Goal: Transaction & Acquisition: Book appointment/travel/reservation

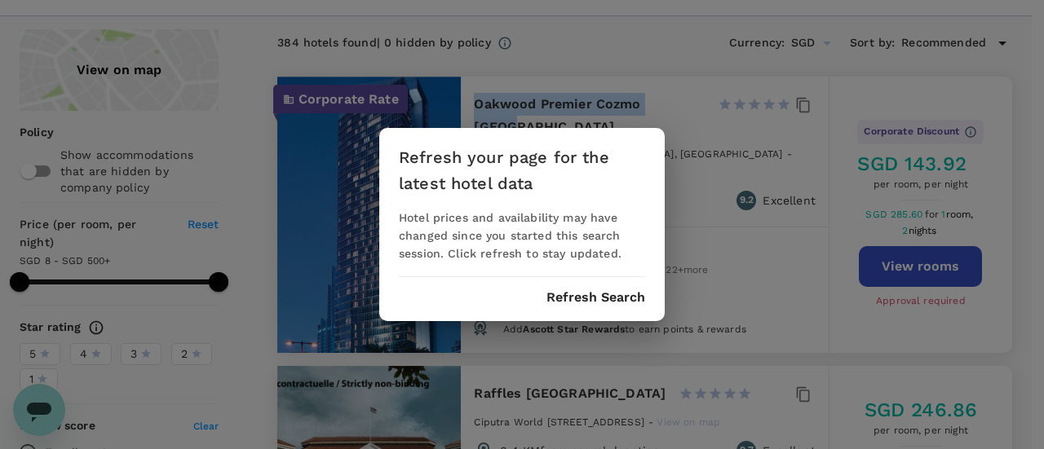
scroll to position [7731, 0]
click at [580, 309] on div "Refresh your page for the latest hotel data Hotel prices and availability may h…" at bounding box center [521, 224] width 285 height 193
click at [586, 298] on button "Refresh Search" at bounding box center [595, 297] width 99 height 15
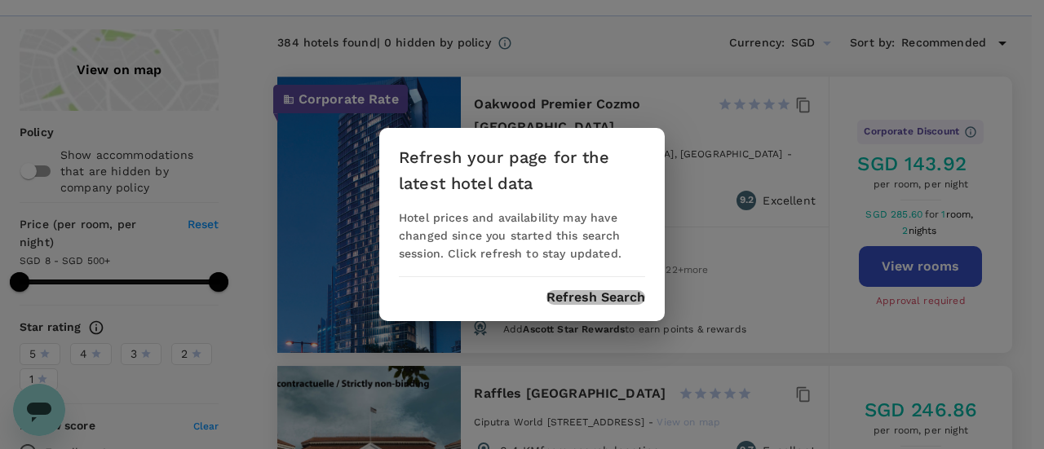
click at [586, 298] on button "Refresh Search" at bounding box center [595, 297] width 99 height 15
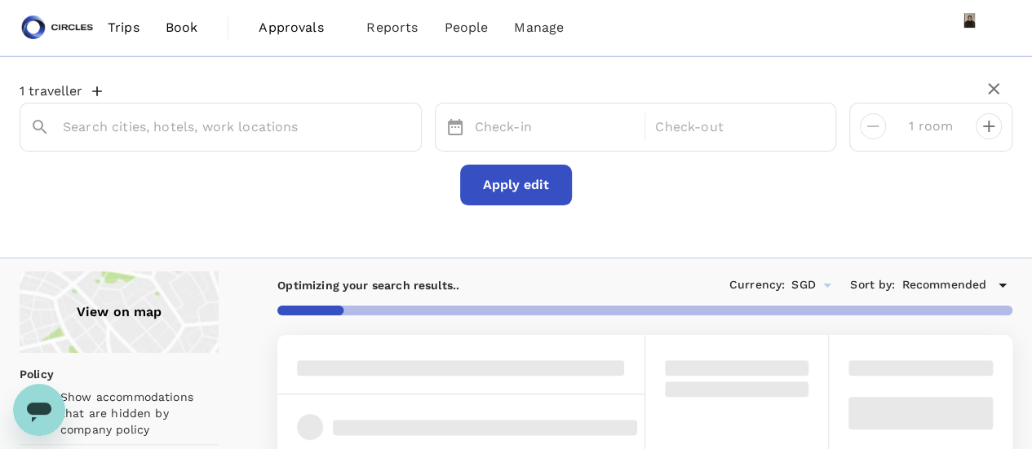
type input "Oakwood"
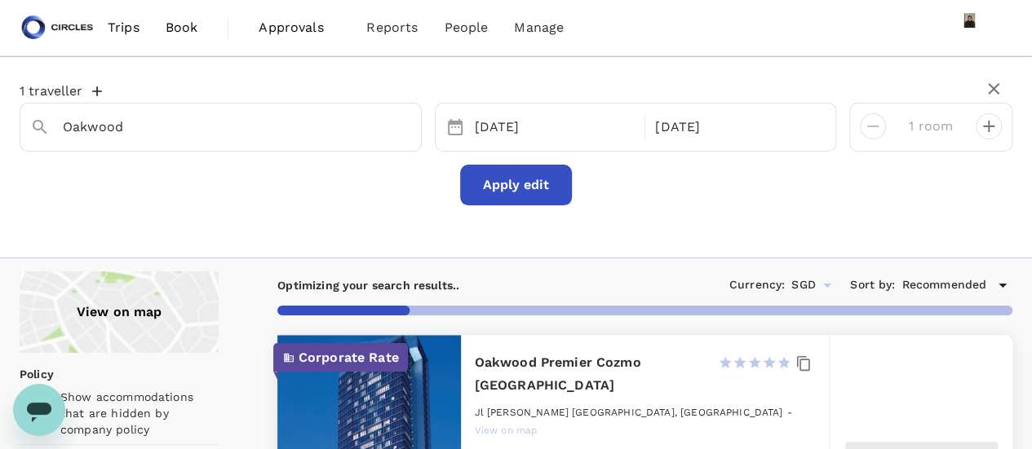
type input "499.03"
type input "10.03"
type input "499.03"
click at [113, 28] on span "Trips" at bounding box center [124, 28] width 32 height 20
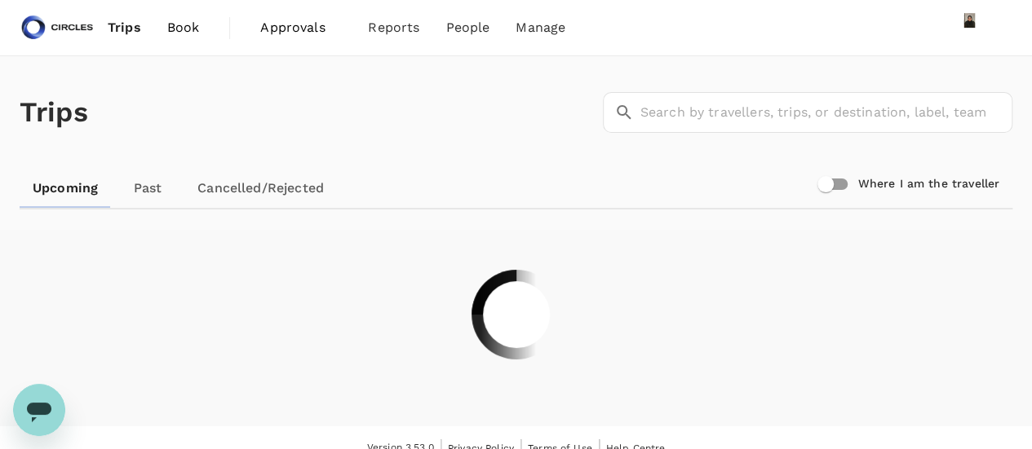
click at [189, 31] on span "Book" at bounding box center [183, 28] width 33 height 20
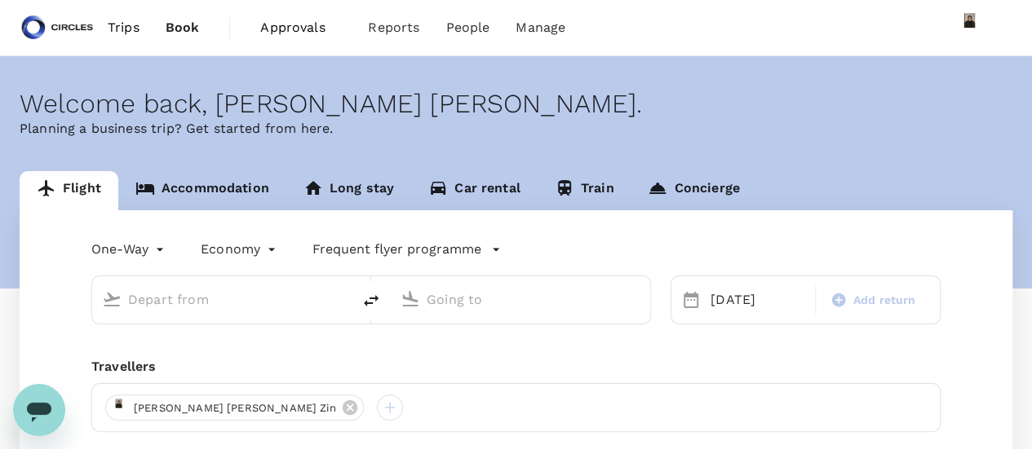
type input "Soekarno-Hatta Intl (CGK)"
type input "Singapore Changi (SIN)"
type input "Soekarno-Hatta Intl (CGK)"
type input "Singapore Changi (SIN)"
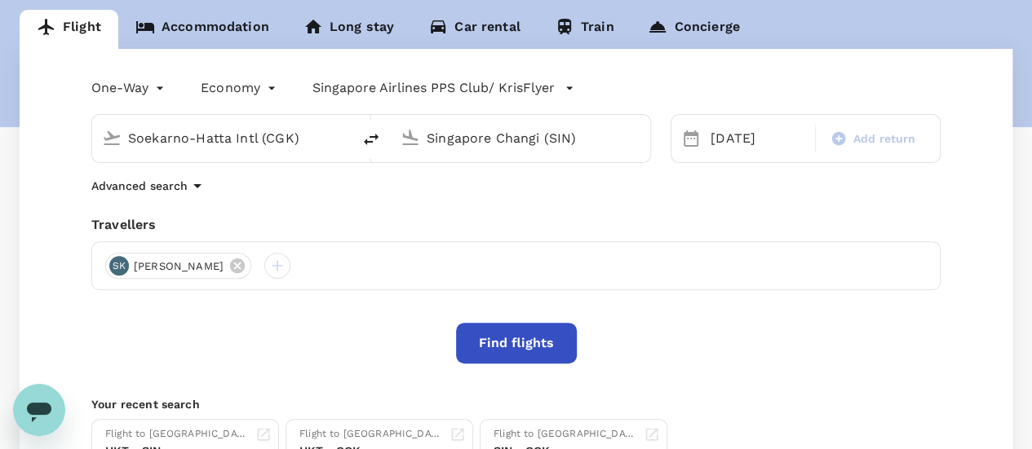
scroll to position [163, 0]
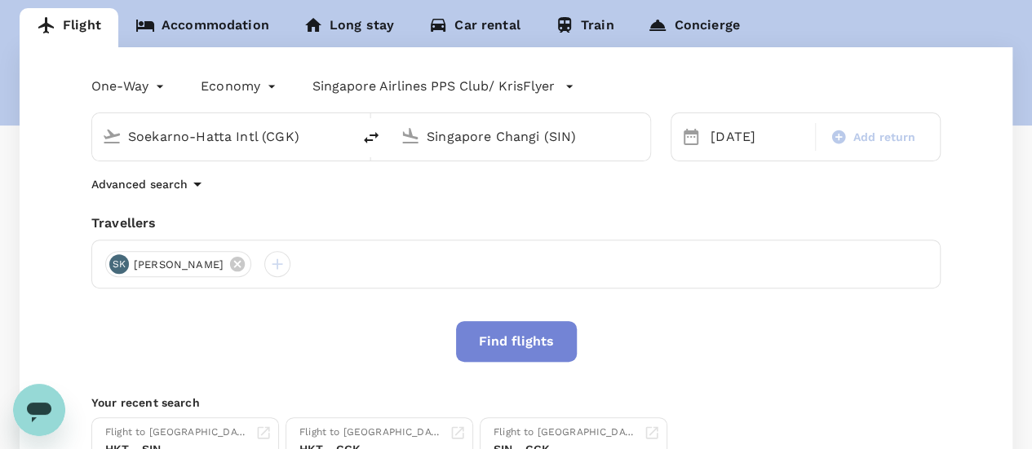
click at [528, 339] on button "Find flights" at bounding box center [516, 341] width 121 height 41
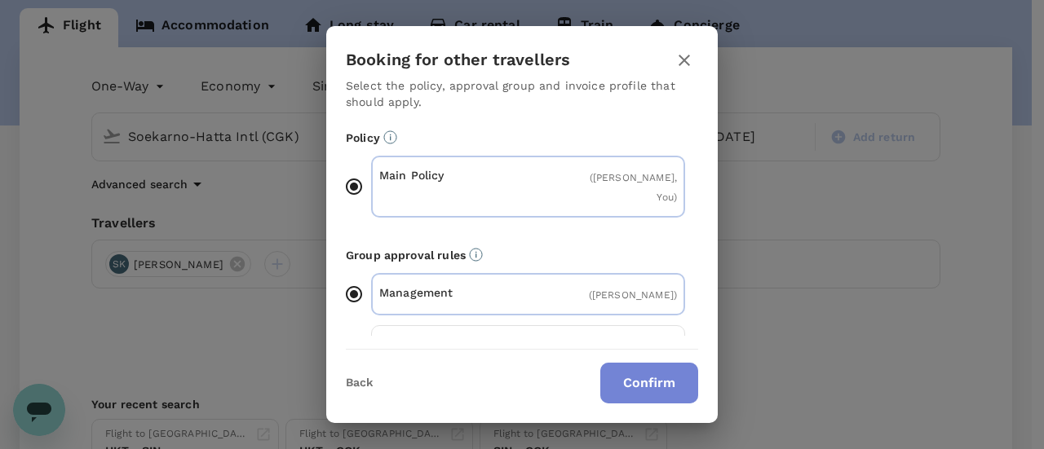
drag, startPoint x: 528, startPoint y: 339, endPoint x: 643, endPoint y: 382, distance: 122.1
click at [643, 382] on button "Confirm" at bounding box center [649, 383] width 98 height 41
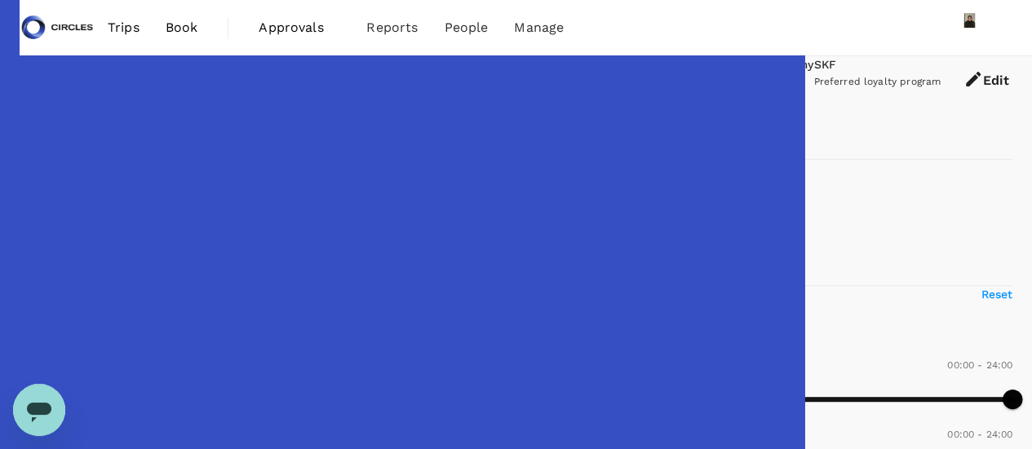
type input "SGD"
type input "1440"
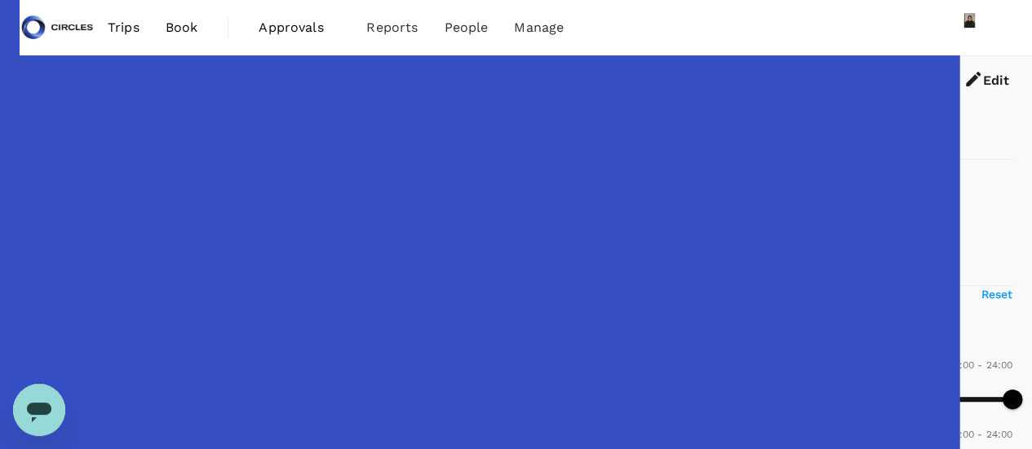
type input "1815"
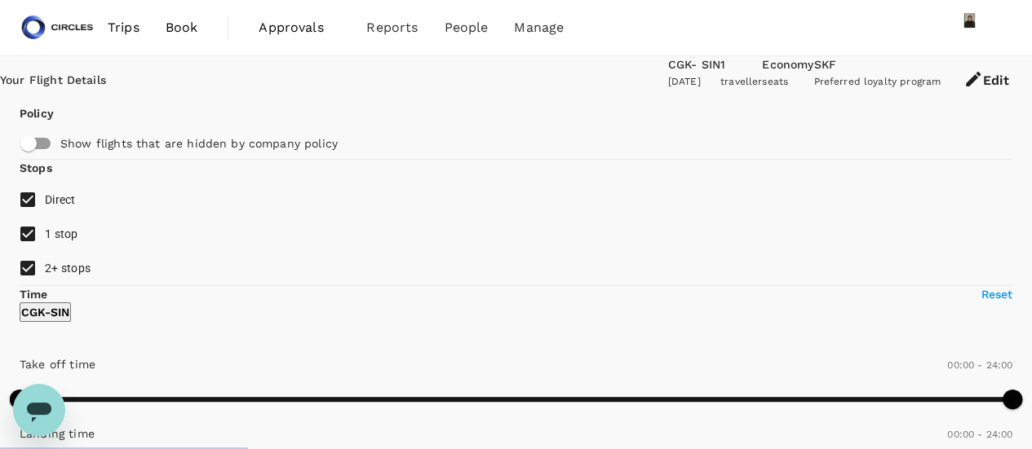
click at [35, 251] on input "1 stop" at bounding box center [28, 234] width 34 height 34
checkbox input "false"
click at [34, 285] on input "2+ stops" at bounding box center [28, 268] width 34 height 34
checkbox input "false"
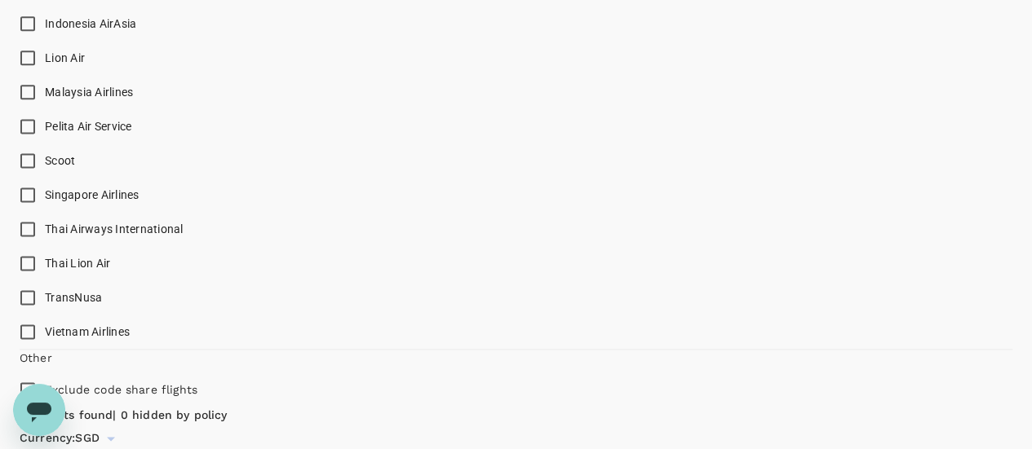
scroll to position [1060, 0]
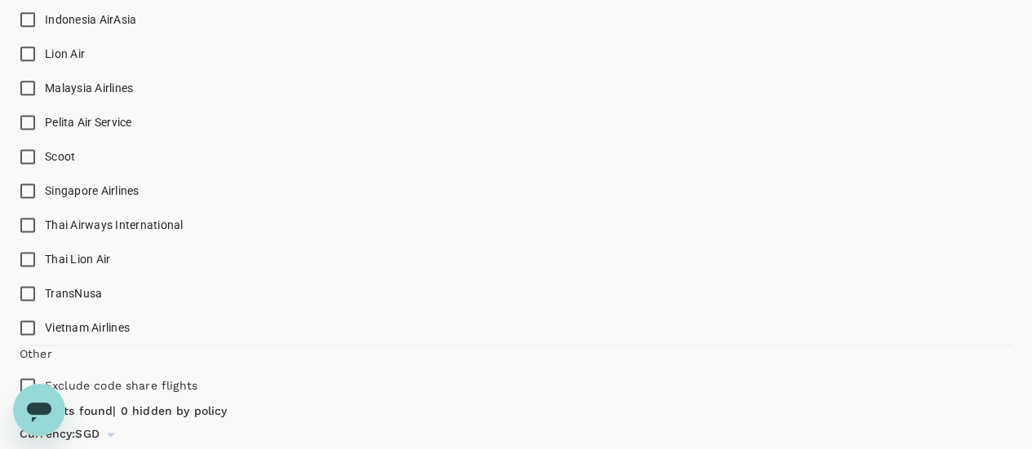
click at [29, 208] on input "Singapore Airlines" at bounding box center [28, 191] width 34 height 34
checkbox input "true"
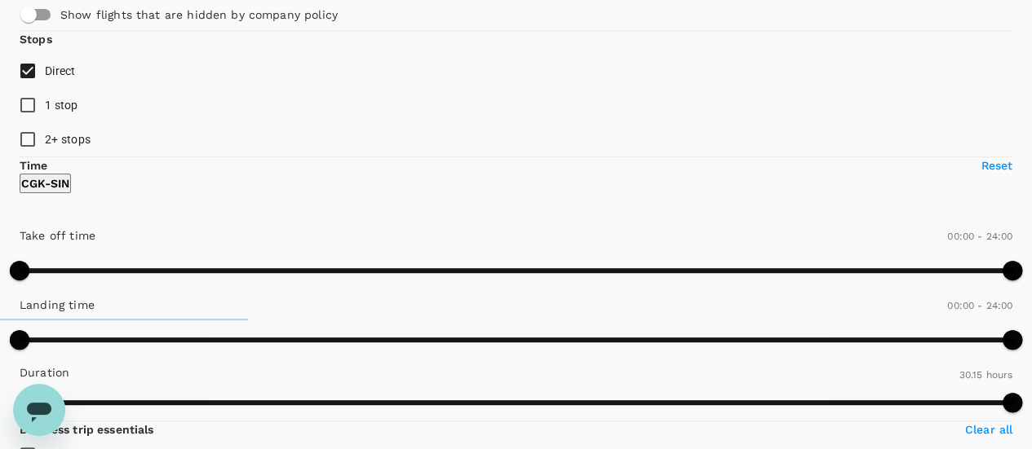
scroll to position [0, 0]
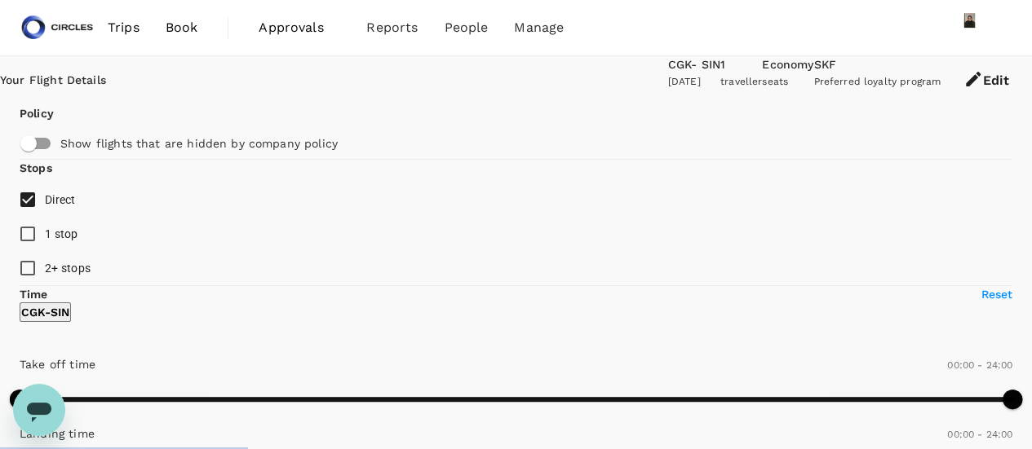
click at [985, 83] on button "Edit" at bounding box center [985, 80] width 91 height 49
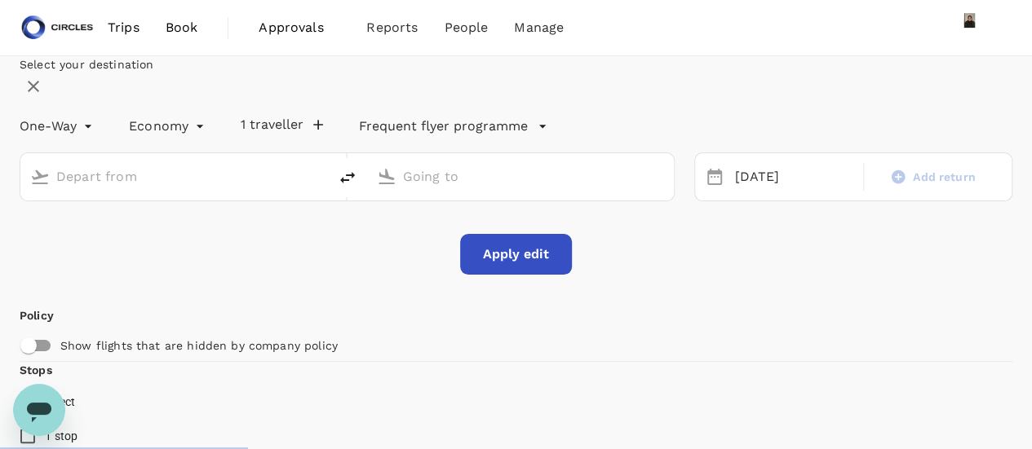
type input "Soekarno-Hatta Intl (CGK)"
type input "Singapore Changi (SIN)"
click at [601, 136] on p "Singapore Airlines PPS Club/ KrisFlyer" at bounding box center [480, 127] width 242 height 20
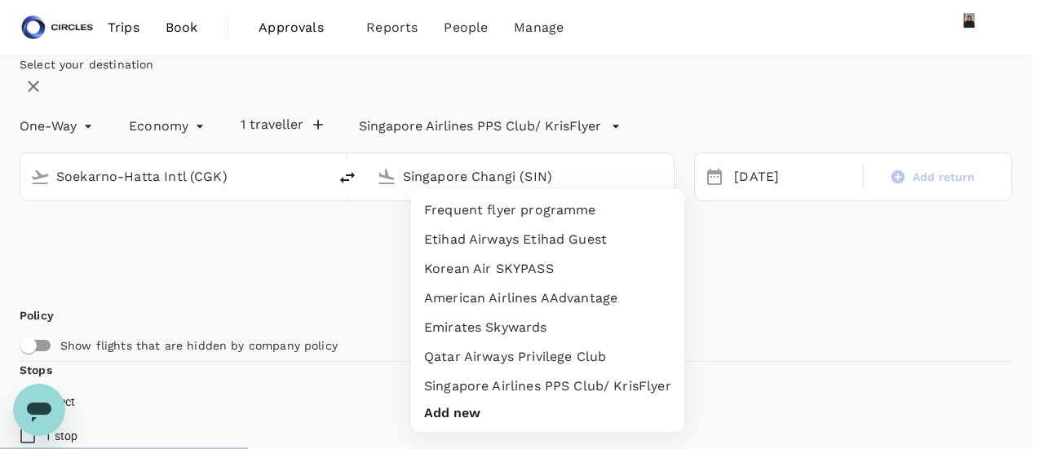
click at [558, 397] on li "Singapore Airlines PPS Club/ KrisFlyer" at bounding box center [547, 386] width 273 height 29
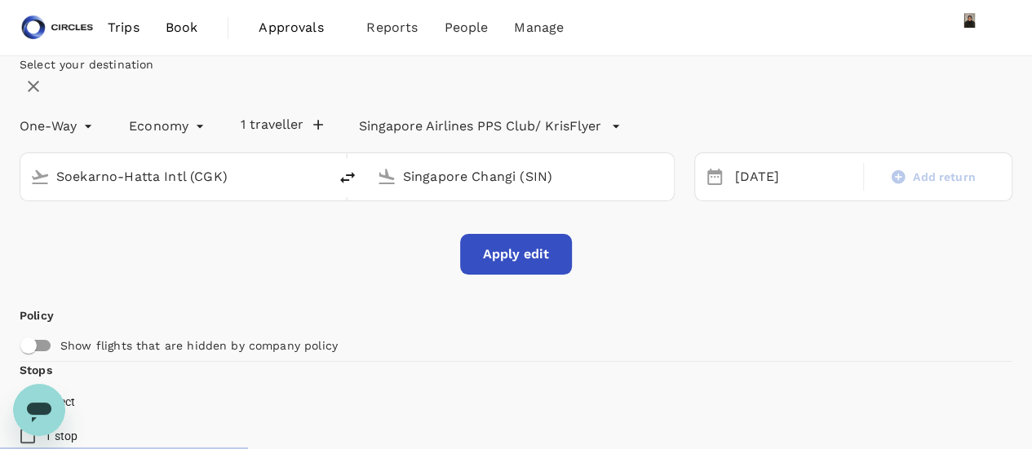
click at [535, 275] on div "Select your destination One-Way oneway Economy economy 1 traveller Singapore Ai…" at bounding box center [516, 165] width 992 height 219
click at [508, 275] on button "Apply edit" at bounding box center [516, 254] width 112 height 41
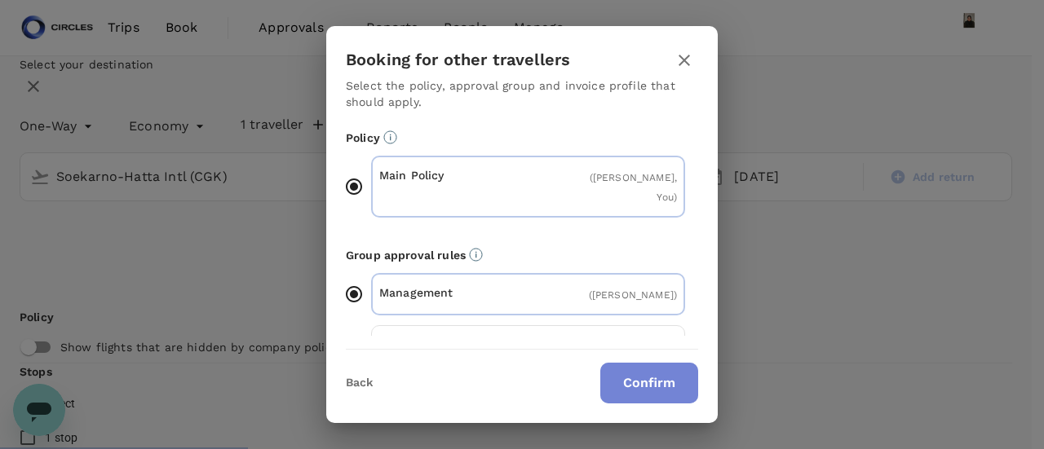
click at [642, 383] on button "Confirm" at bounding box center [649, 383] width 98 height 41
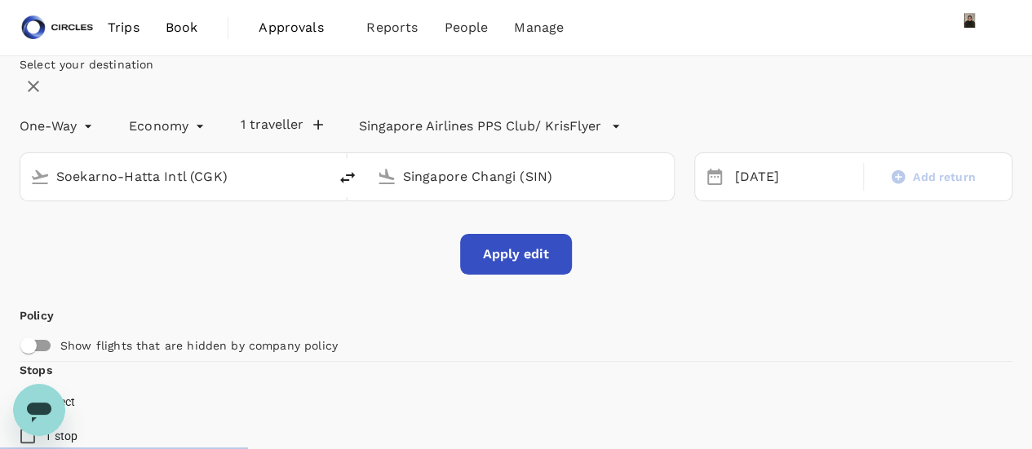
checkbox input "false"
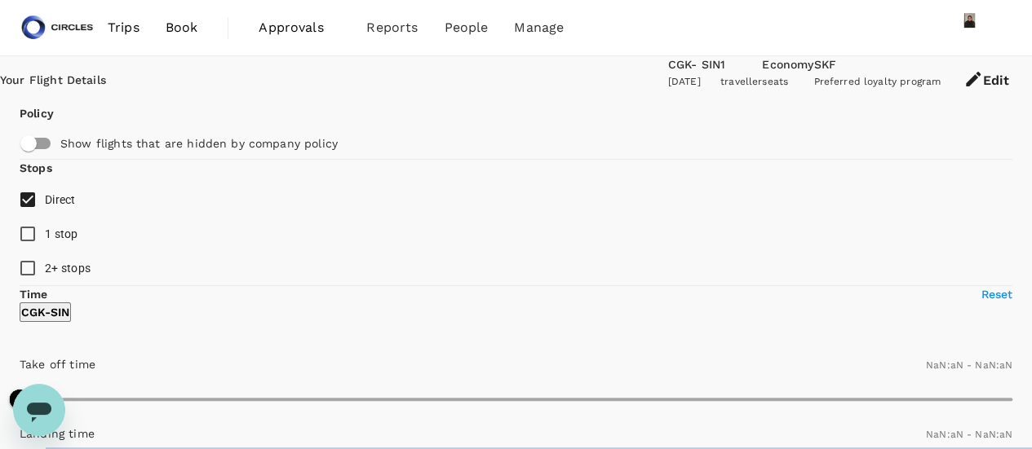
checkbox input "false"
type input "1440"
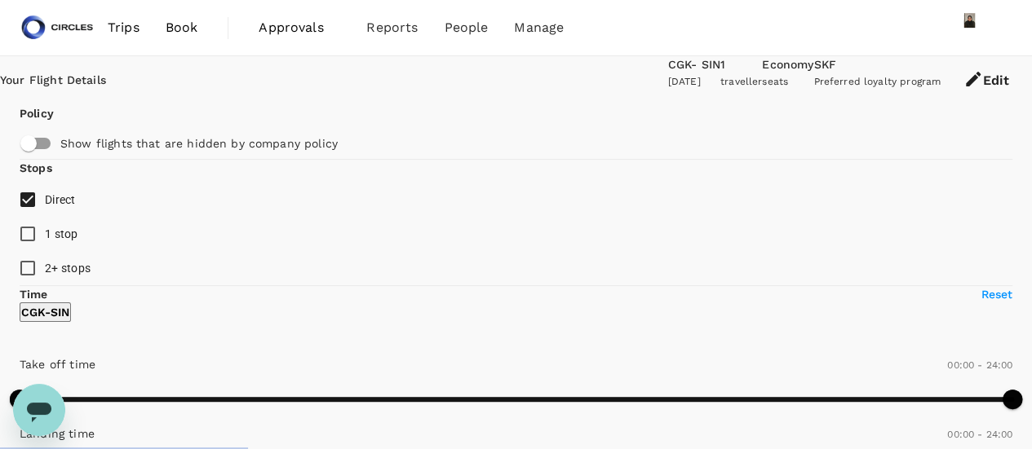
type input "825"
checkbox input "true"
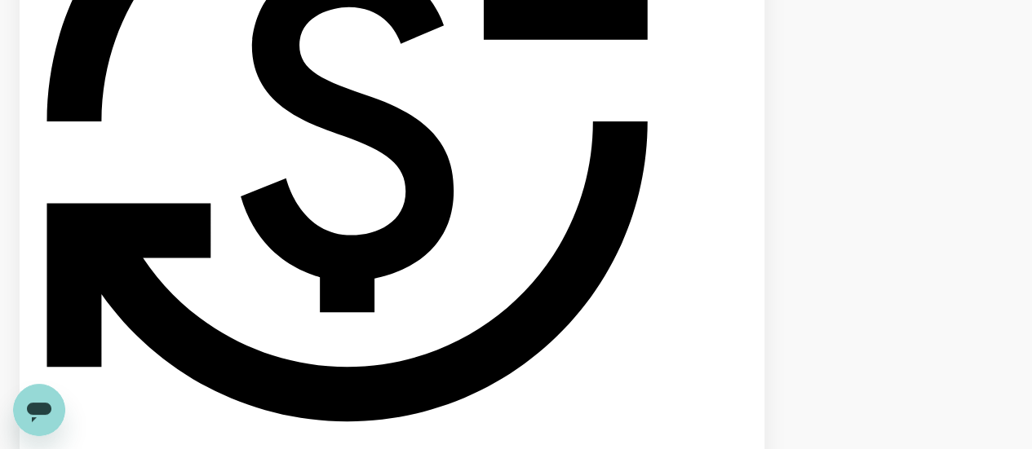
scroll to position [1712, 0]
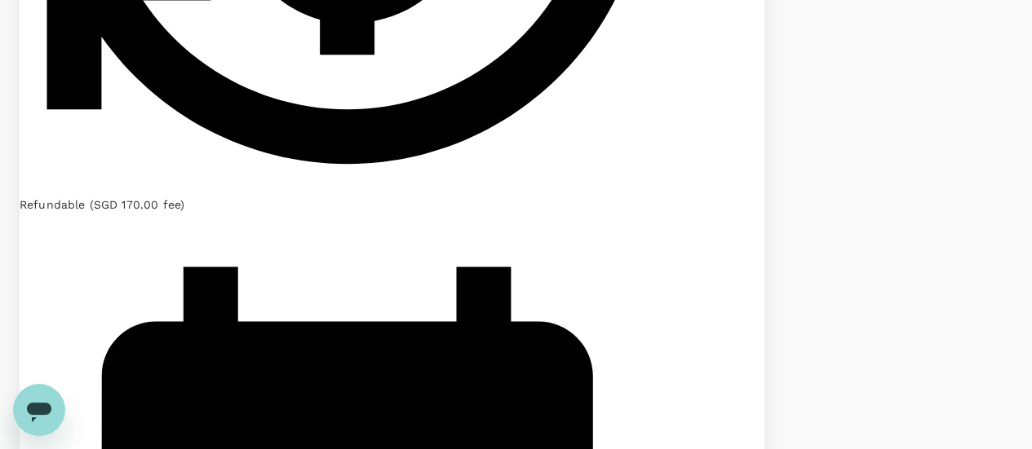
type input "1815"
checkbox input "false"
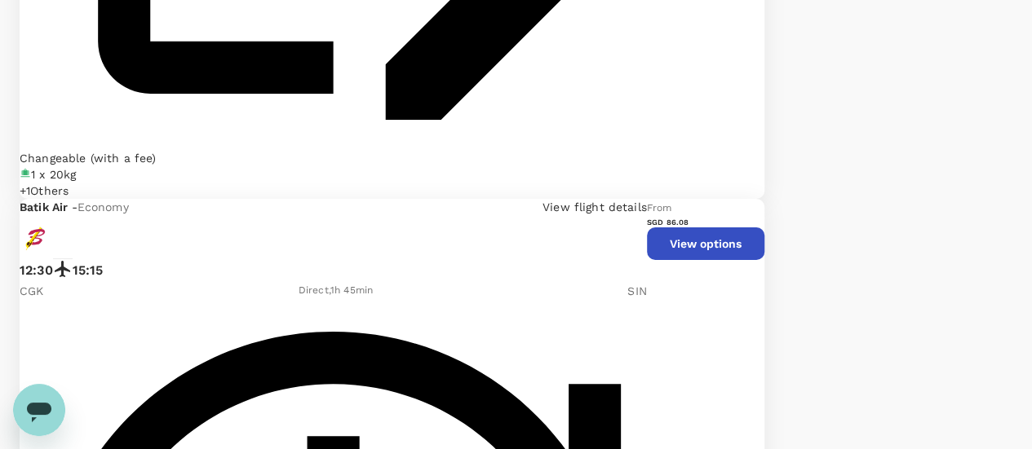
scroll to position [3046, 0]
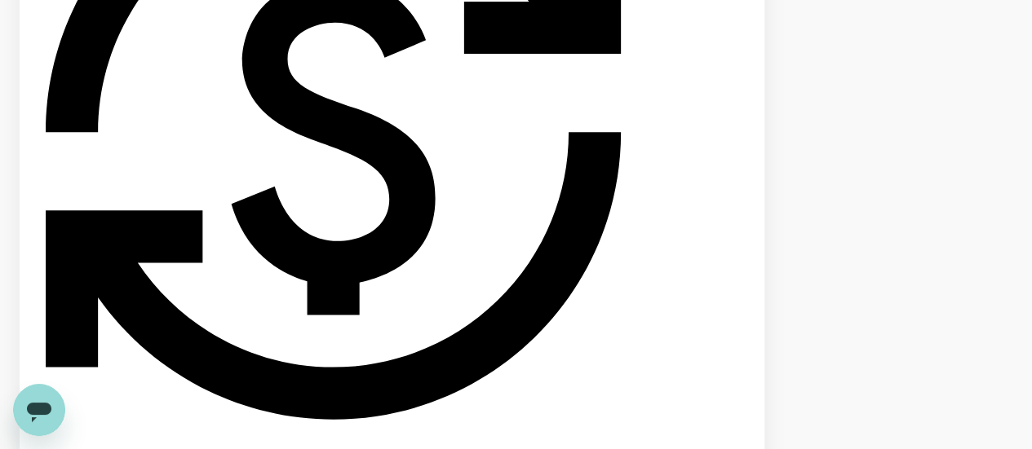
scroll to position [1876, 0]
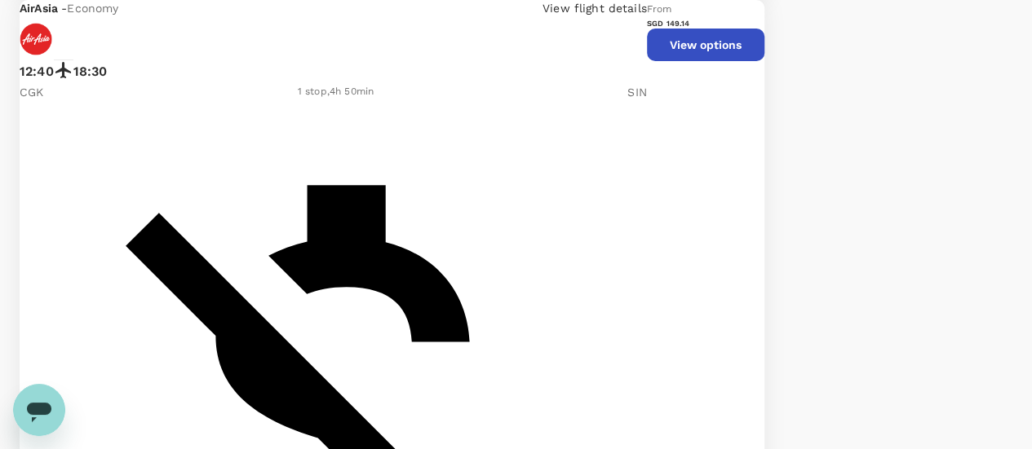
scroll to position [3091, 0]
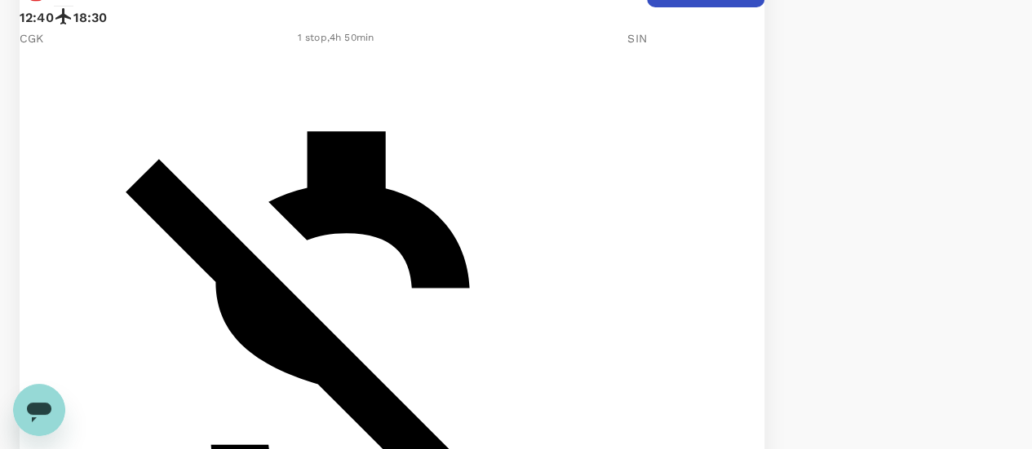
drag, startPoint x: 476, startPoint y: 348, endPoint x: 462, endPoint y: 334, distance: 20.8
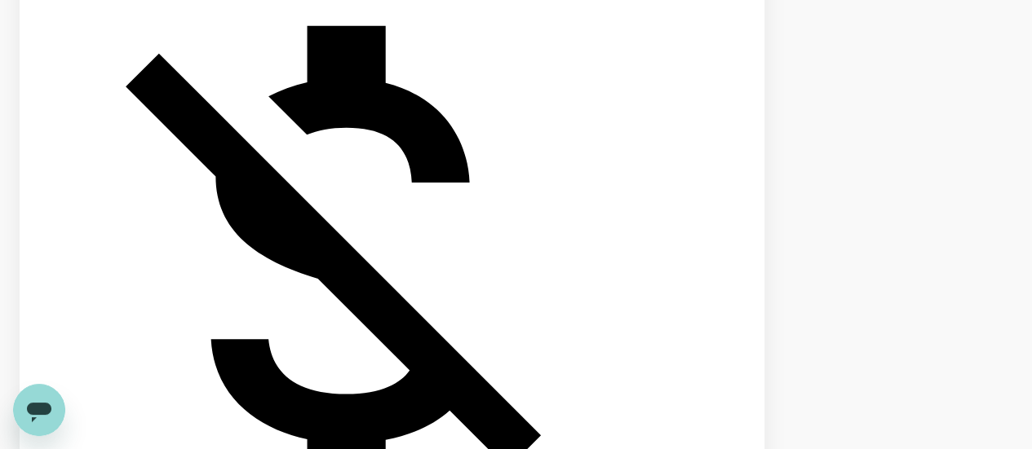
scroll to position [1957, 0]
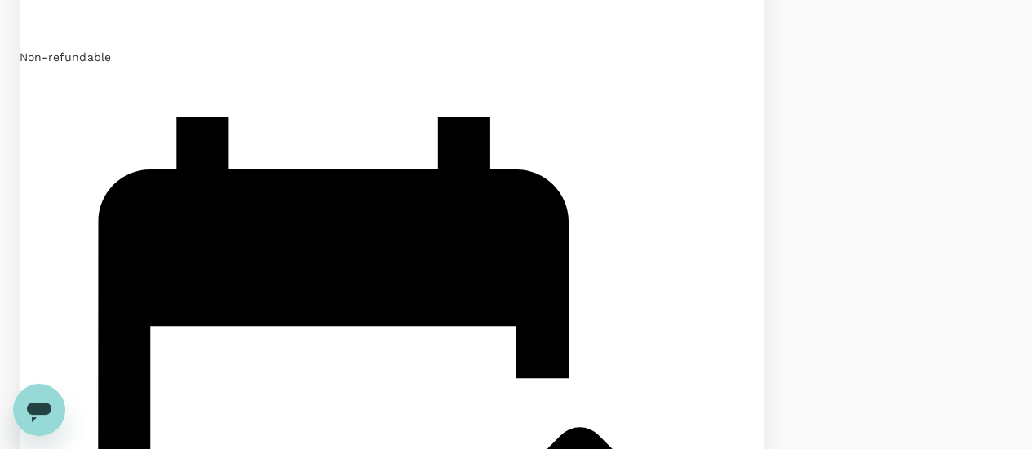
scroll to position [2340, 0]
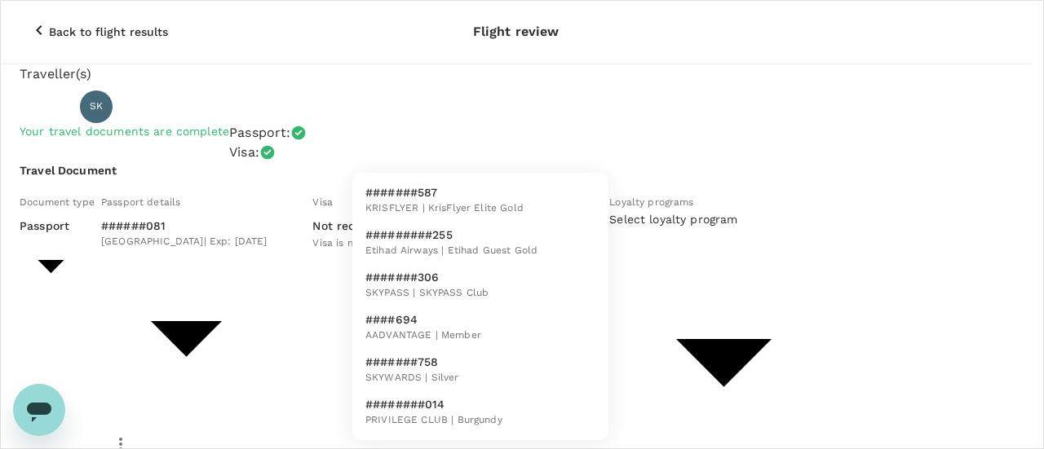
click at [455, 214] on span "KRISFLYER | KrisFlyer Elite Gold" at bounding box center [444, 209] width 158 height 16
type input "eeba400e-e511-4659-aa67-a397f6a9711b"
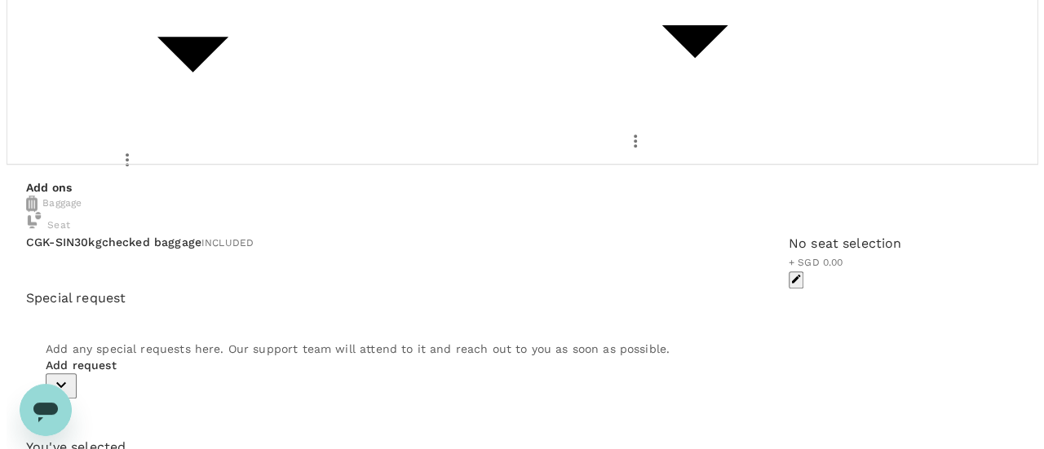
scroll to position [287, 0]
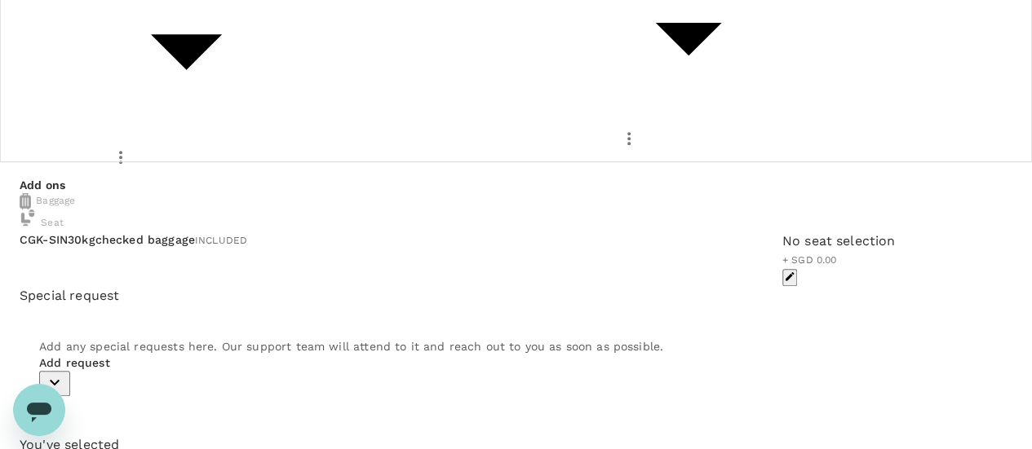
click at [782, 254] on span "+ SGD 0.00" at bounding box center [809, 259] width 55 height 11
click at [784, 271] on icon "button" at bounding box center [789, 276] width 11 height 11
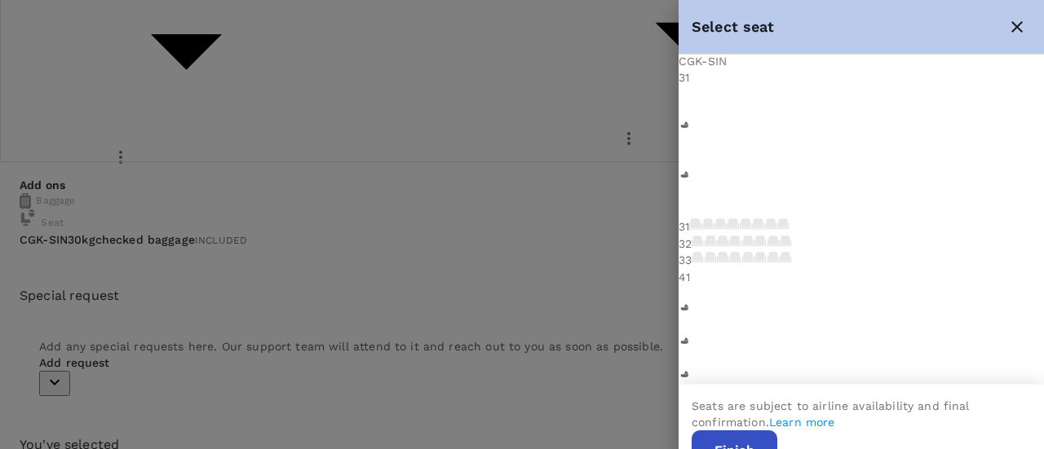
scroll to position [163, 0]
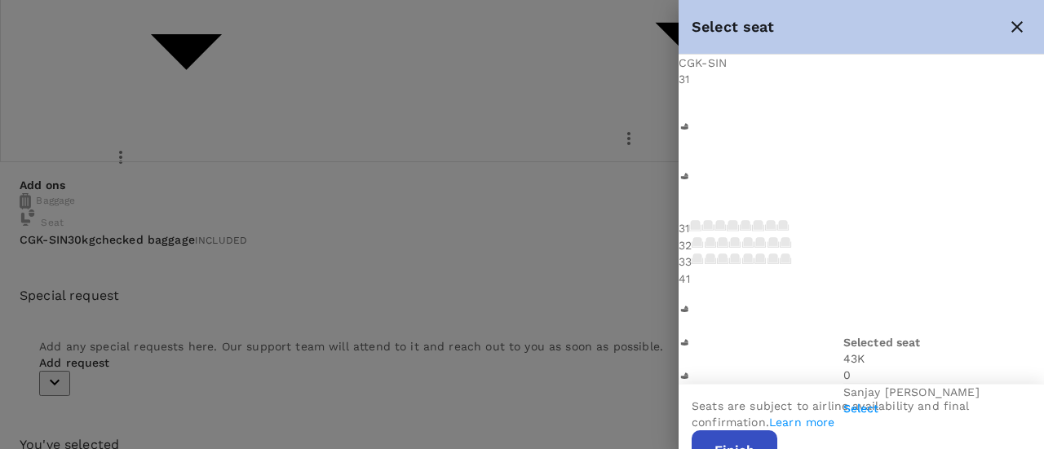
scroll to position [2, 0]
click at [948, 402] on div "Selected seat 43 K 0 Sanjay Kaul Select" at bounding box center [911, 374] width 136 height 82
click at [957, 399] on p "Select" at bounding box center [911, 407] width 136 height 16
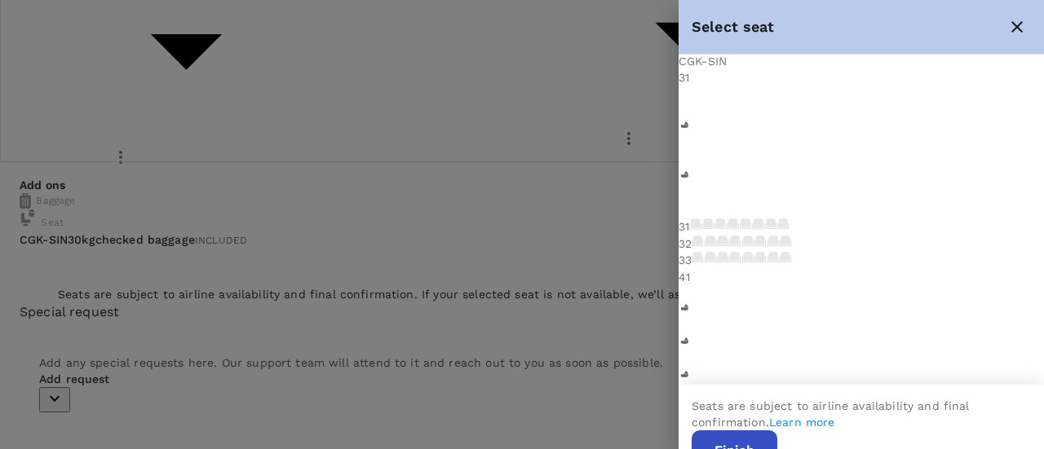
scroll to position [408, 119]
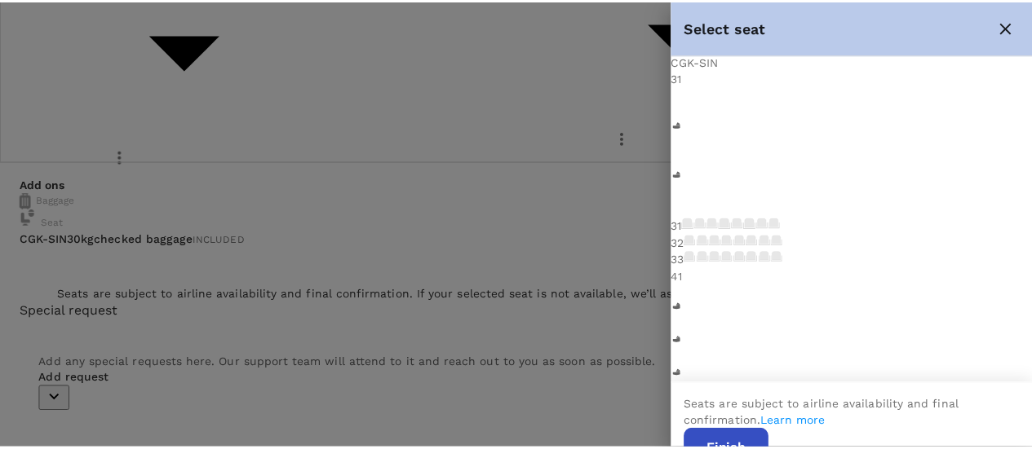
scroll to position [188, 119]
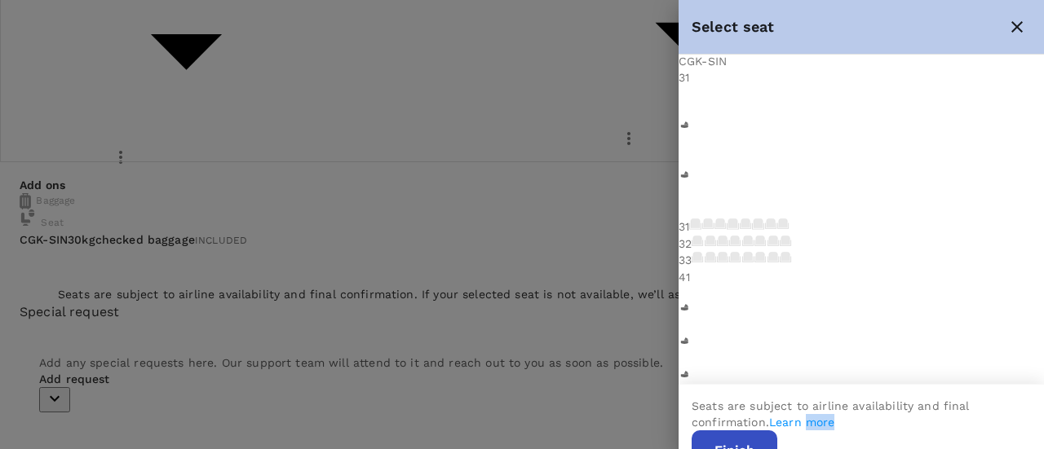
click at [928, 387] on div "Seats are subject to airline availability and final confirmation. Learn more Fi…" at bounding box center [860, 416] width 365 height 65
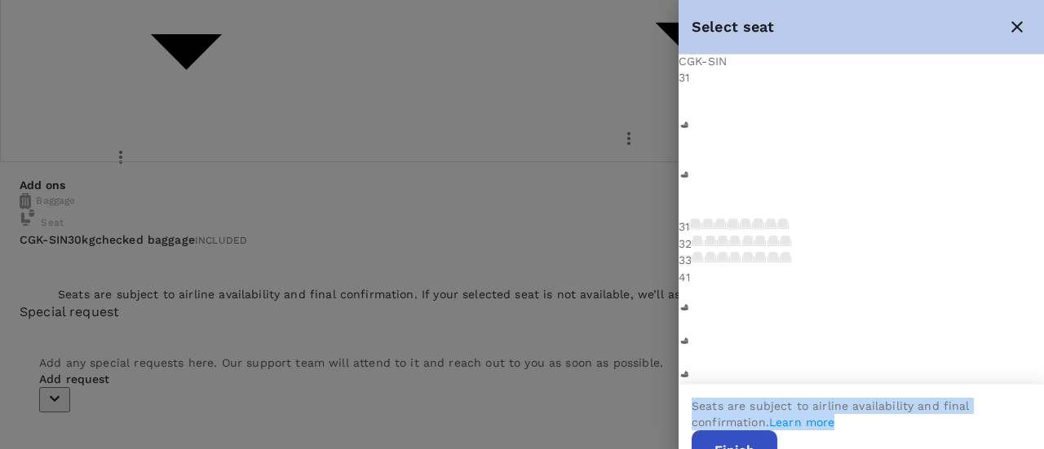
click at [928, 387] on div "Seats are subject to airline availability and final confirmation. Learn more Fi…" at bounding box center [860, 416] width 365 height 65
click at [777, 431] on button "Finish" at bounding box center [735, 451] width 86 height 41
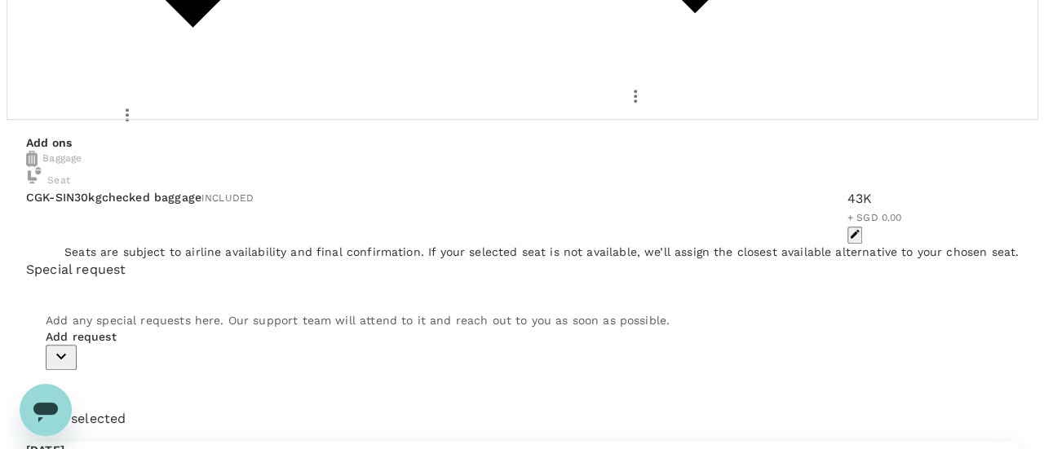
scroll to position [352, 0]
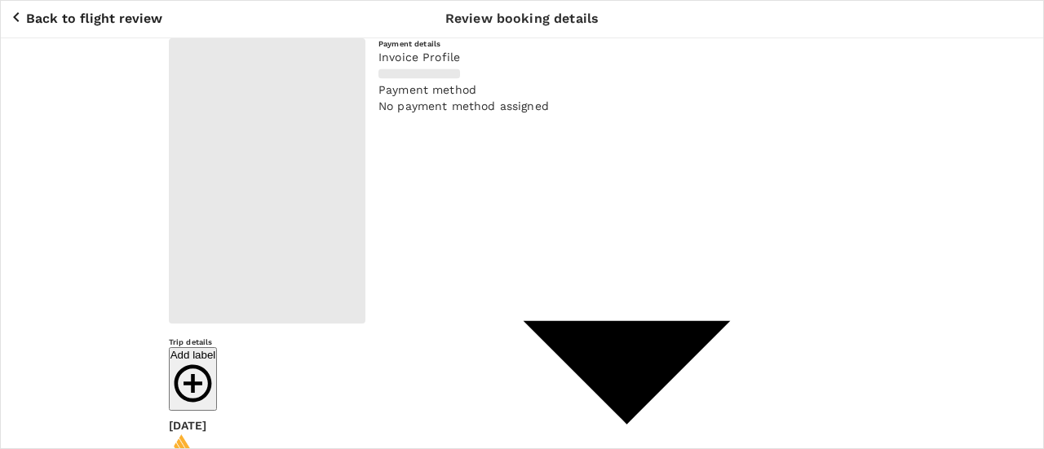
type input "9cb7bd09-647a-4334-94d9-122ca4480a85"
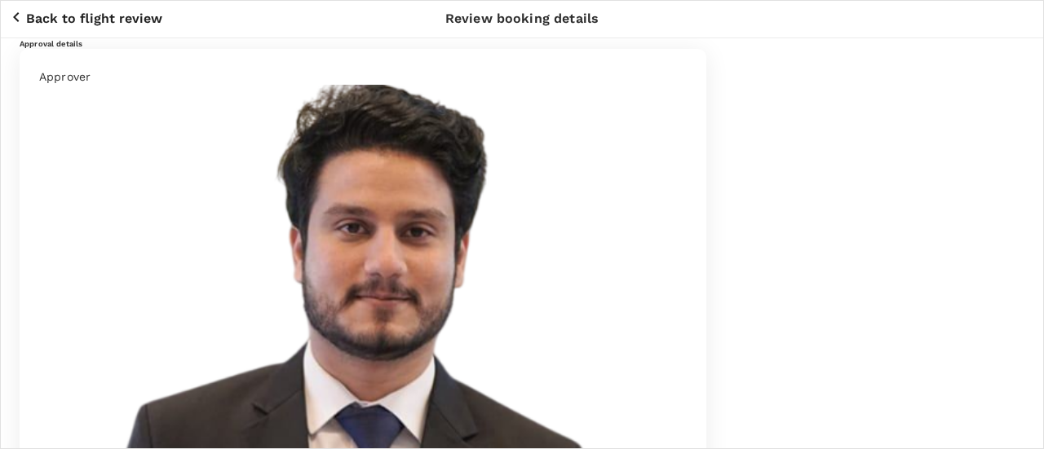
type textarea "Form #:"
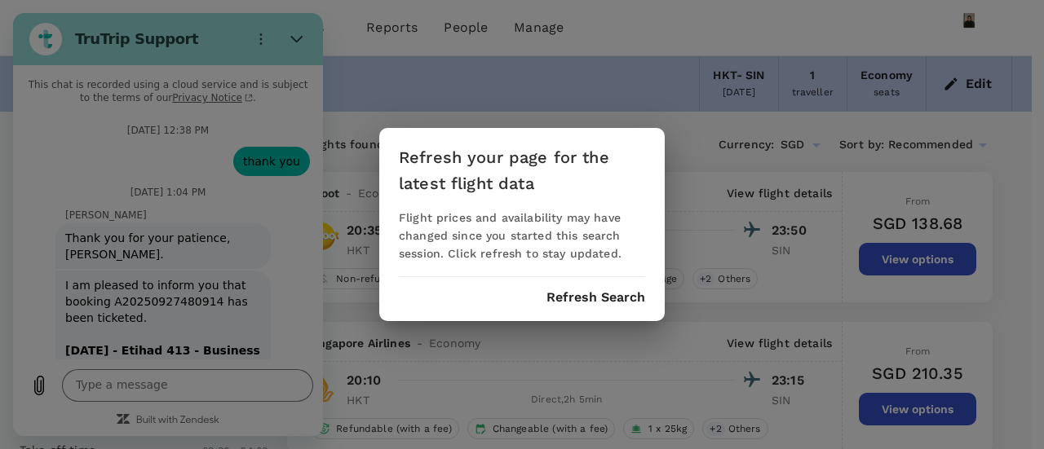
scroll to position [10997, 0]
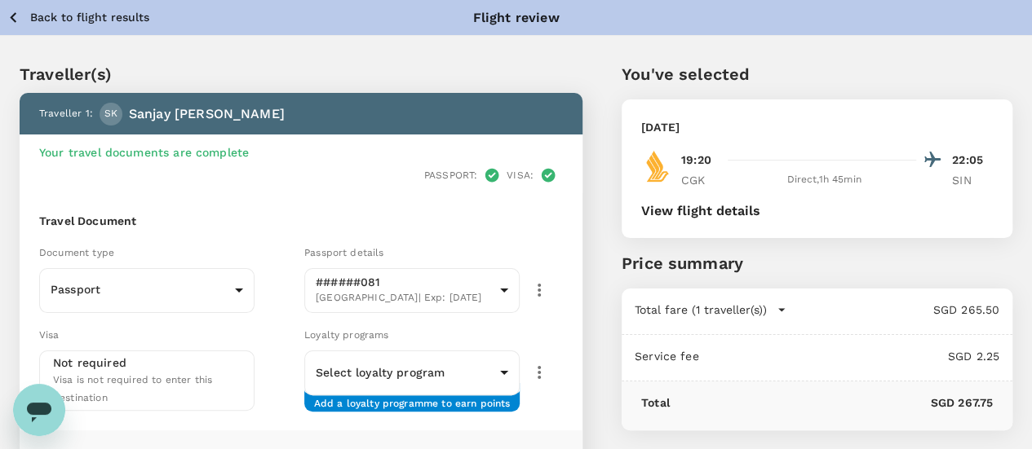
click at [33, 6] on div "Back to flight results Flight review" at bounding box center [516, 17] width 1032 height 35
click at [33, 11] on p "Back to flight results" at bounding box center [89, 17] width 119 height 16
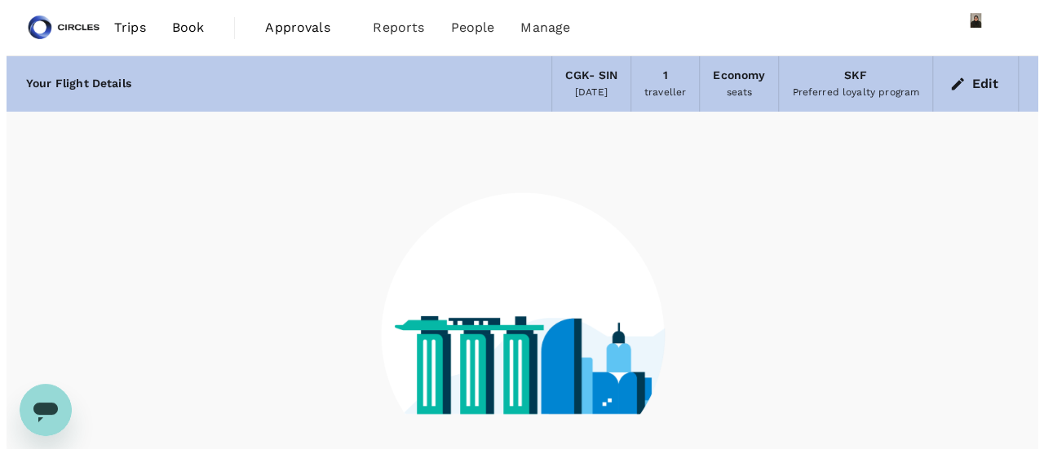
scroll to position [157, 0]
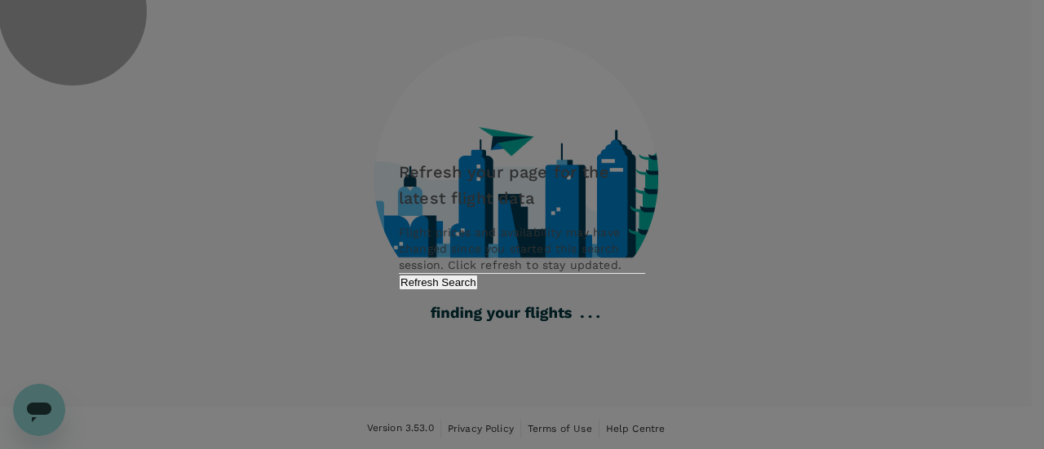
click at [478, 290] on button "Refresh Search" at bounding box center [438, 282] width 79 height 15
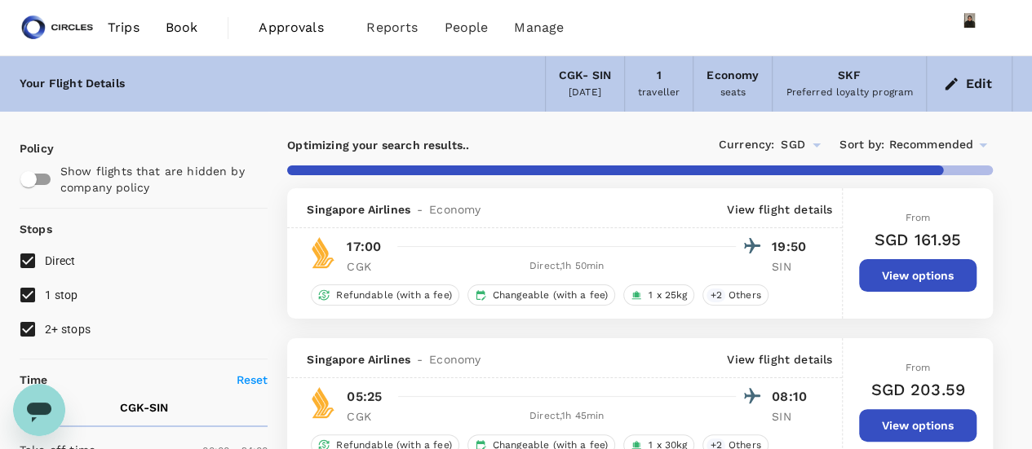
type input "1815"
checkbox input "false"
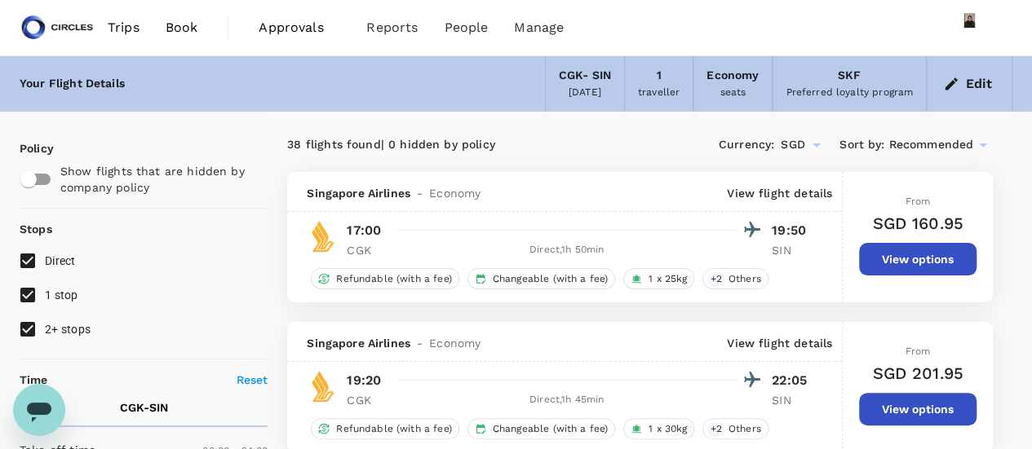
click at [110, 29] on span "Trips" at bounding box center [124, 28] width 32 height 20
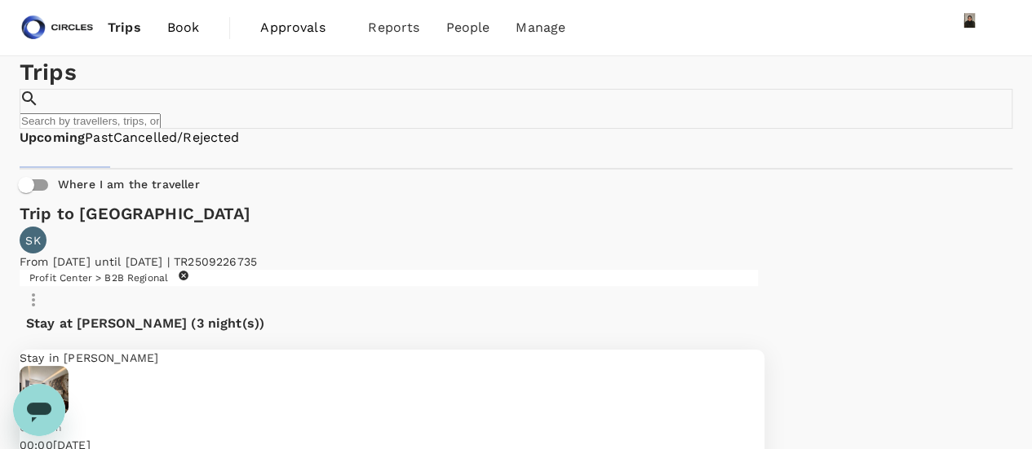
click at [173, 17] on link "Book" at bounding box center [183, 27] width 59 height 55
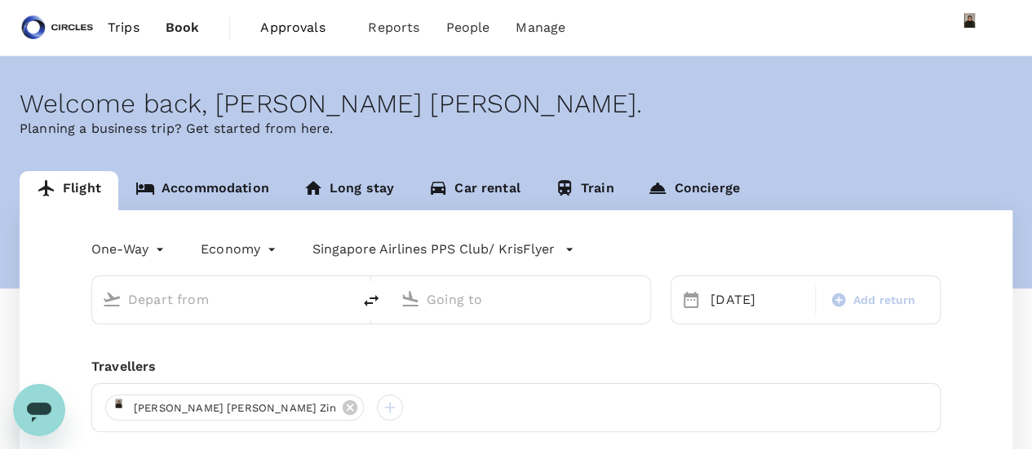
type input "Soekarno-Hatta Intl (CGK)"
type input "Singapore Changi (SIN)"
type input "Soekarno-Hatta Intl (CGK)"
type input "Singapore Changi (SIN)"
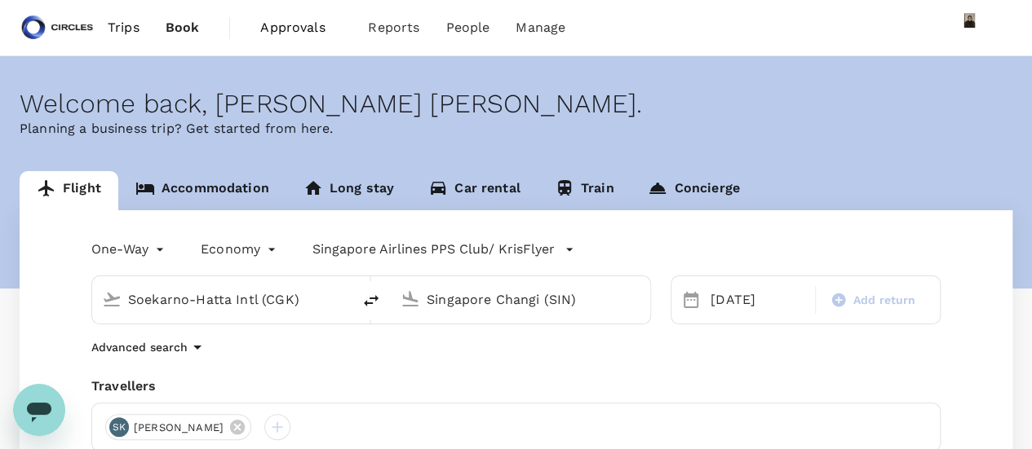
click at [234, 193] on link "Accommodation" at bounding box center [202, 190] width 168 height 39
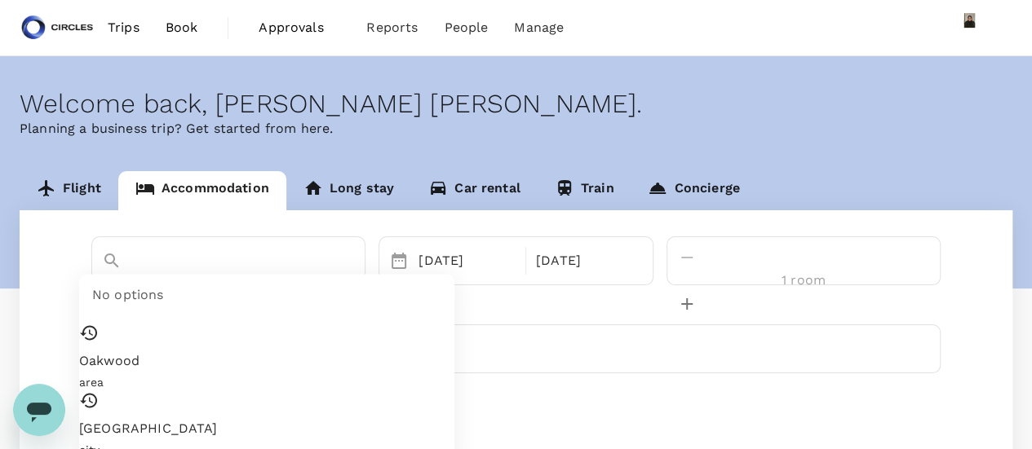
click at [228, 276] on input "Oakwood" at bounding box center [205, 288] width 207 height 25
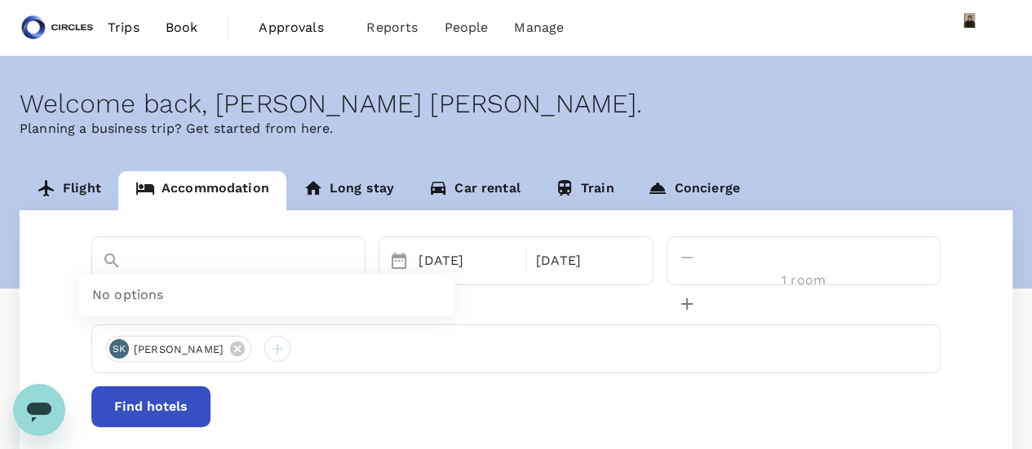
type input "O"
type input "Townhouse OAK The Margi Hotel Near Hyderabad Central"
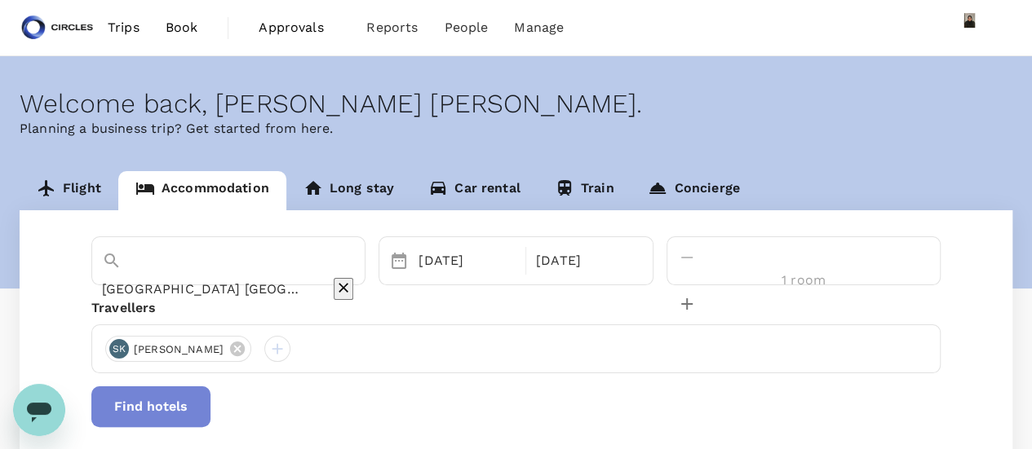
click at [210, 412] on button "Find hotels" at bounding box center [150, 407] width 119 height 41
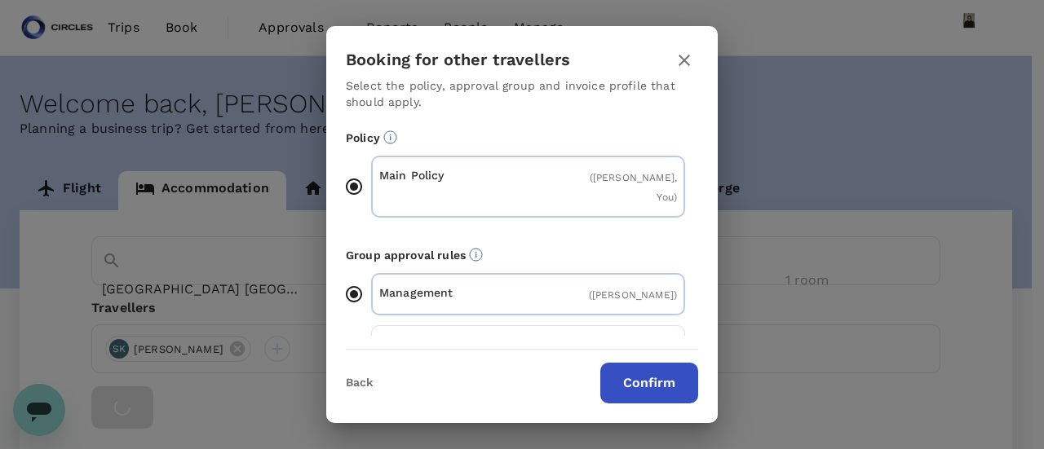
click at [657, 400] on button "Confirm" at bounding box center [649, 383] width 98 height 41
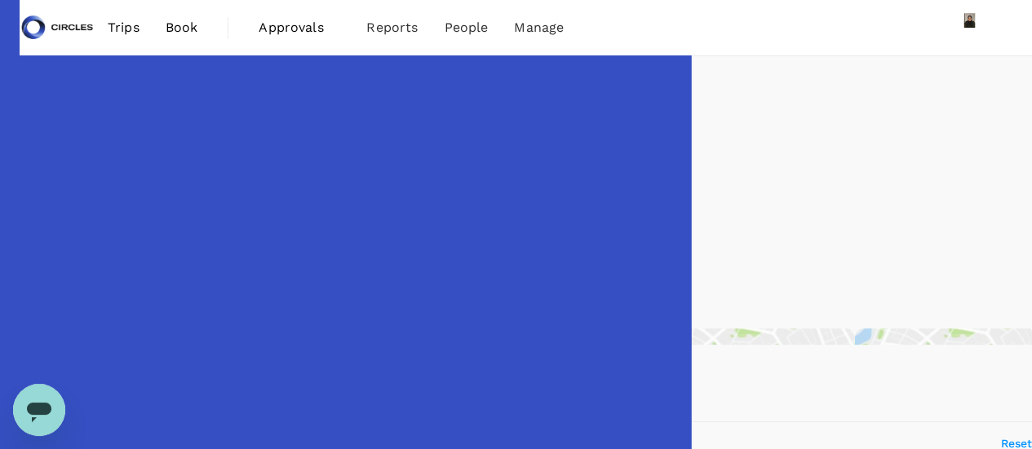
type input "245.27"
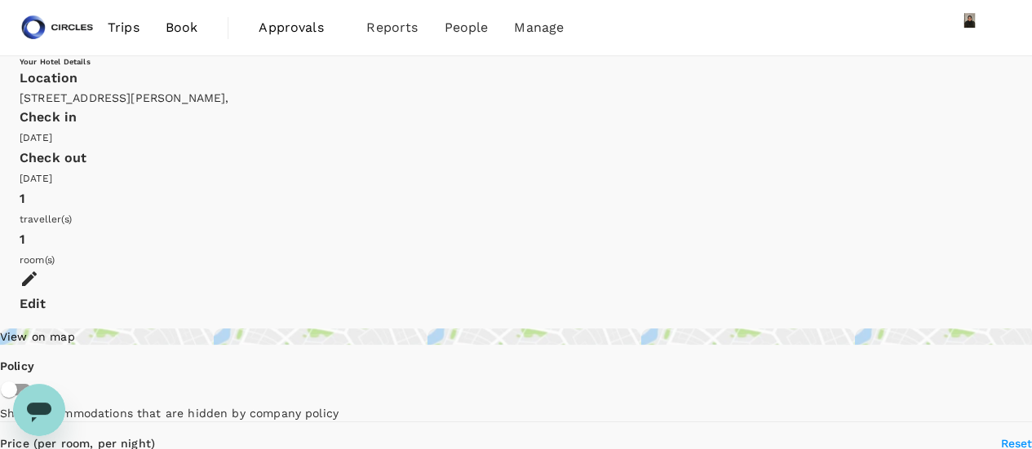
click at [965, 269] on div "Edit" at bounding box center [516, 292] width 992 height 46
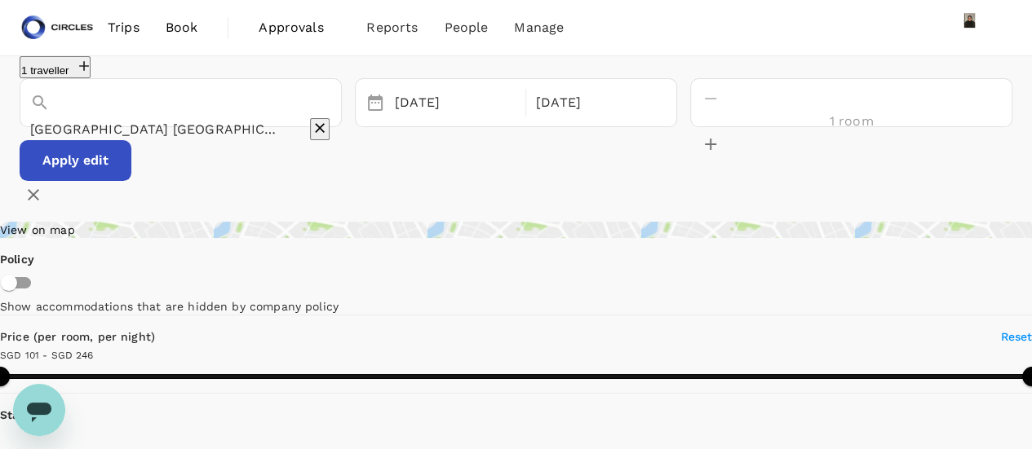
click at [184, 124] on input "Townhouse OAK The Margi Hotel Near Hyderabad Central" at bounding box center [157, 129] width 255 height 25
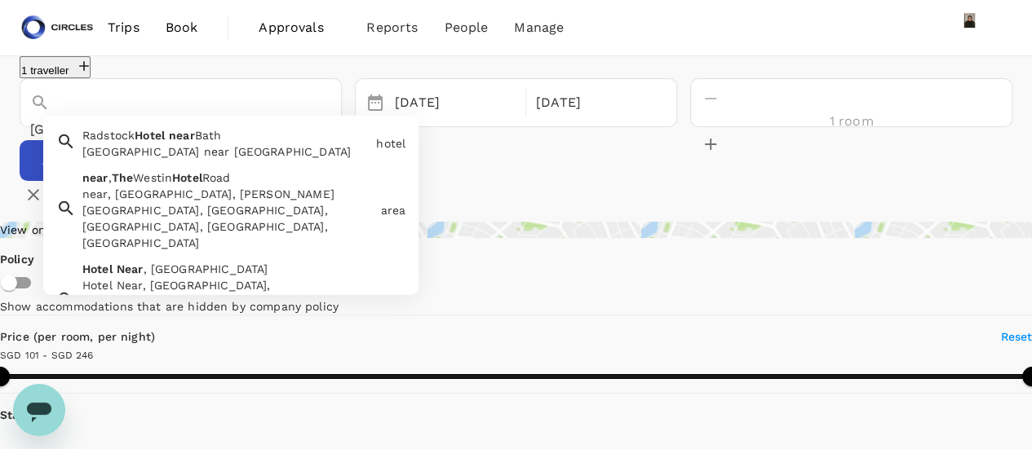
paste input "Jl. DR. Ide Anak Agung Gde Agung No.1 1, Kuningan, Mega Kuningan, Setiabudi, Ja…"
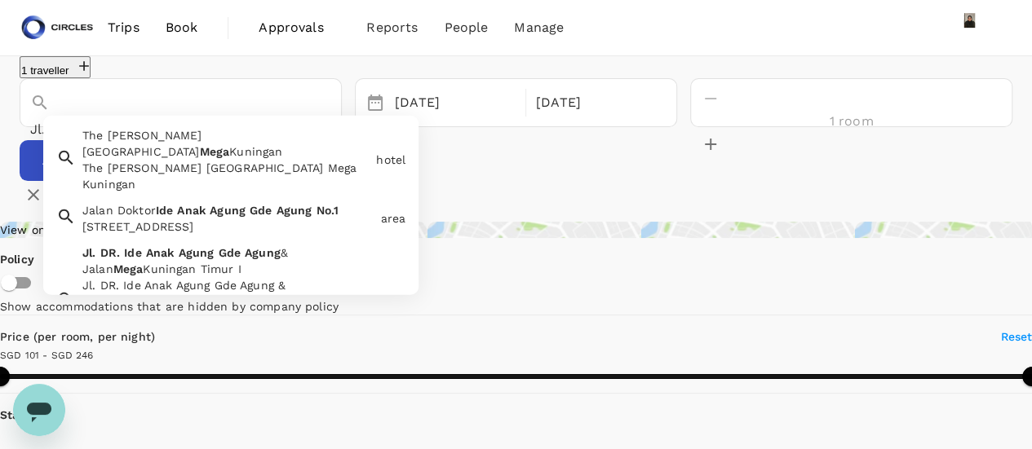
type input "Townhouse OAK The Margi Hotel Near Hyderabad Central"
click at [131, 173] on button "Apply edit" at bounding box center [76, 160] width 112 height 41
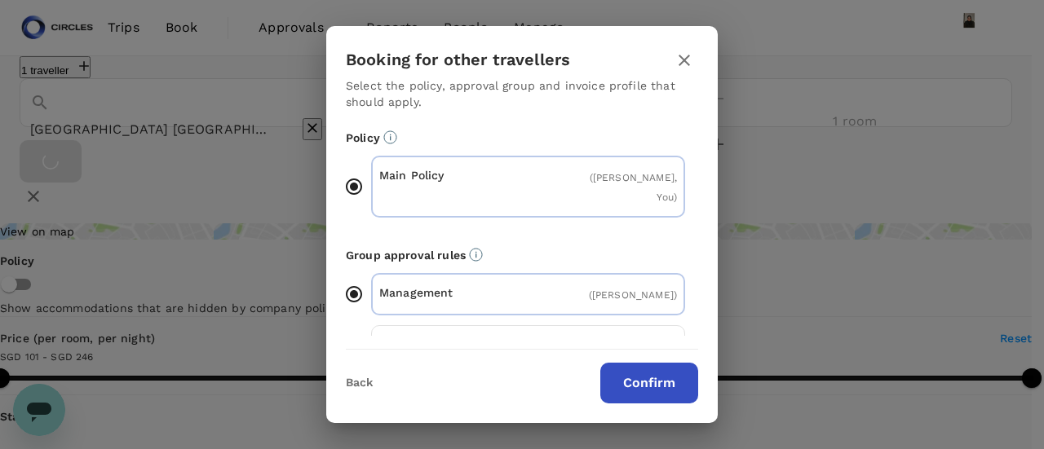
click at [672, 387] on button "Confirm" at bounding box center [649, 383] width 98 height 41
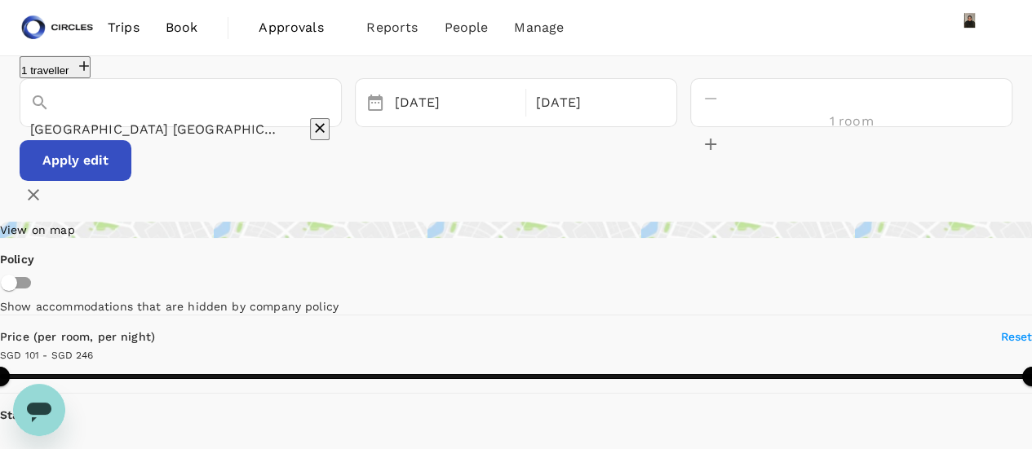
click at [274, 125] on input "[GEOGRAPHIC_DATA] [GEOGRAPHIC_DATA] Near [GEOGRAPHIC_DATA]" at bounding box center [157, 129] width 255 height 25
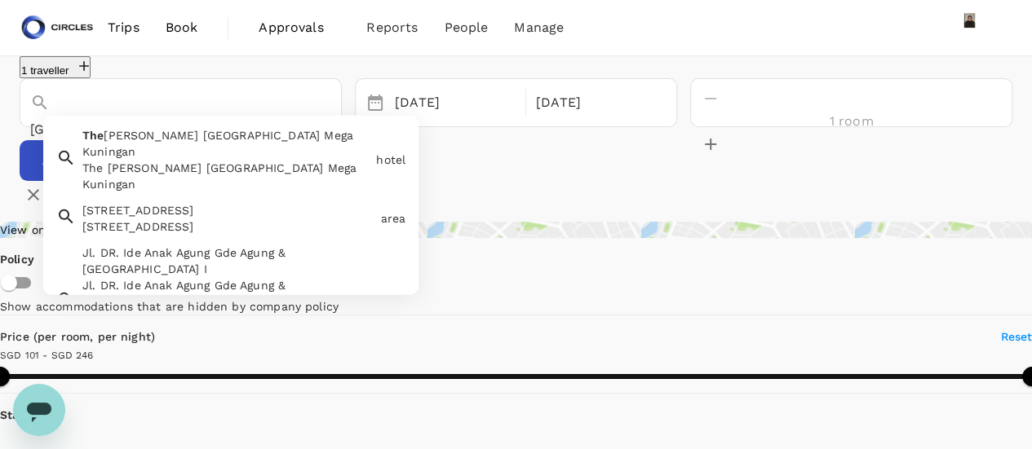
paste input "Jl. DR. Ide Anak Agung Gde Agung No.1 1, Kuningan, Mega Kuningan, Setiabudi, Ja…"
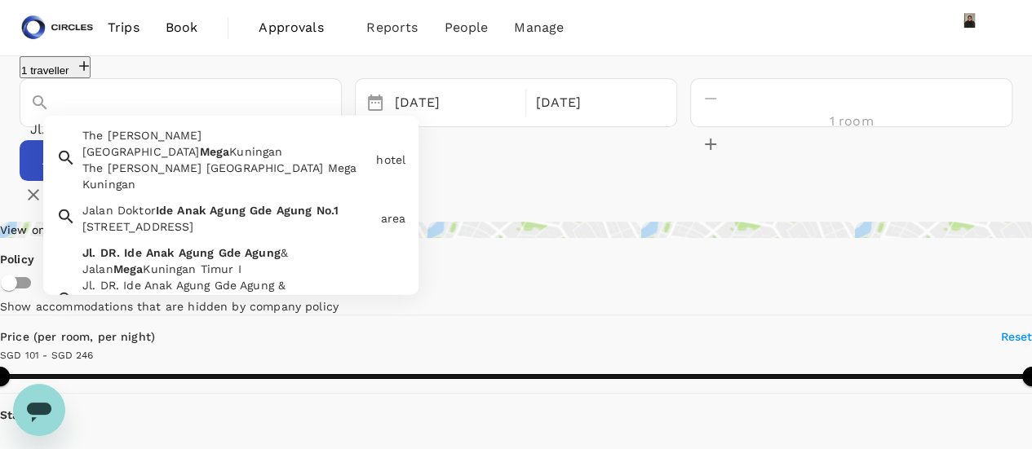
click at [104, 125] on input "Jl. DR. Ide Anak Agung Gde Agung No.1 1, Kuningan, Mega Kuningan, Setiabudi, Ja…" at bounding box center [157, 129] width 255 height 25
drag, startPoint x: 104, startPoint y: 125, endPoint x: 0, endPoint y: 126, distance: 104.4
click at [0, 126] on div "1 traveller Jl. DR. Ide Anak Agung Gde Agung No.1 1, Kuningan, Mega Kuningan, S…" at bounding box center [516, 132] width 1032 height 152
click at [285, 126] on input "Jl. DR. Ide Anak Agung Gde Agung No.1 1, Kuningan, Mega Kuningan, Setiabudi, Ja…" at bounding box center [157, 129] width 255 height 25
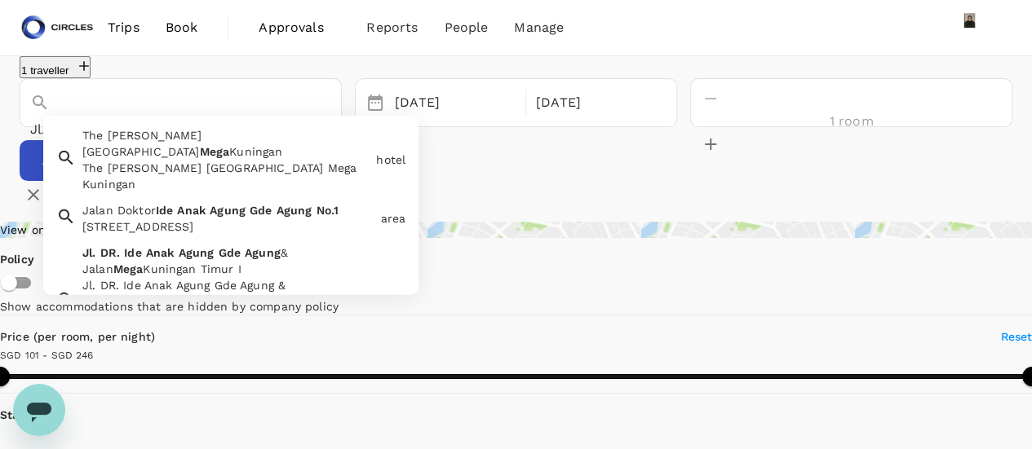
click at [285, 126] on input "Jl. DR. Ide Anak Agung Gde Agung No.1 1, Kuningan, Mega Kuningan, Setiabudi, Ja…" at bounding box center [157, 129] width 255 height 25
click at [188, 206] on span "Anak" at bounding box center [191, 210] width 29 height 13
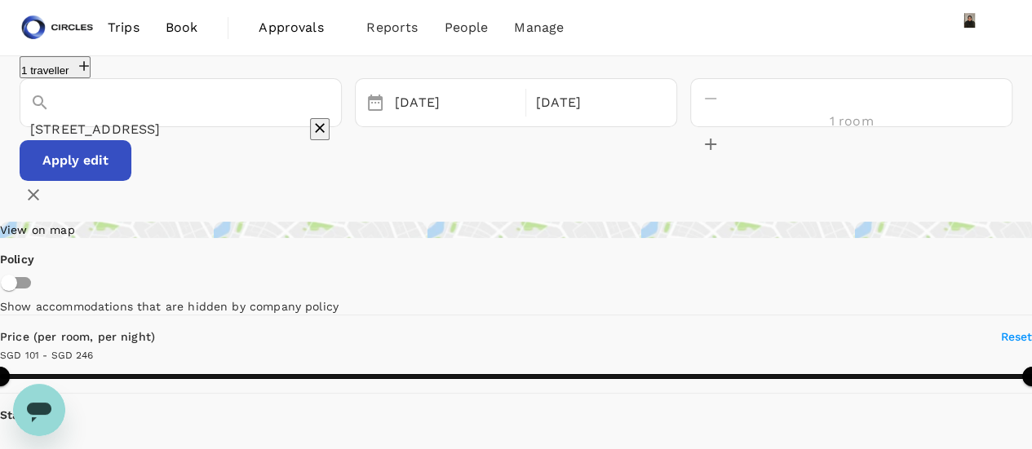
type input "Jalan Doktor Ide Anak Agung Gde Agung No.1"
click at [131, 181] on button "Apply edit" at bounding box center [76, 160] width 112 height 41
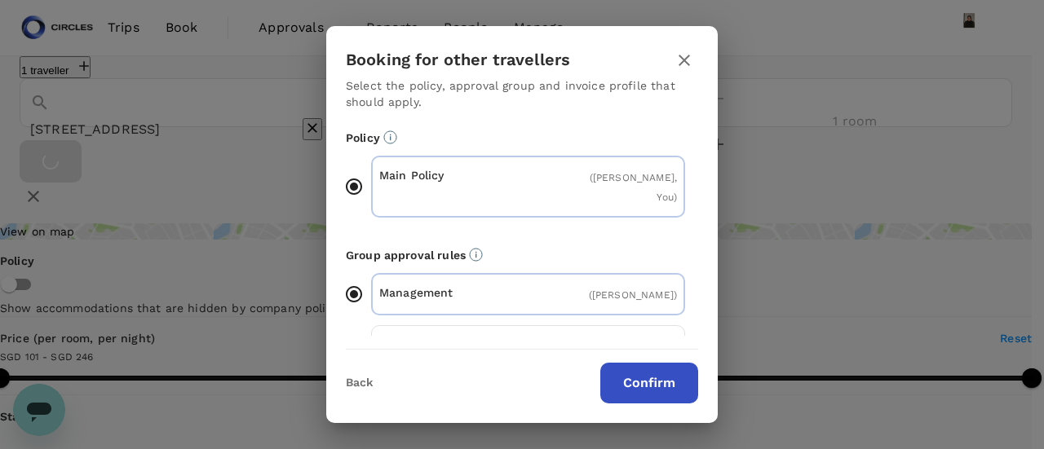
click at [651, 383] on button "Confirm" at bounding box center [649, 383] width 98 height 41
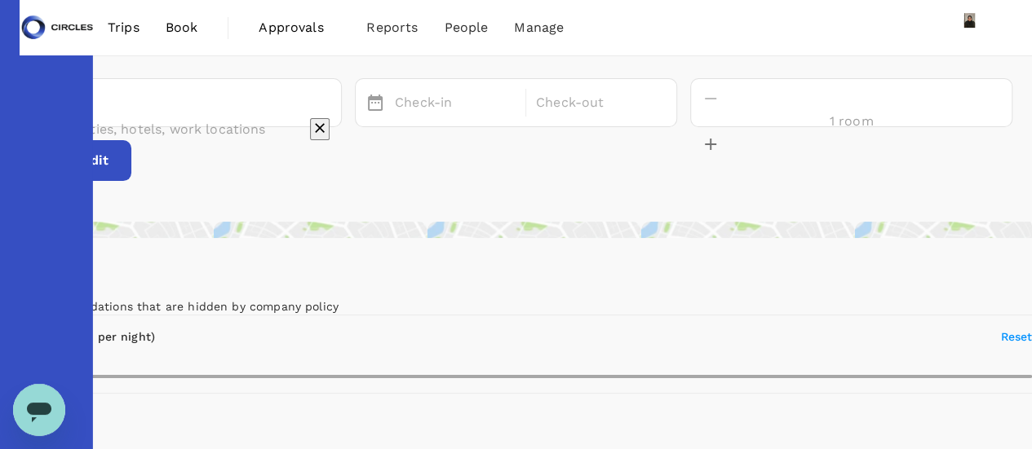
type input "499.09"
type input "SGD"
type input "Jl. DR. Ide Anak Agung Gde Agung No.1"
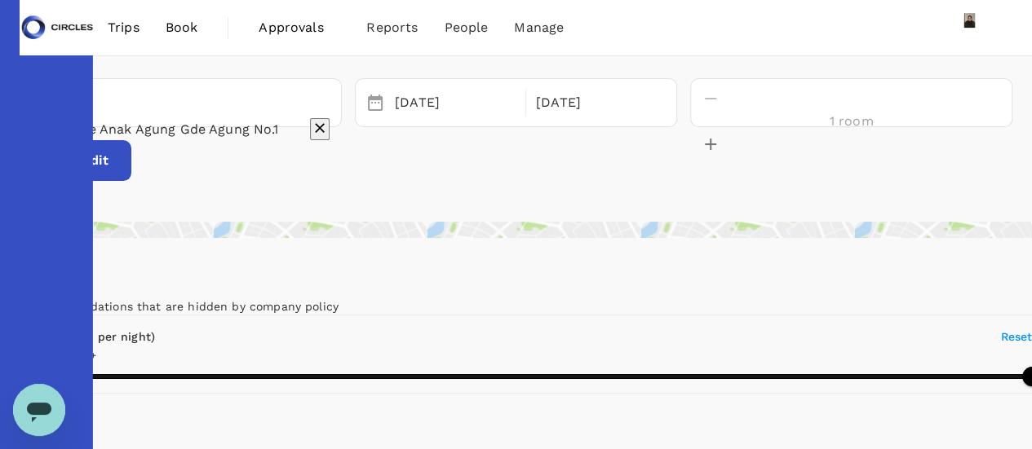
type input "499.9"
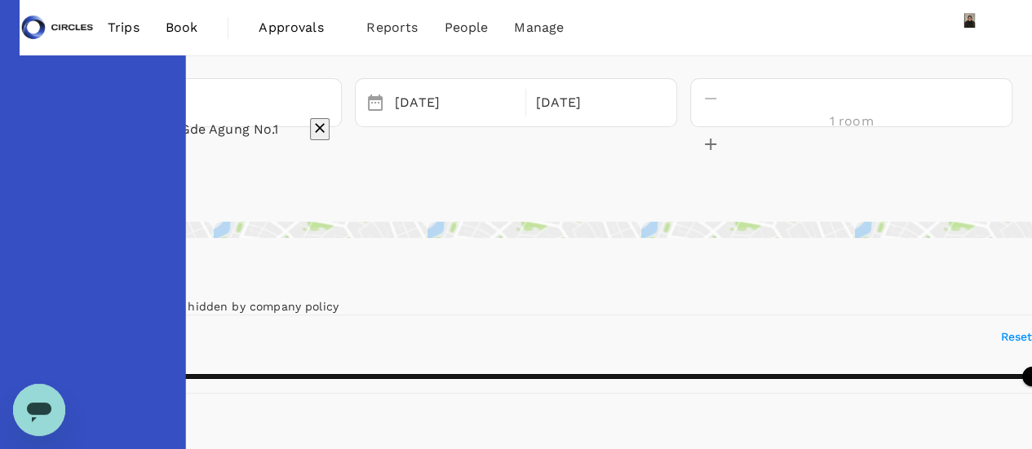
type input "15.9"
type input "499.65"
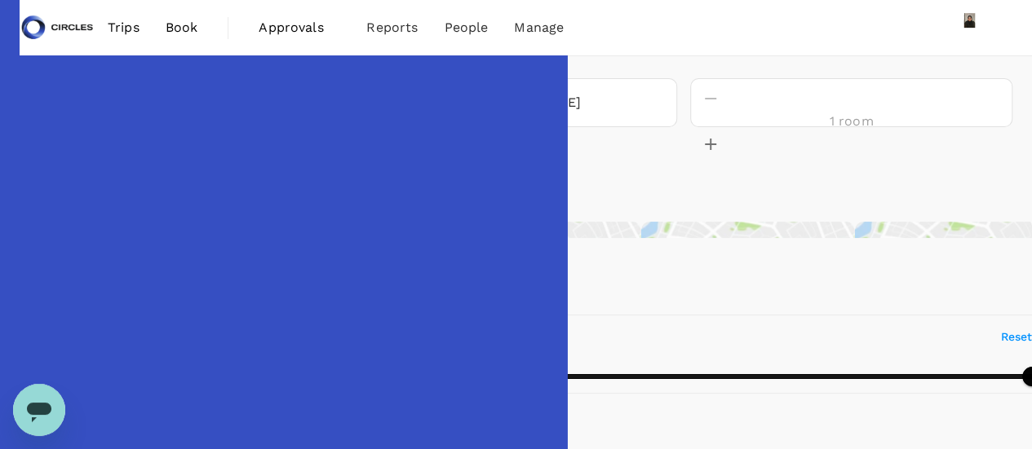
type input "7.65"
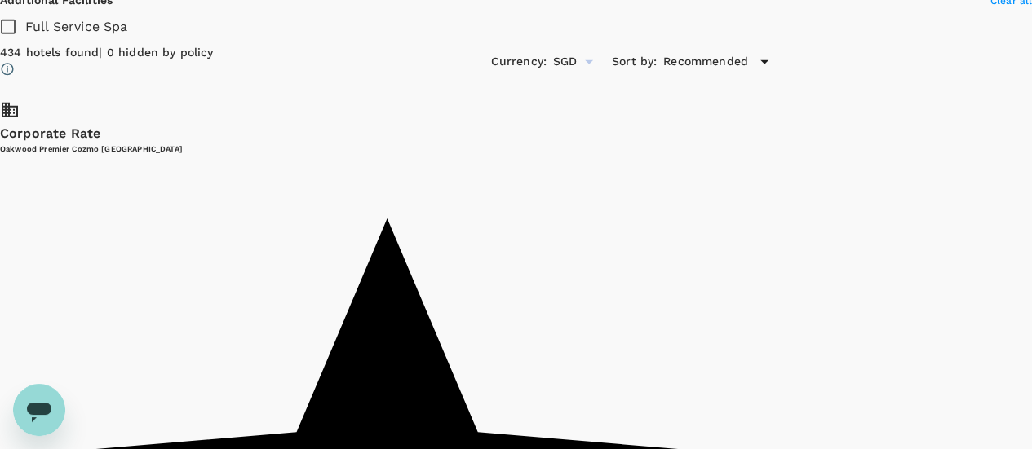
scroll to position [2528, 0]
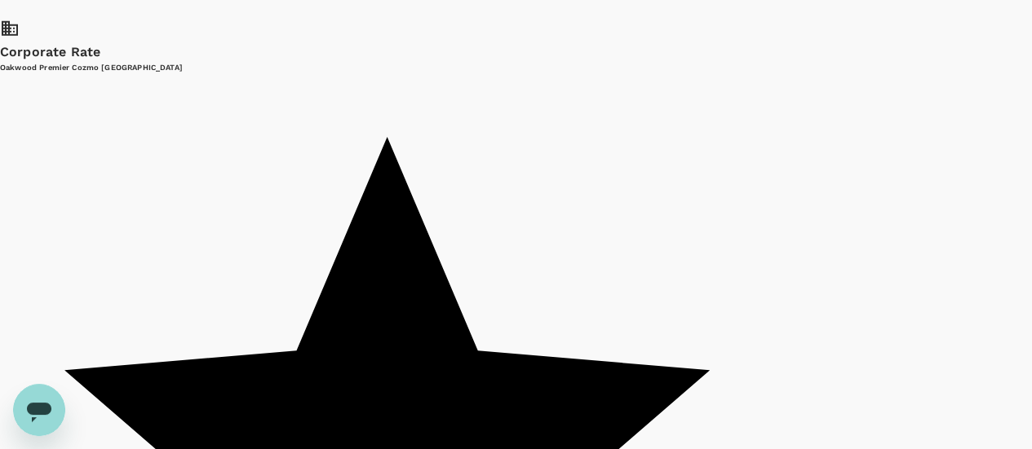
type input "499.65"
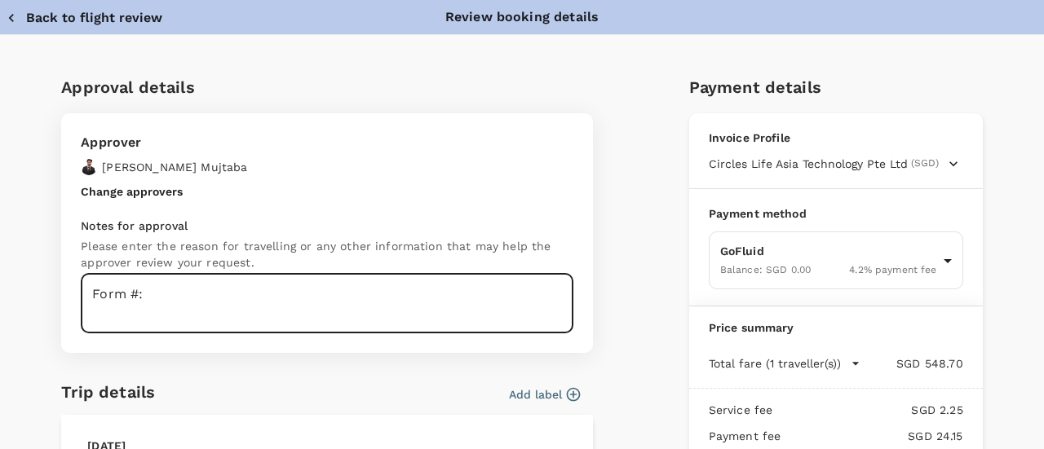
scroll to position [7731, 0]
click at [172, 290] on textarea "Form #:" at bounding box center [327, 304] width 493 height 60
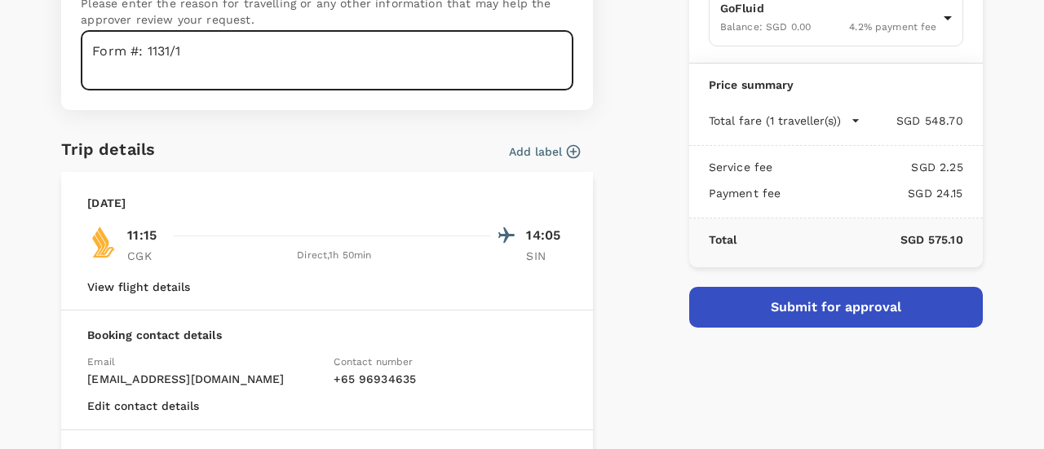
scroll to position [245, 0]
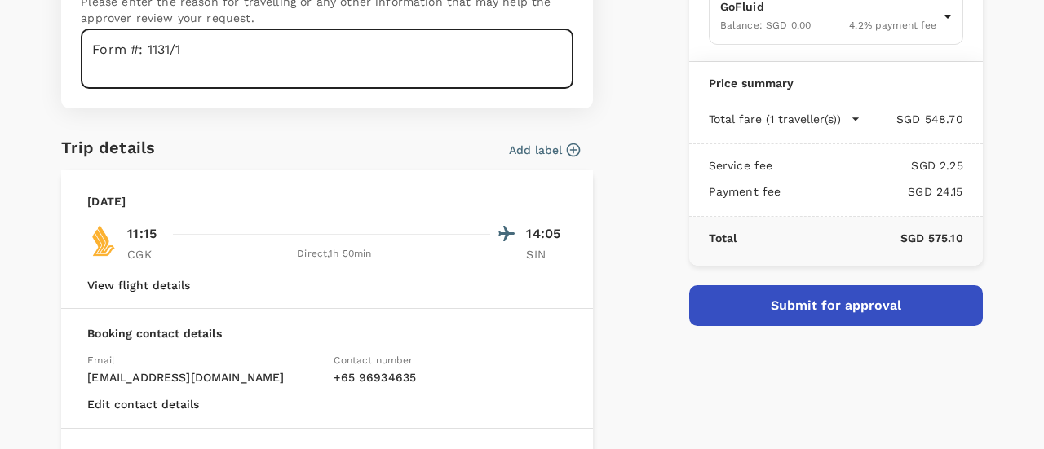
type textarea "Form #: 1131/1"
click at [533, 152] on button "Add label" at bounding box center [544, 150] width 71 height 16
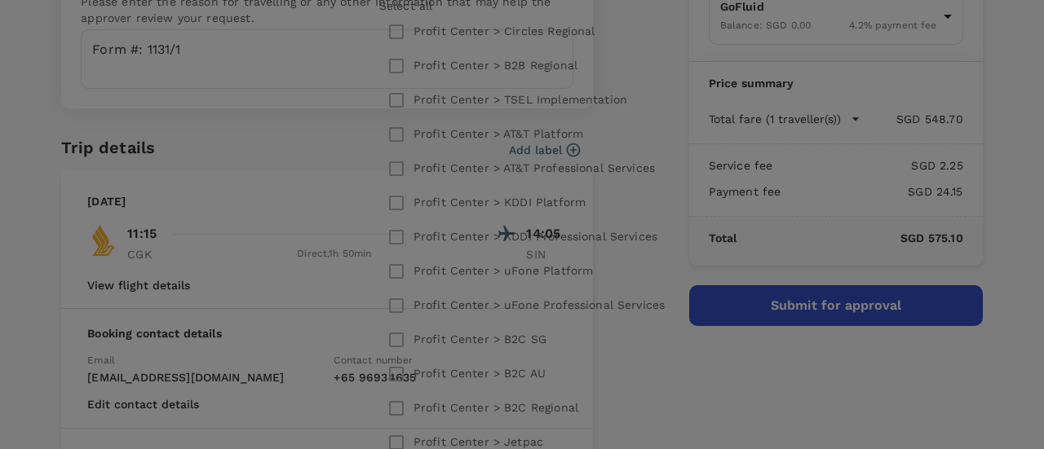
click at [407, 83] on input "checkbox" at bounding box center [396, 66] width 34 height 34
checkbox input "true"
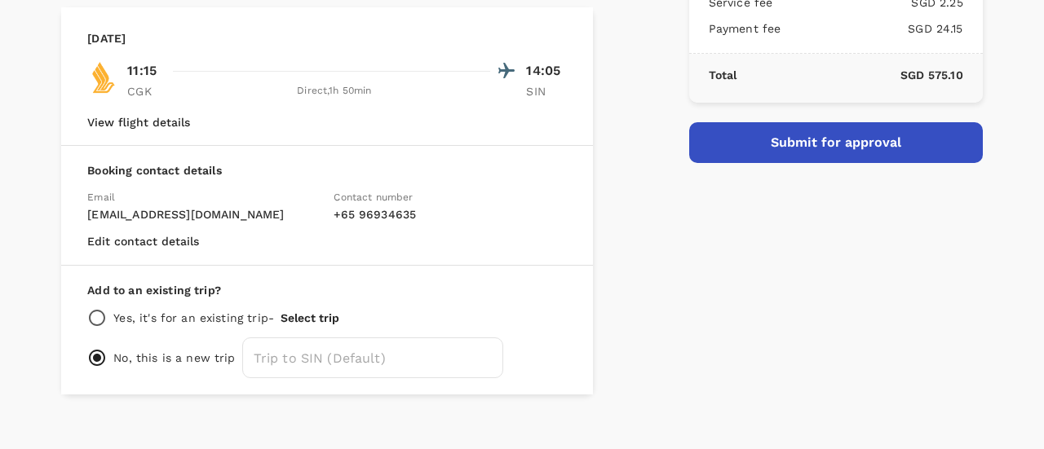
scroll to position [425, 0]
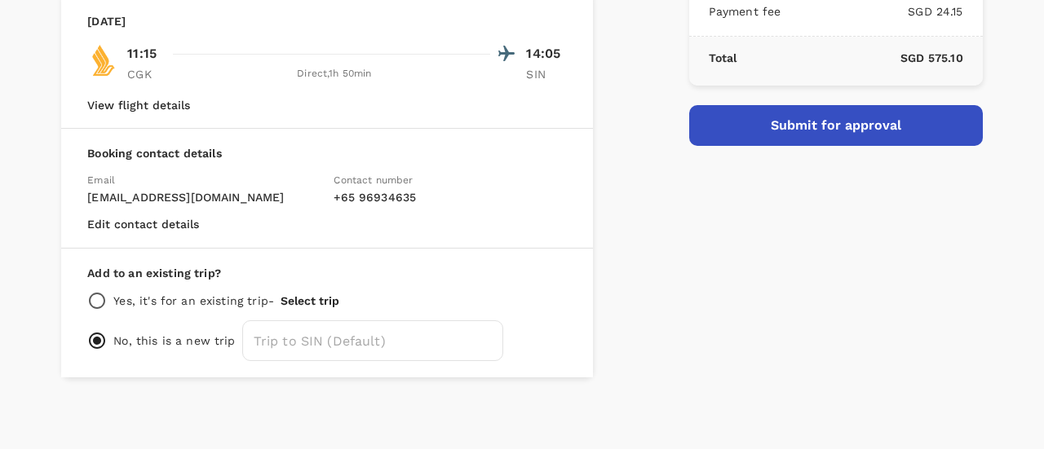
click at [313, 303] on button "Select trip" at bounding box center [310, 300] width 59 height 13
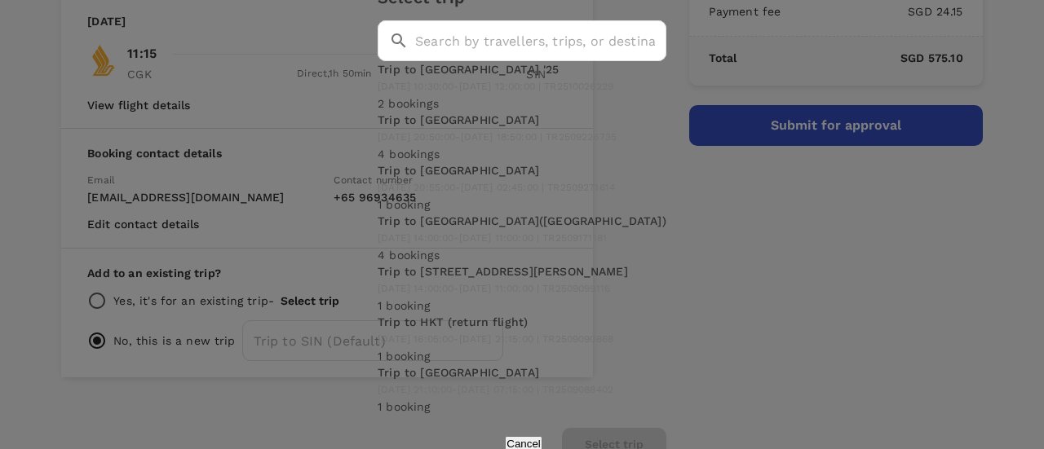
click at [417, 77] on p "Trip to Jakarta_Oct '25" at bounding box center [522, 69] width 289 height 16
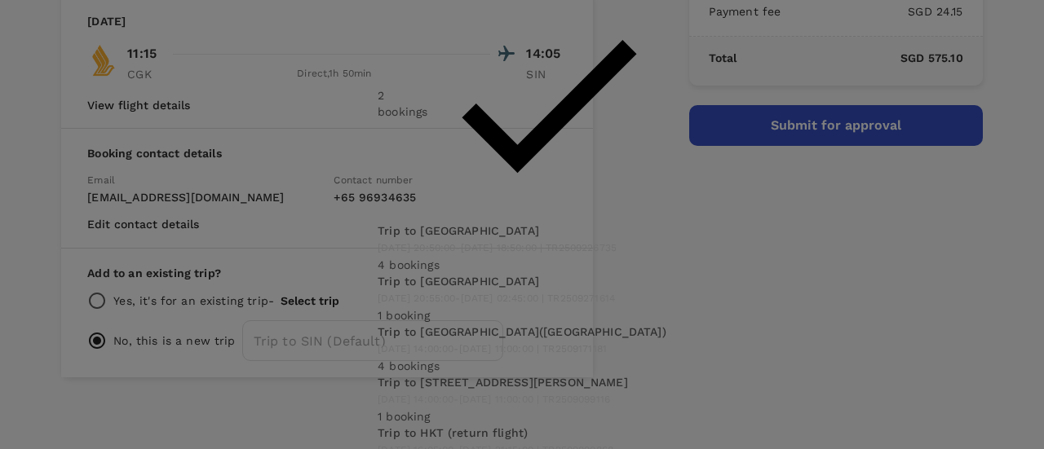
radio input "true"
radio input "false"
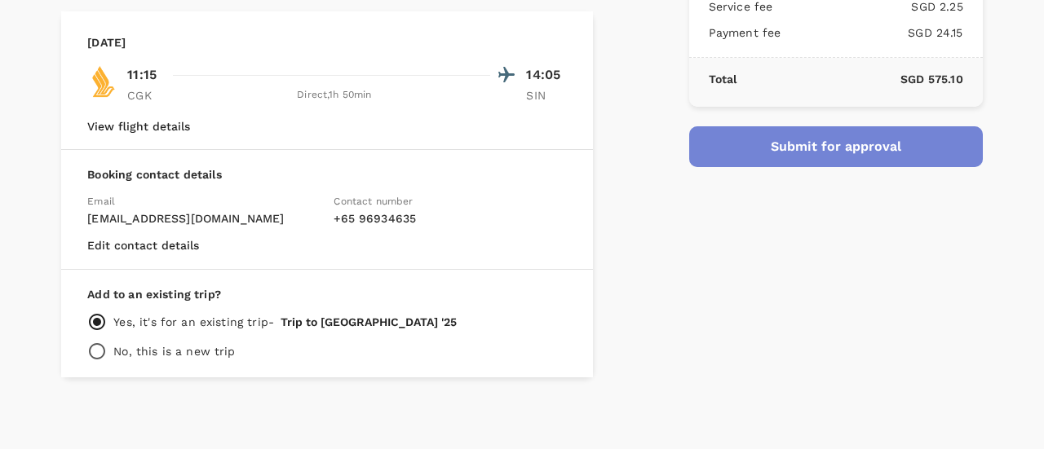
click at [772, 146] on button "Submit for approval" at bounding box center [836, 146] width 294 height 41
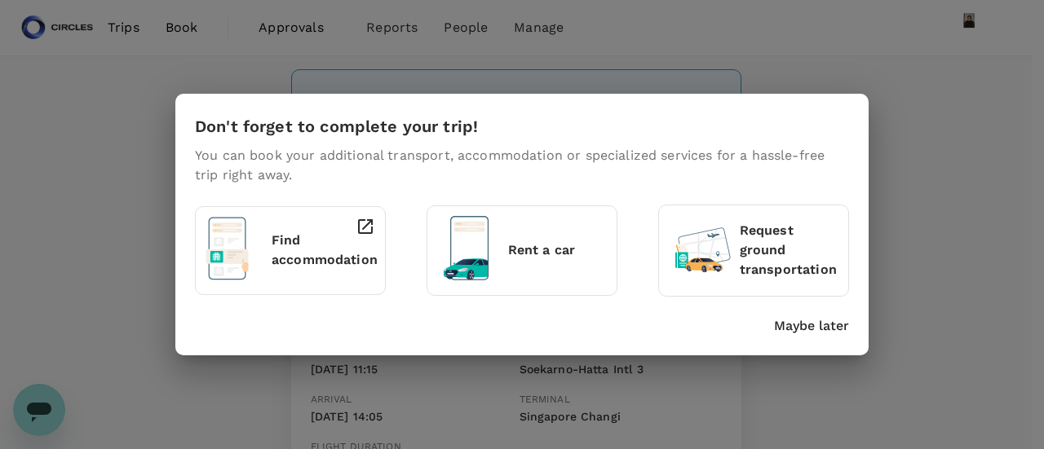
click at [289, 234] on p "Find accommodation" at bounding box center [325, 250] width 106 height 39
click at [291, 245] on p "Find accommodation" at bounding box center [325, 250] width 106 height 39
click at [338, 238] on p "Find accommodation" at bounding box center [325, 250] width 106 height 39
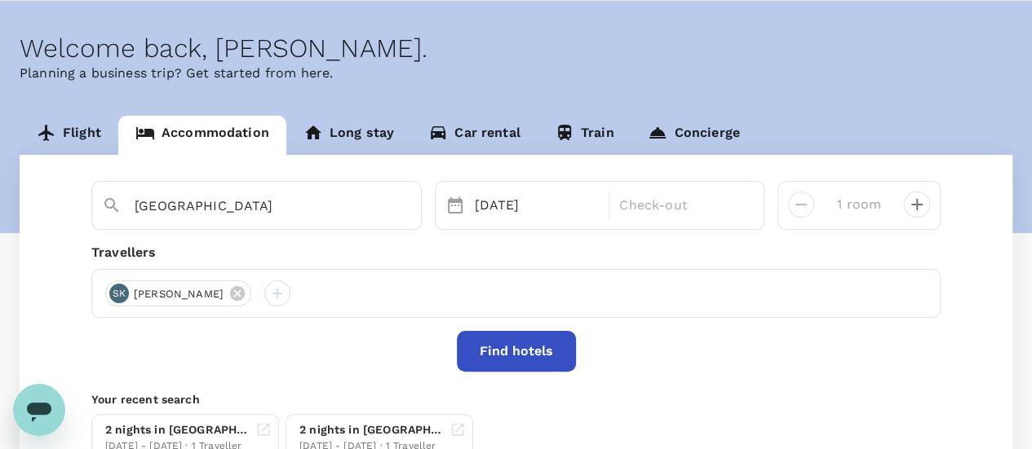
scroll to position [82, 0]
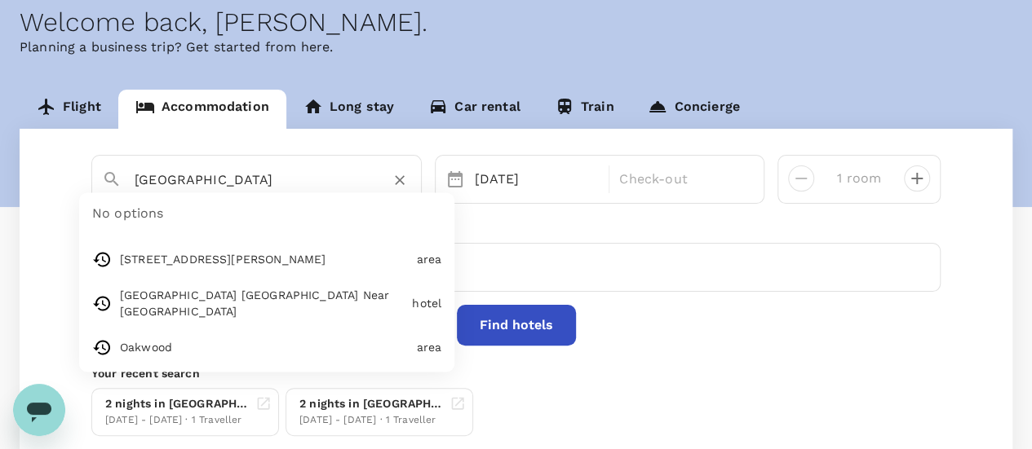
click at [250, 180] on input "Singapore" at bounding box center [250, 179] width 231 height 25
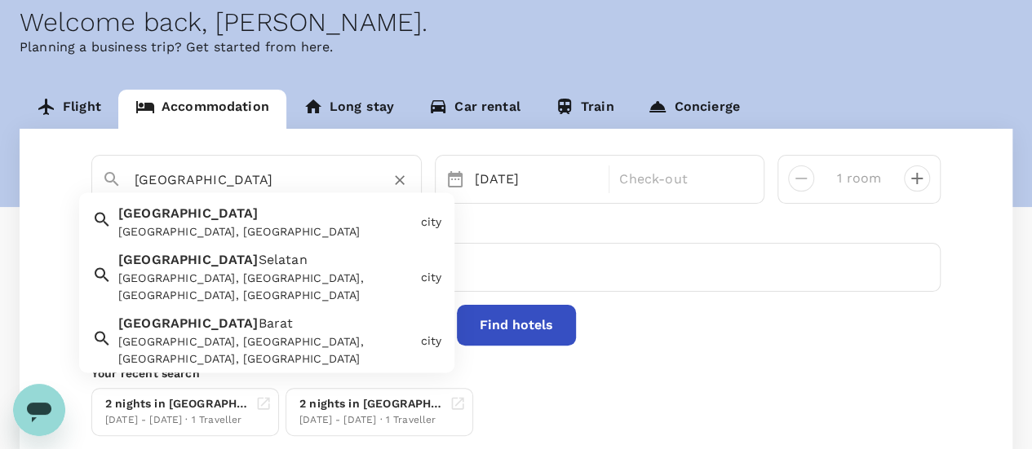
click at [240, 219] on div "Jakarta Jakarta, Indonesia" at bounding box center [263, 219] width 302 height 43
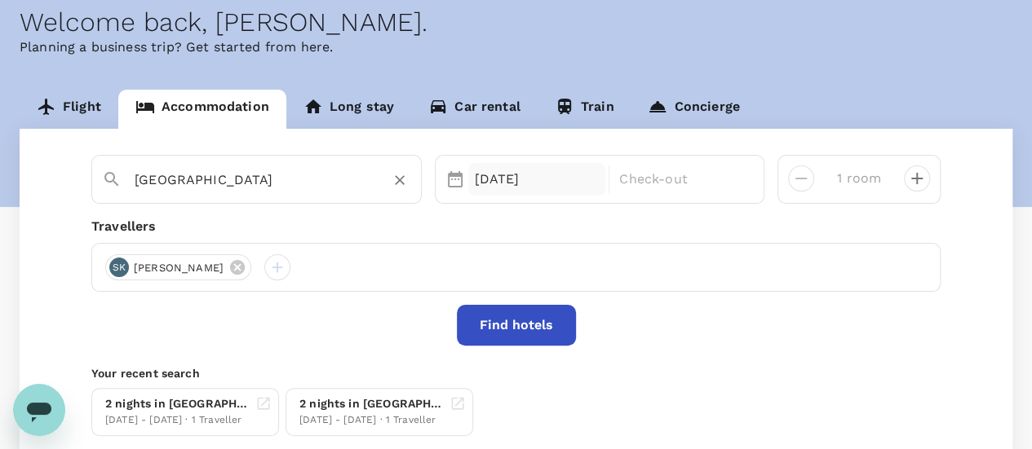
type input "[GEOGRAPHIC_DATA]"
click at [489, 183] on div "[DATE]" at bounding box center [537, 179] width 138 height 33
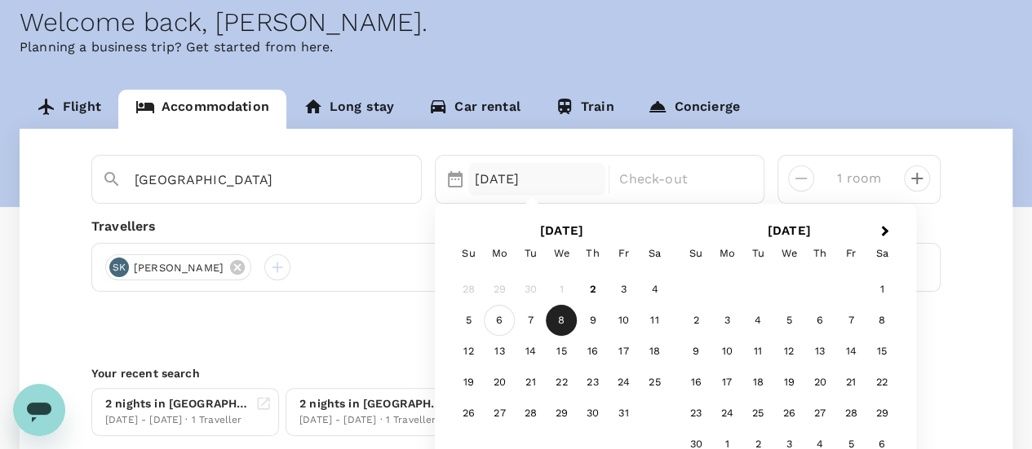
click at [502, 327] on div "6" at bounding box center [499, 321] width 31 height 31
click at [563, 319] on div "8" at bounding box center [561, 321] width 31 height 31
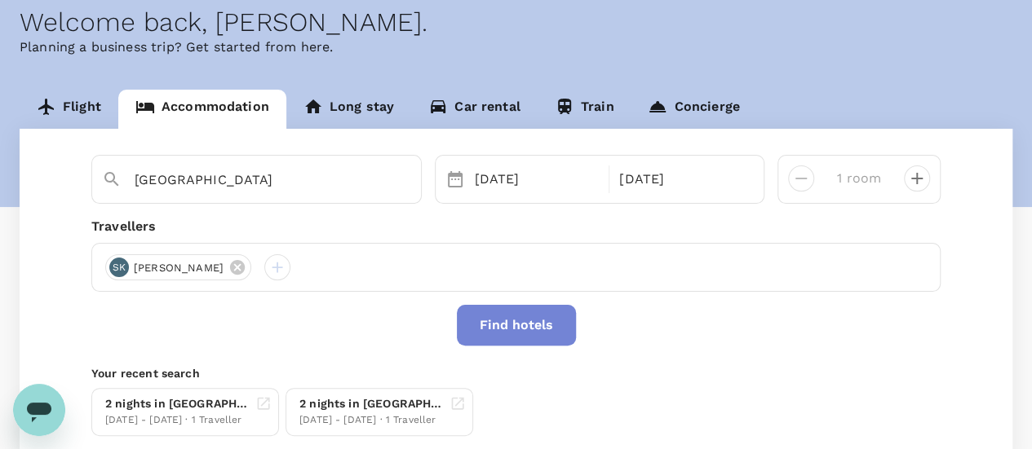
click at [541, 330] on button "Find hotels" at bounding box center [516, 325] width 119 height 41
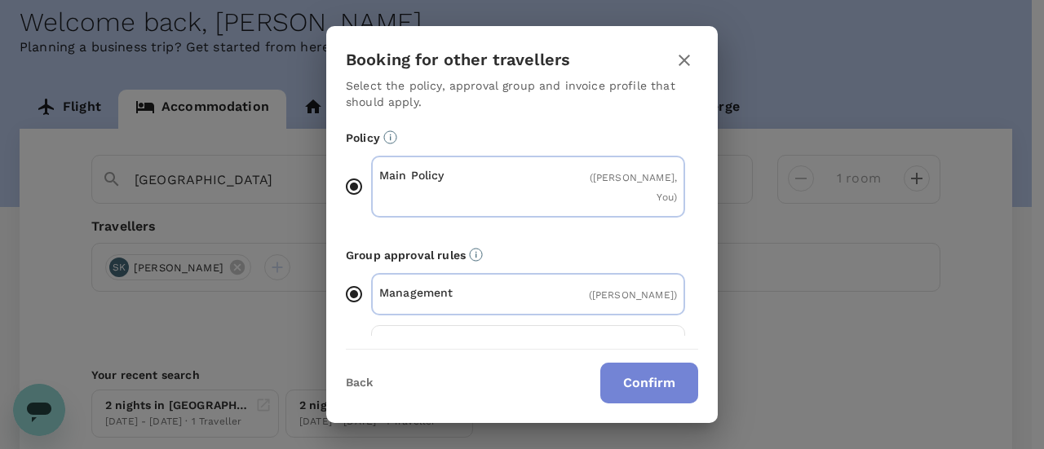
click at [652, 387] on button "Confirm" at bounding box center [649, 383] width 98 height 41
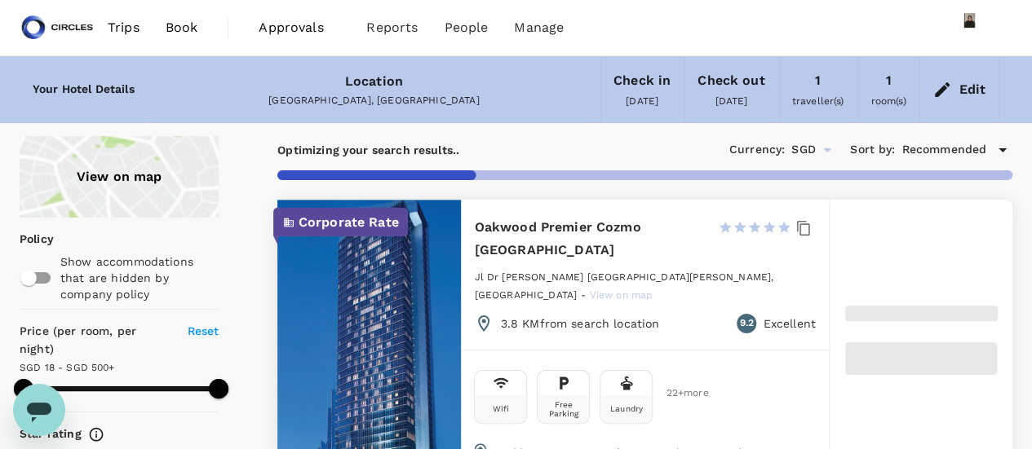
type input "499.83"
type input "8.83"
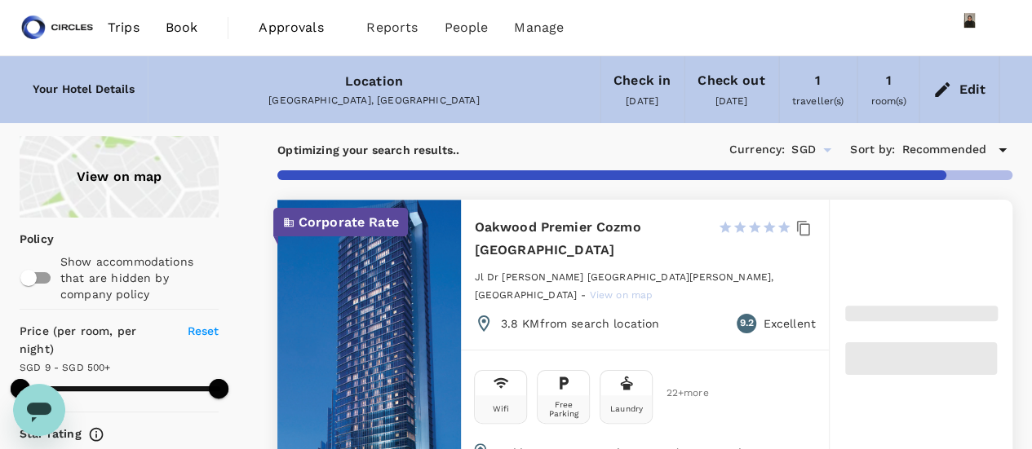
type input "499.65"
type input "7.65"
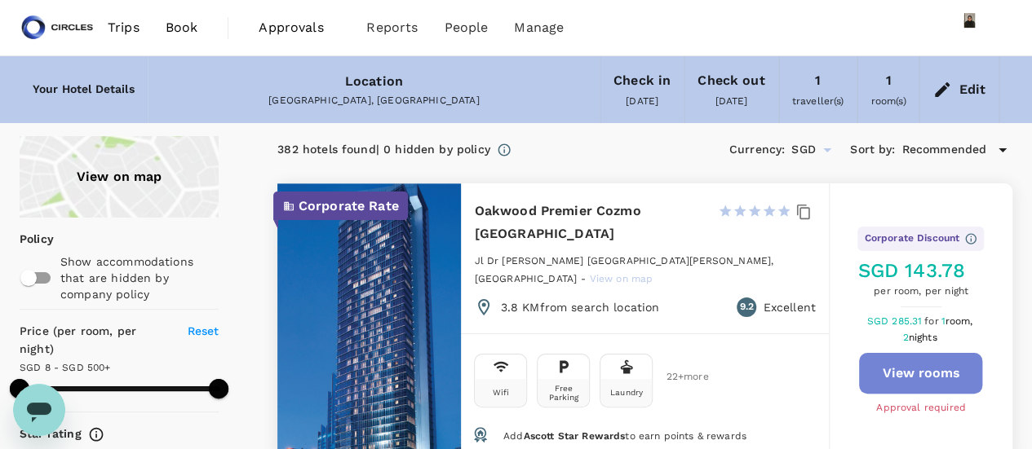
click at [910, 353] on button "View rooms" at bounding box center [920, 373] width 123 height 41
type input "499.65"
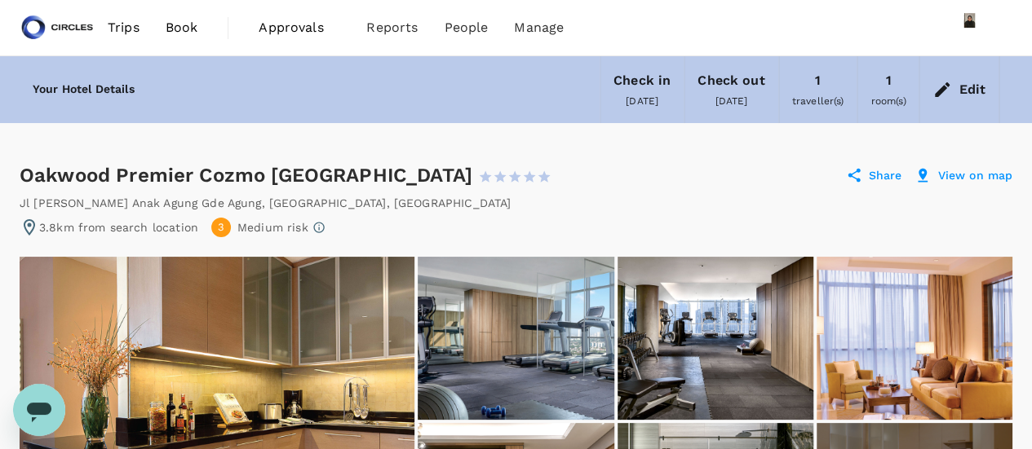
click at [133, 22] on span "Trips" at bounding box center [124, 28] width 32 height 20
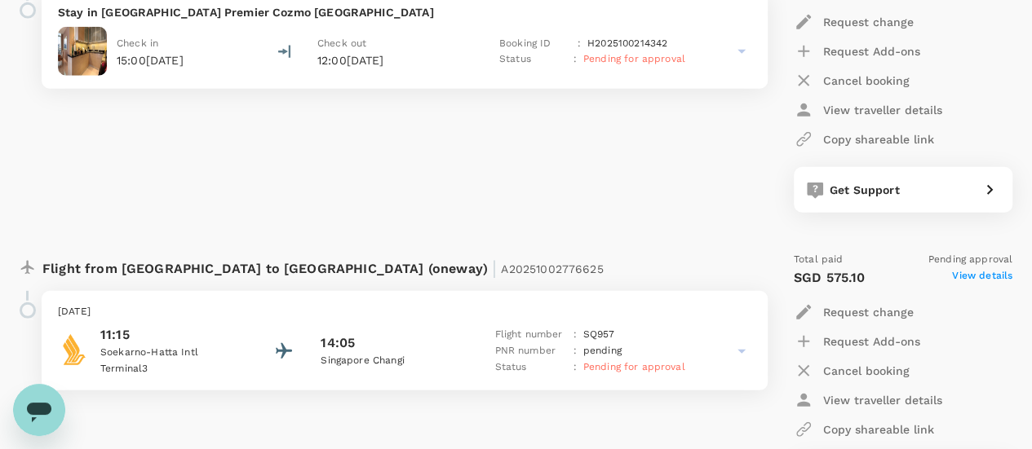
scroll to position [2303, 0]
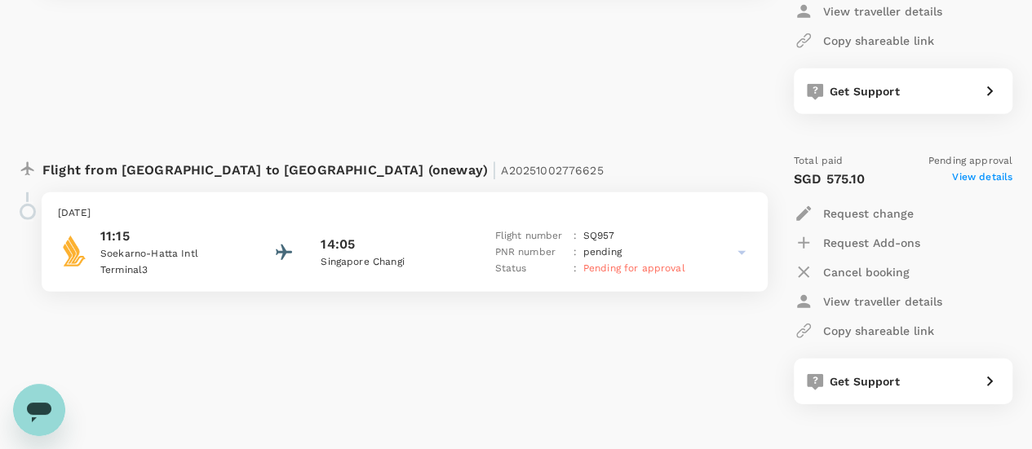
click at [46, 403] on icon "Open messaging window" at bounding box center [39, 413] width 24 height 20
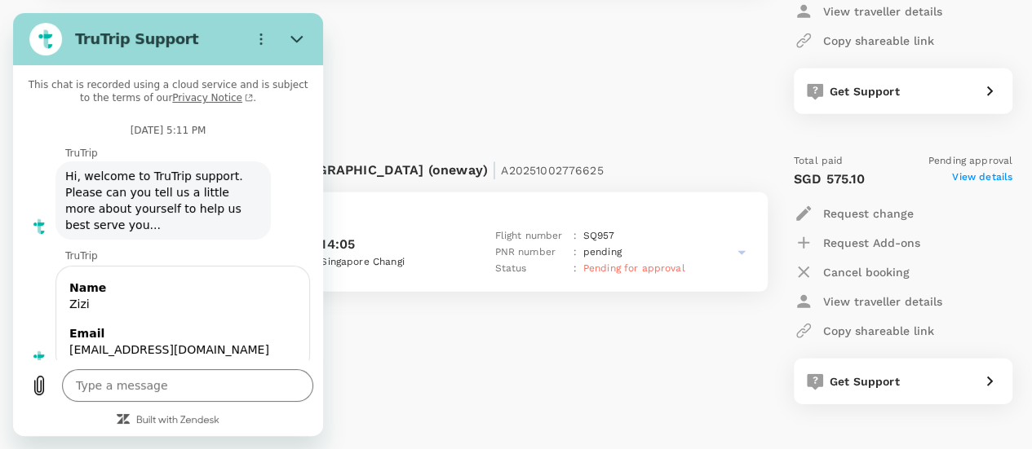
scroll to position [7550, 0]
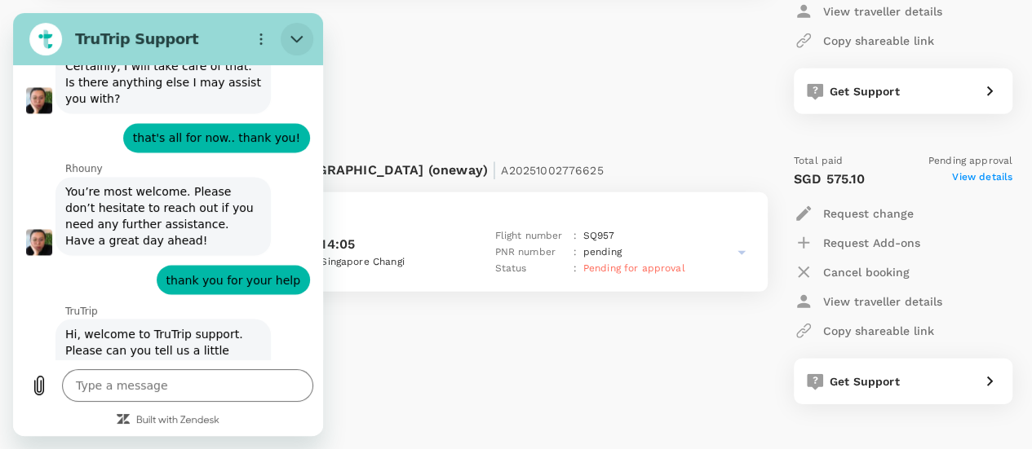
click at [292, 38] on icon "Close" at bounding box center [296, 39] width 12 height 7
type textarea "x"
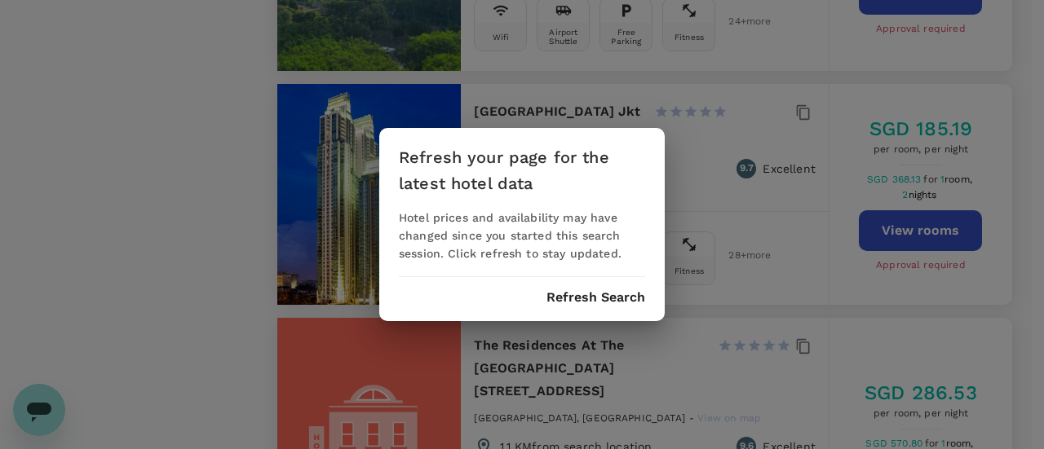
click at [623, 303] on button "Refresh Search" at bounding box center [595, 297] width 99 height 15
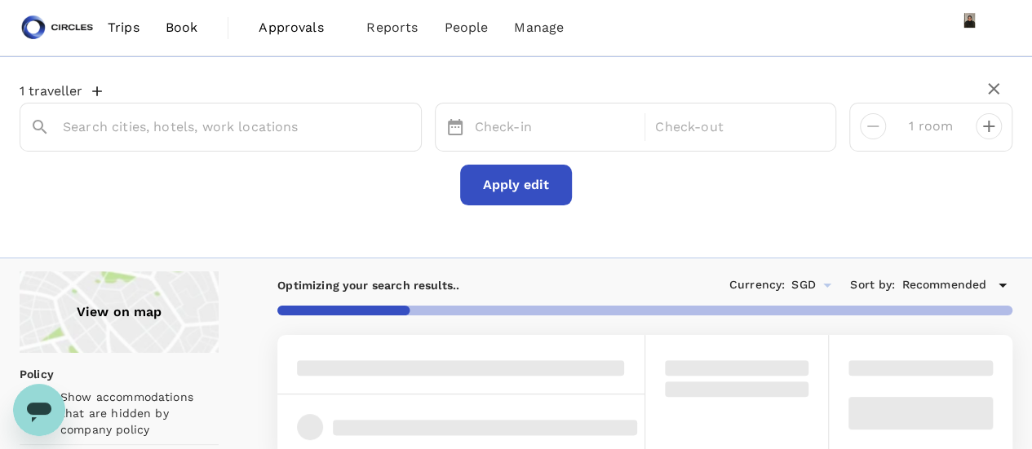
type input "Jl. DR. Ide Anak Agung Gde Agung No.1"
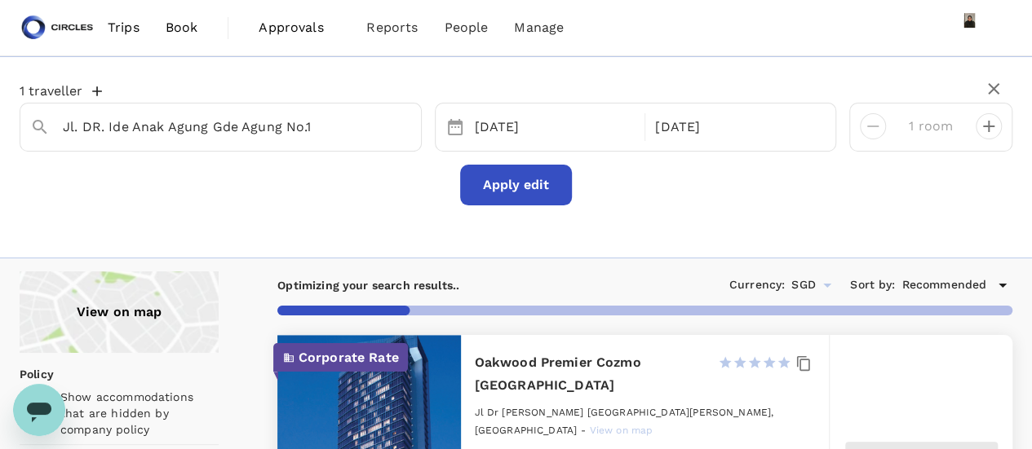
type input "499.65"
type input "7.65"
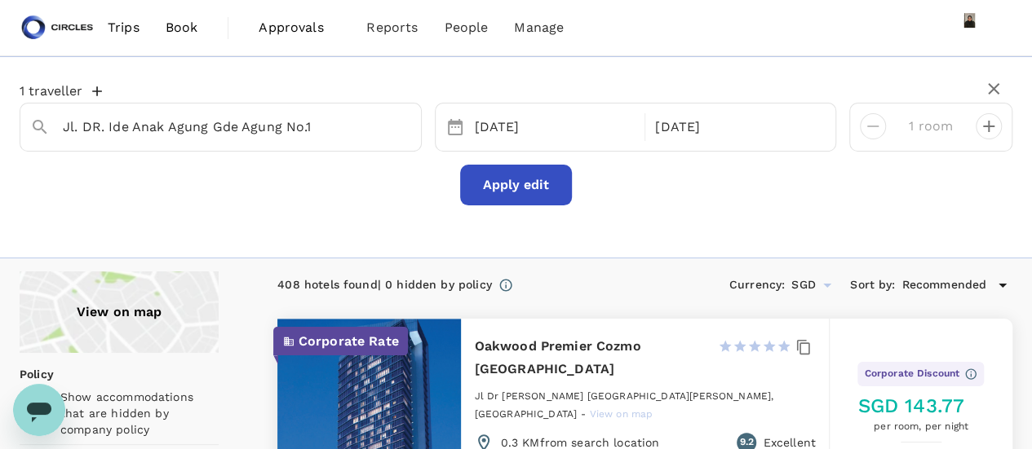
type input "499.65"
click at [184, 20] on span "Book" at bounding box center [182, 28] width 33 height 20
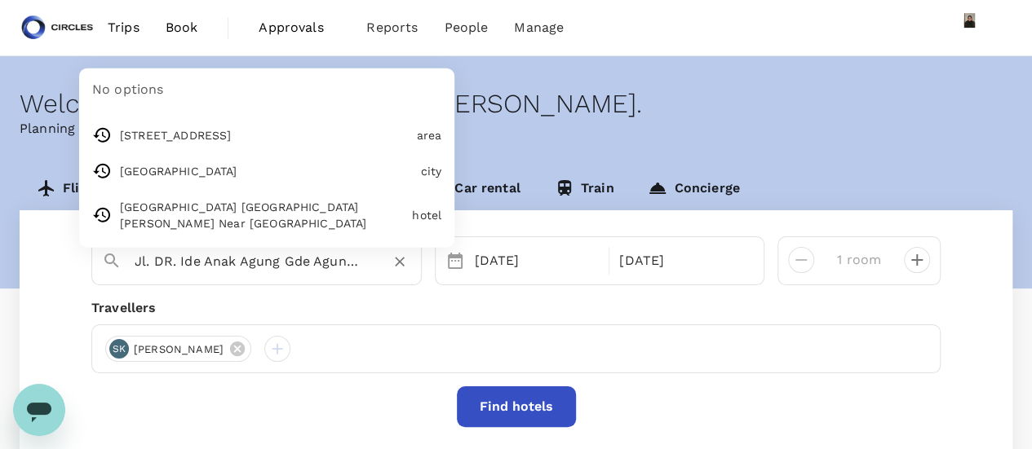
click at [267, 269] on input "Jl. DR. Ide Anak Agung Gde Agung No.1" at bounding box center [250, 261] width 231 height 25
click at [395, 260] on icon "Clear" at bounding box center [400, 263] width 10 height 10
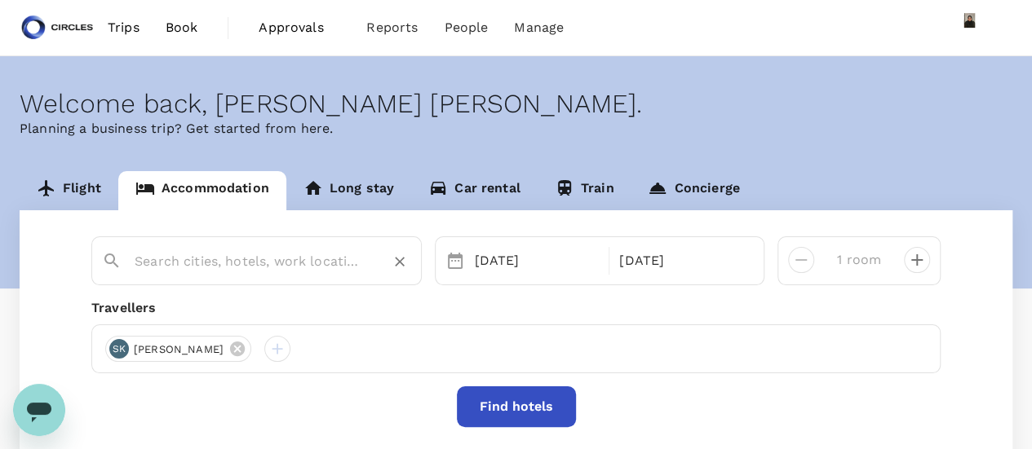
click at [325, 264] on input "text" at bounding box center [250, 261] width 231 height 25
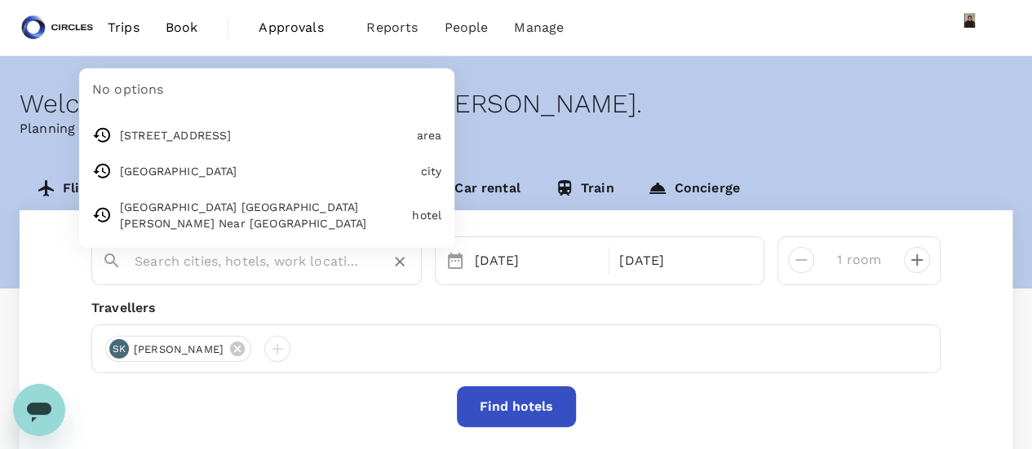
paste input "Santika Premiere Slipi"
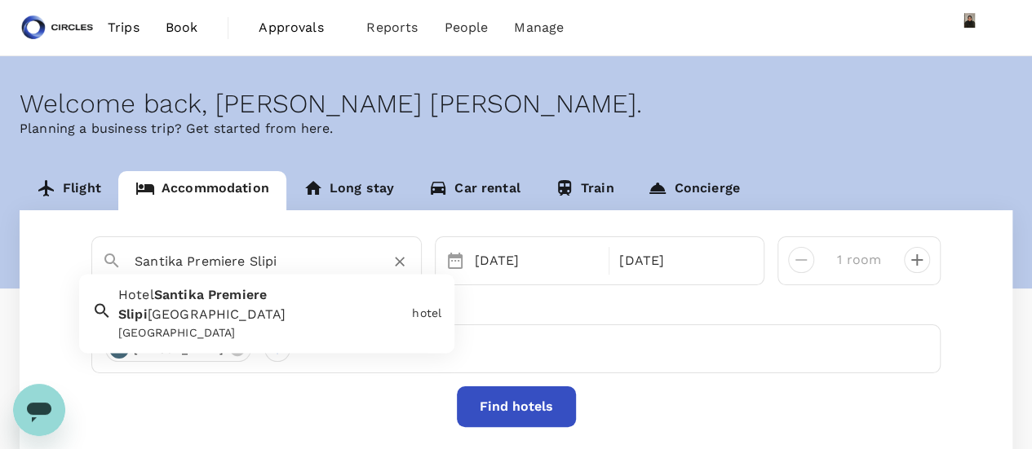
click at [313, 325] on div "[GEOGRAPHIC_DATA]" at bounding box center [261, 333] width 287 height 17
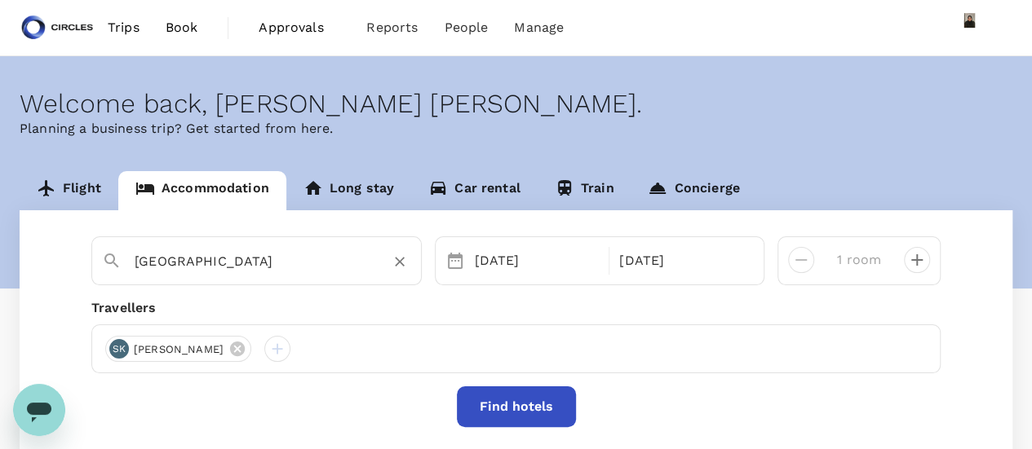
type input "[GEOGRAPHIC_DATA]"
click at [519, 412] on button "Find hotels" at bounding box center [516, 407] width 119 height 41
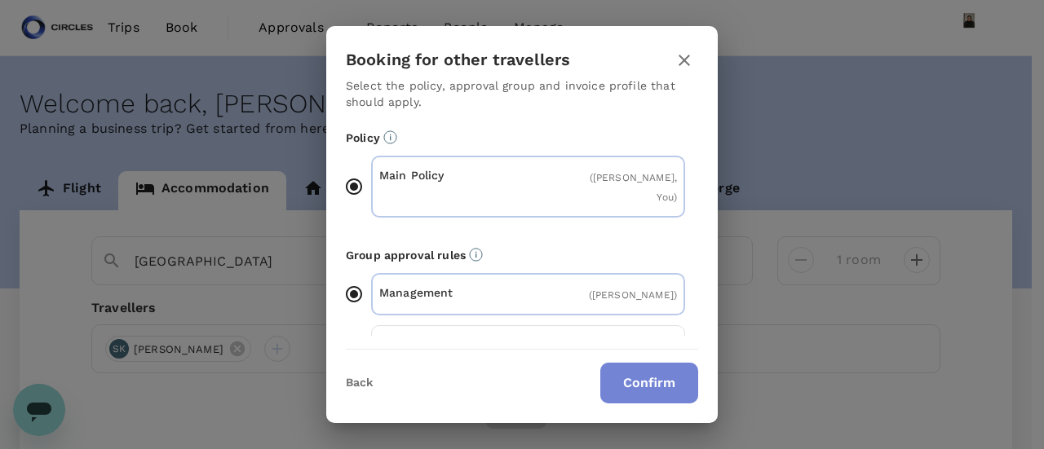
click at [634, 365] on button "Confirm" at bounding box center [649, 383] width 98 height 41
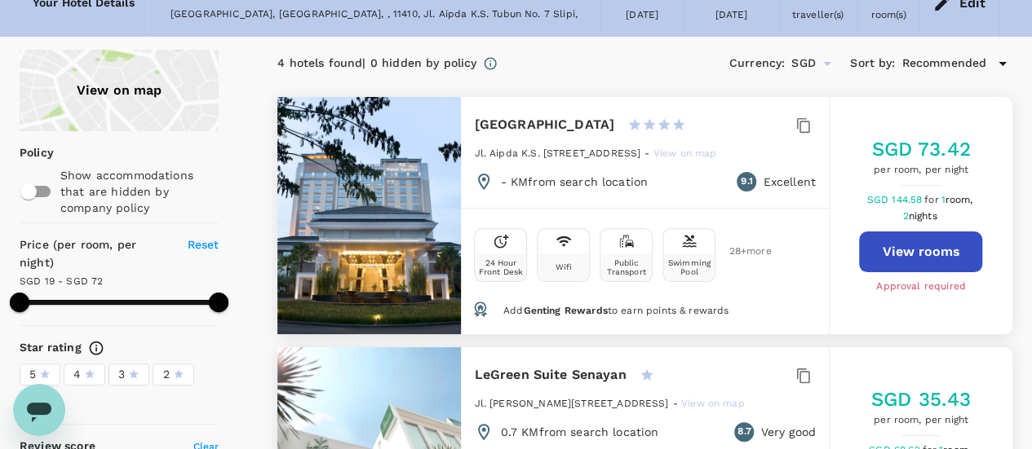
scroll to position [82, 0]
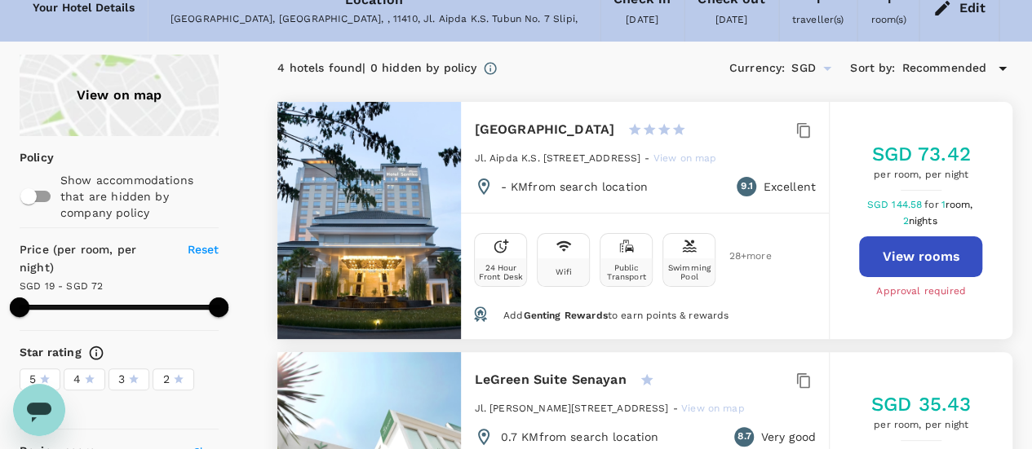
click at [378, 270] on div at bounding box center [368, 220] width 183 height 237
click at [351, 201] on div at bounding box center [368, 220] width 183 height 237
click at [931, 263] on button "View rooms" at bounding box center [920, 256] width 123 height 41
type input "71.14"
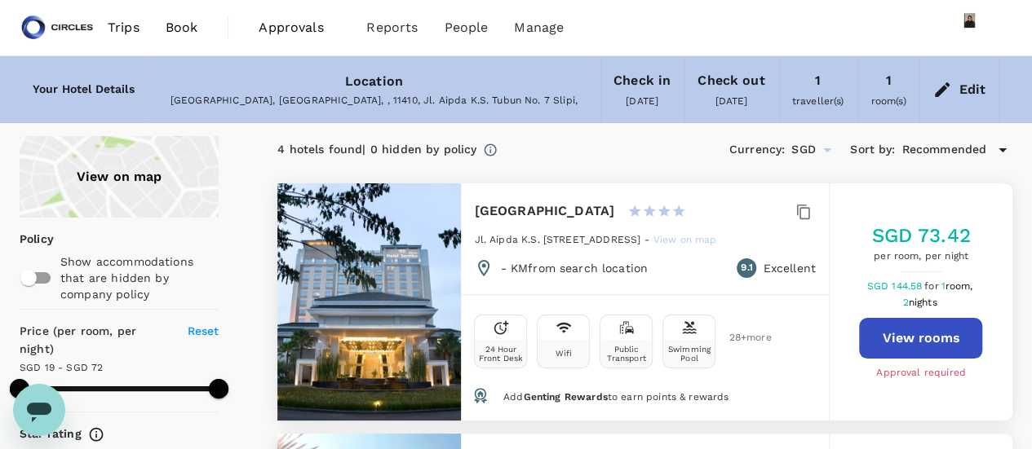
click at [178, 32] on span "Book" at bounding box center [182, 28] width 33 height 20
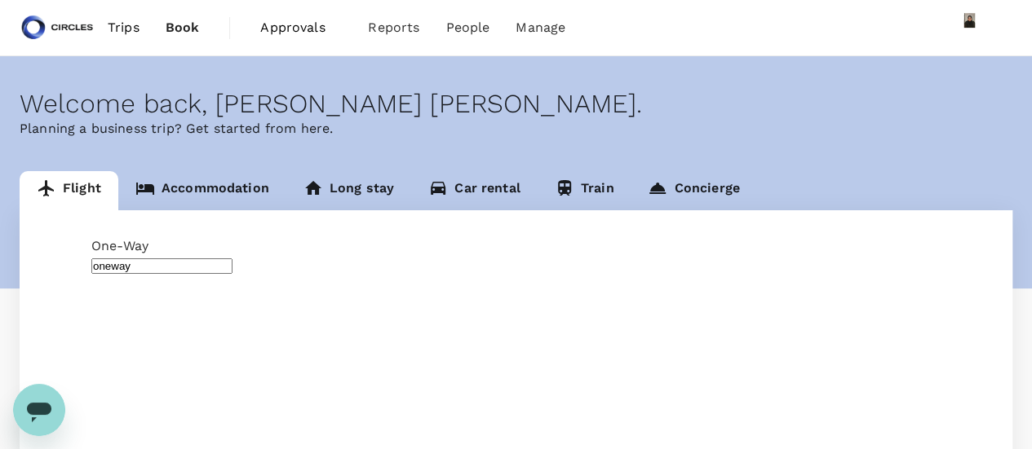
click at [124, 19] on span "Trips" at bounding box center [124, 28] width 32 height 20
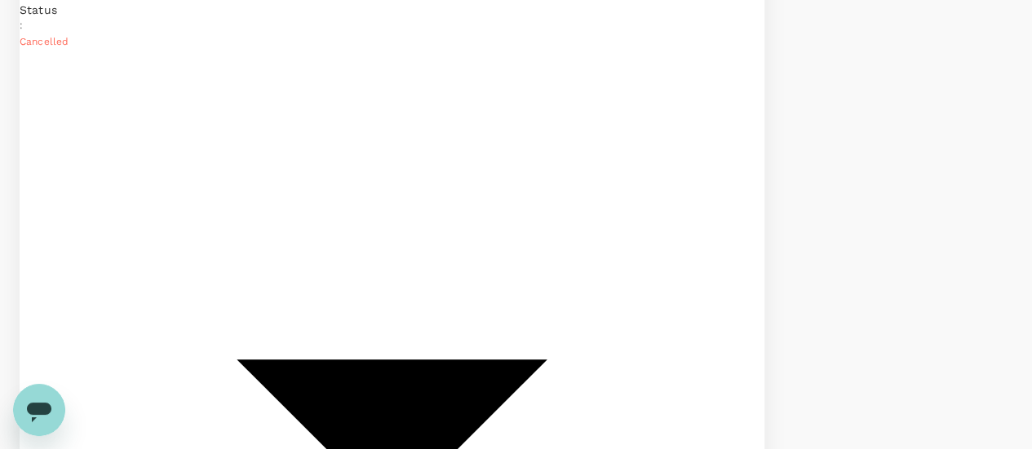
scroll to position [1977, 0]
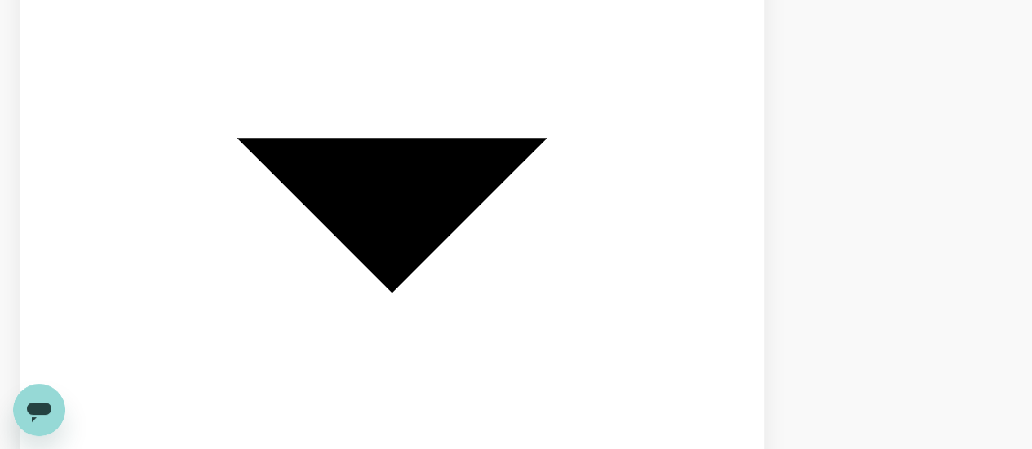
scroll to position [2140, 0]
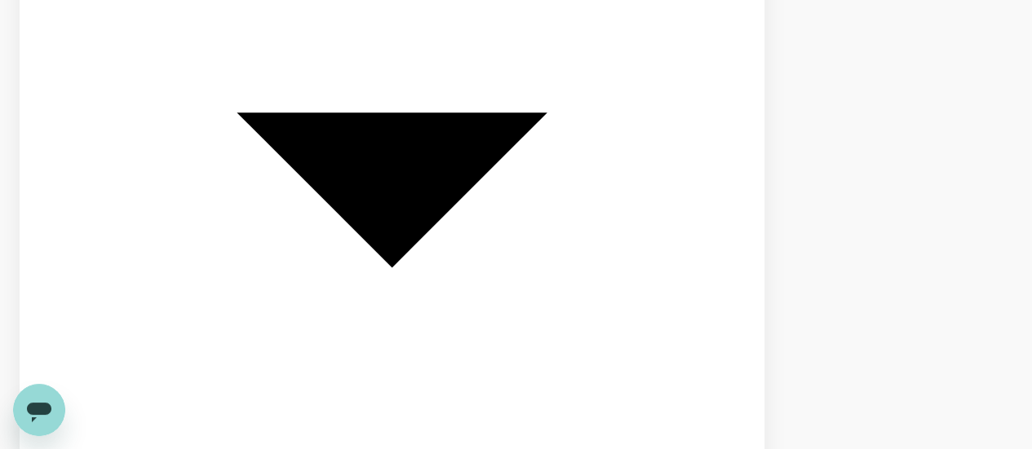
drag, startPoint x: 99, startPoint y: 76, endPoint x: 294, endPoint y: 76, distance: 195.7
copy p "Oakwood Premier Cozmo [GEOGRAPHIC_DATA]"
drag, startPoint x: 588, startPoint y: 108, endPoint x: 668, endPoint y: 110, distance: 79.9
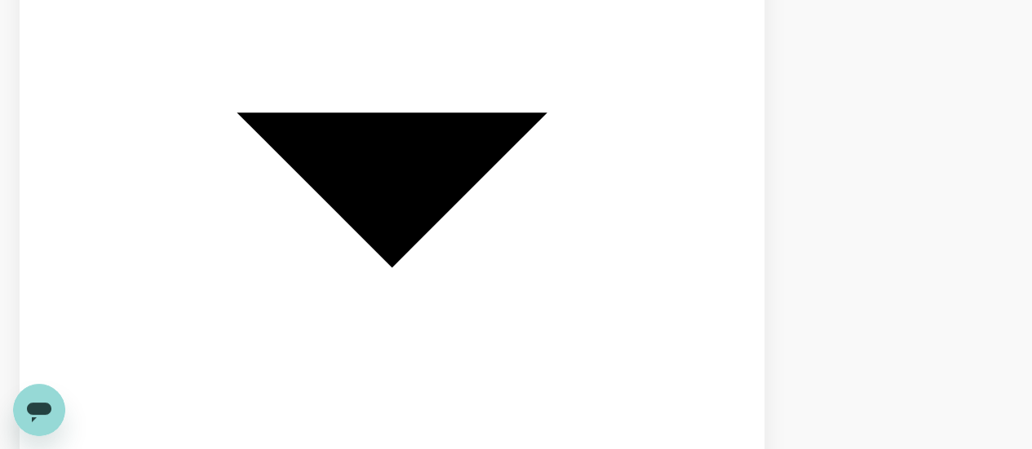
copy p "H2025100214342"
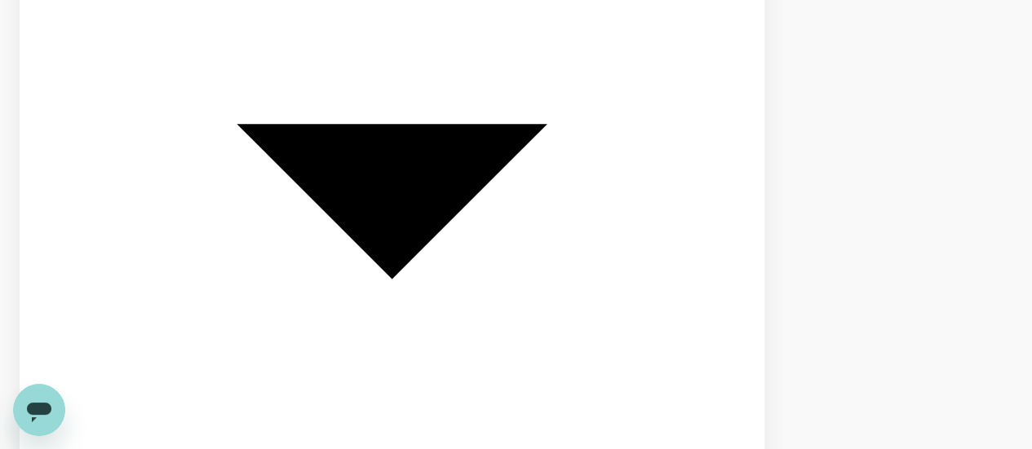
scroll to position [1977, 0]
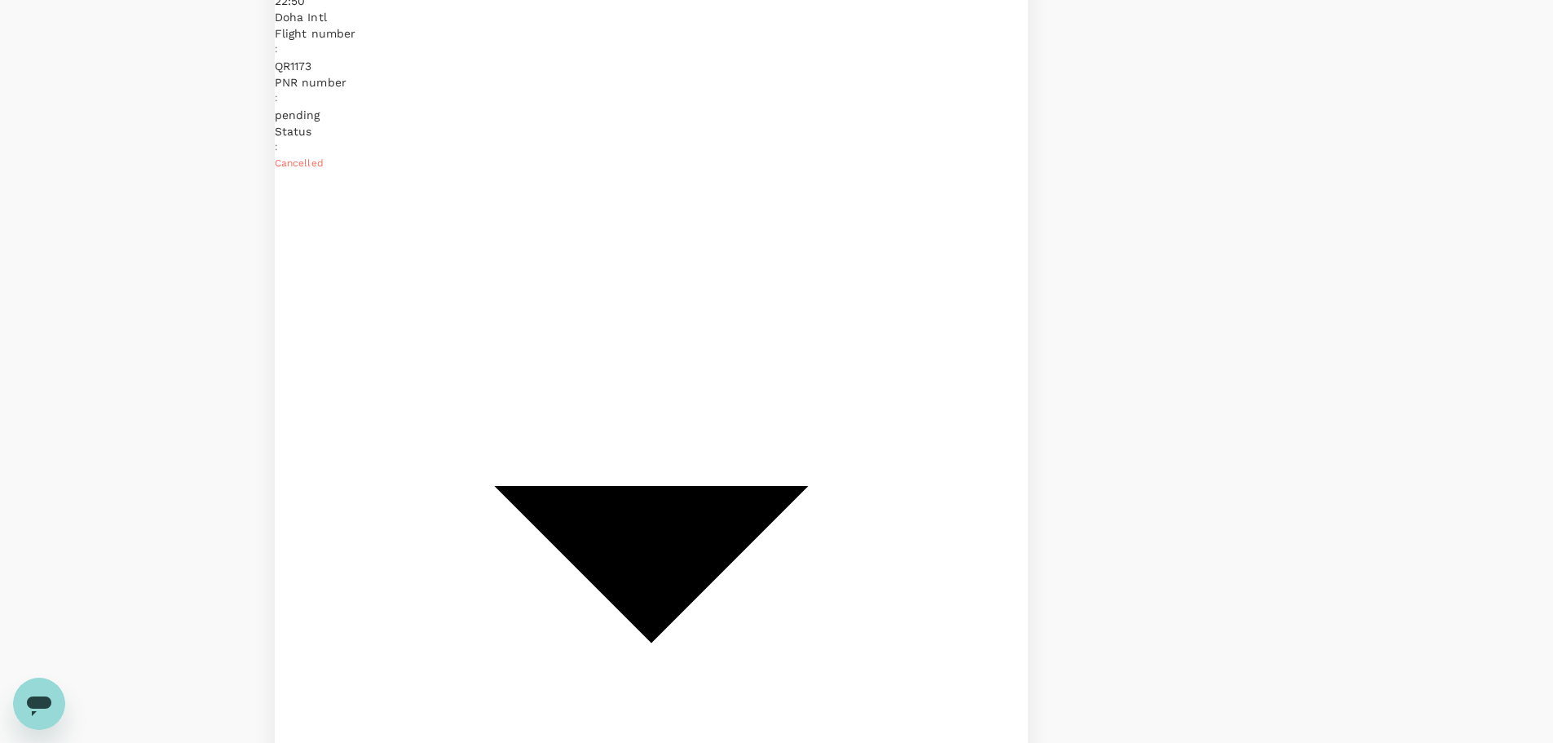
scroll to position [1792, 0]
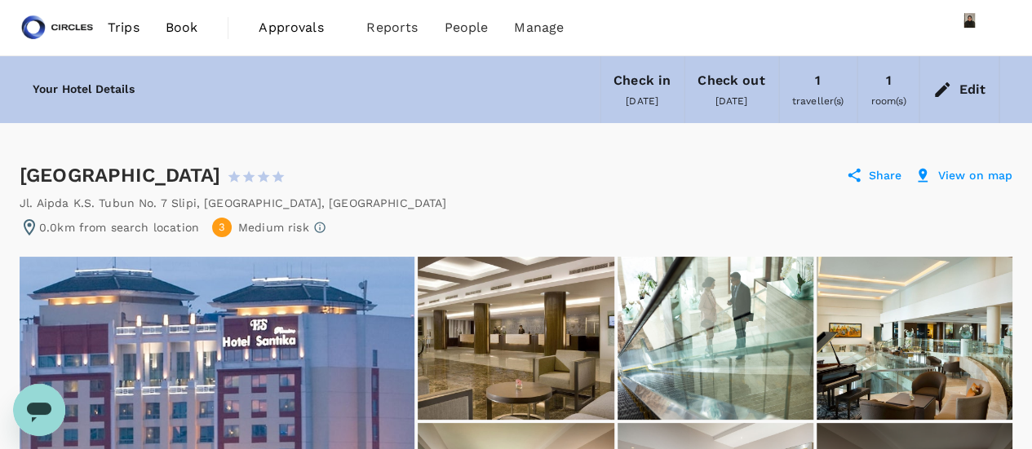
drag, startPoint x: 17, startPoint y: 169, endPoint x: 335, endPoint y: 174, distance: 318.1
copy div "[GEOGRAPHIC_DATA]"
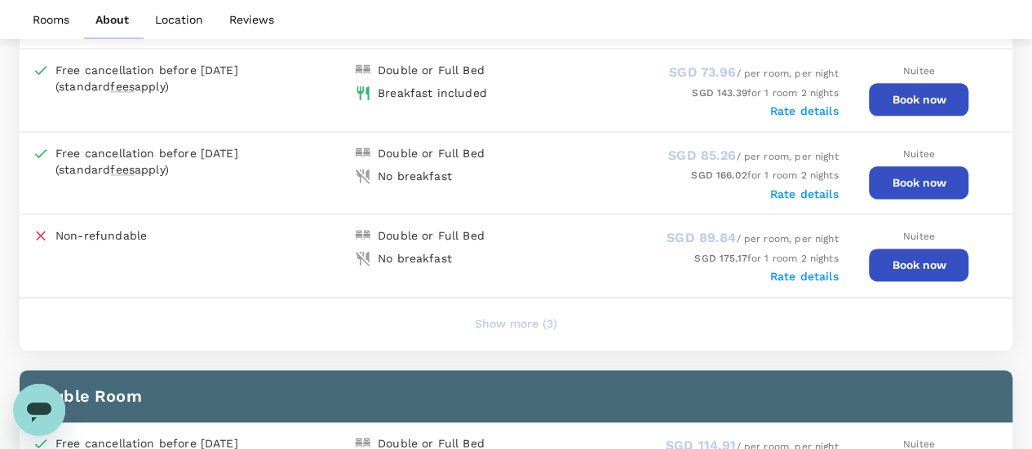
scroll to position [897, 0]
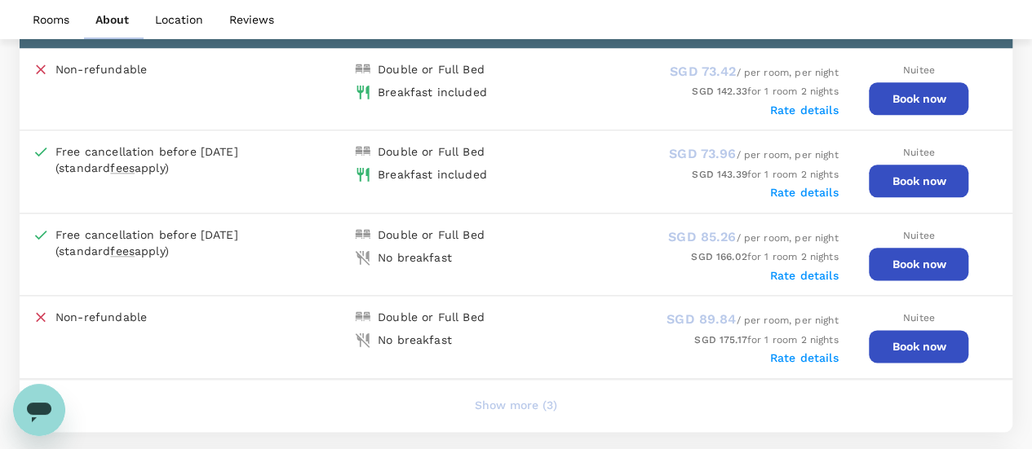
click at [362, 153] on img at bounding box center [363, 152] width 16 height 16
click at [406, 154] on div "Double or Full Bed" at bounding box center [431, 152] width 107 height 16
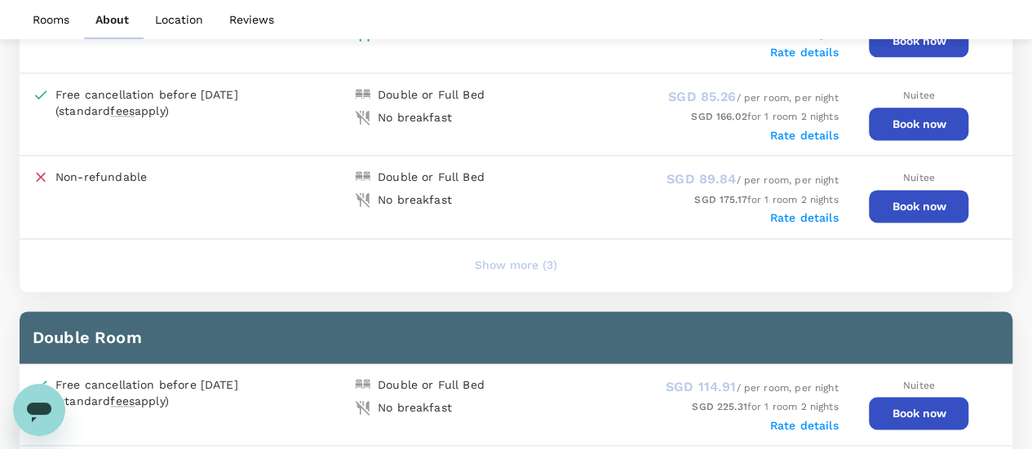
scroll to position [1060, 0]
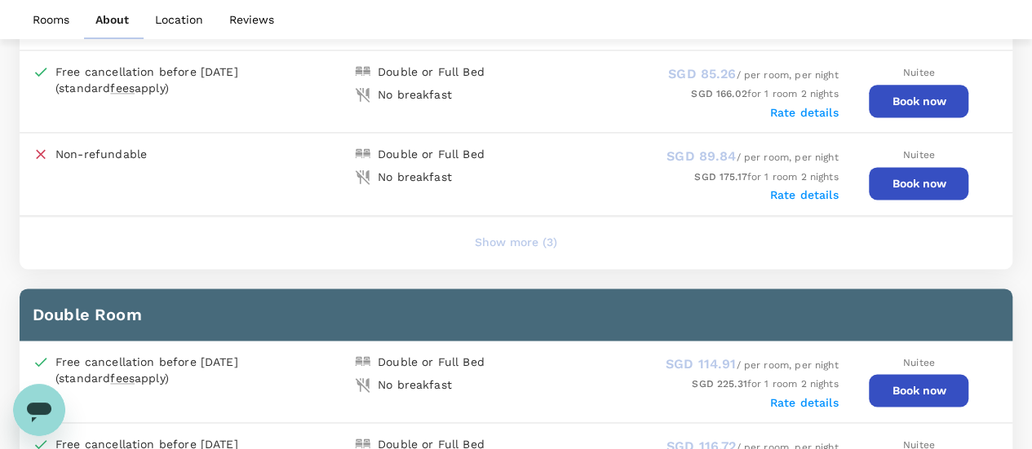
click at [502, 238] on button "Show more (3)" at bounding box center [516, 242] width 128 height 39
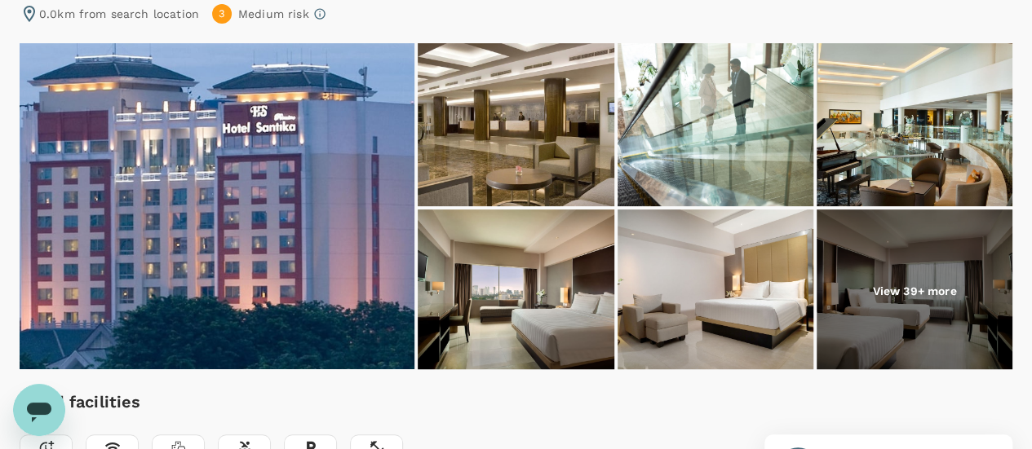
scroll to position [0, 0]
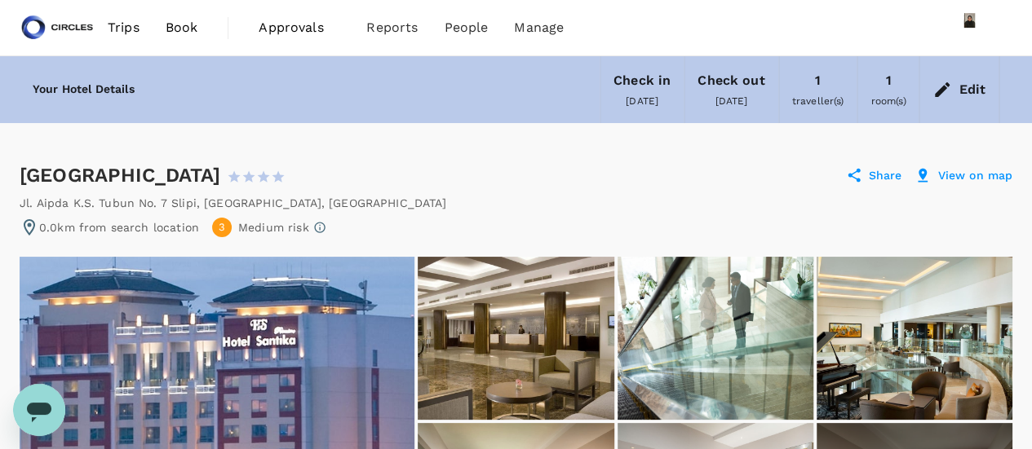
click at [190, 26] on span "Book" at bounding box center [182, 28] width 33 height 20
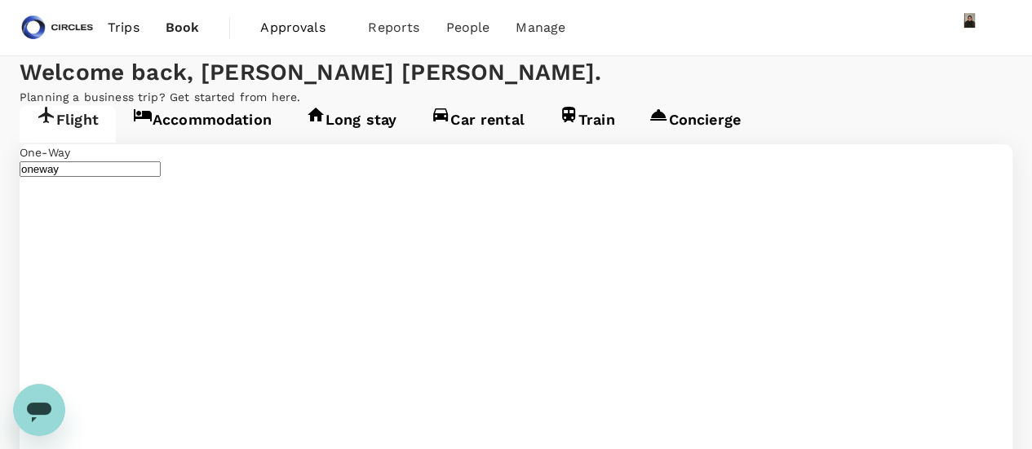
type input "Soekarno-Hatta Intl (CGK)"
type input "Singapore Changi (SIN)"
type input "Soekarno-Hatta Intl (CGK)"
type input "Singapore Changi (SIN)"
click at [223, 143] on link "Accommodation" at bounding box center [202, 124] width 173 height 38
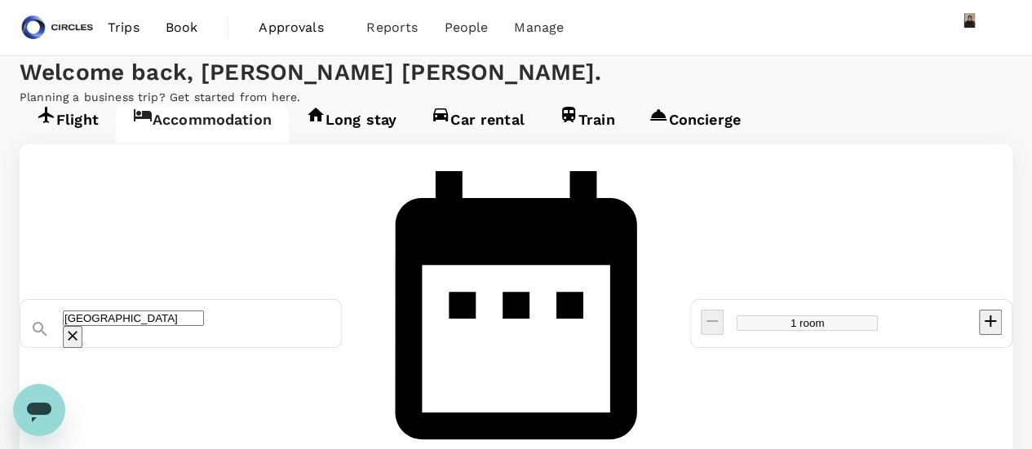
click at [204, 311] on input "Hotel Santika Premiere Slipi Jakarta" at bounding box center [133, 318] width 141 height 15
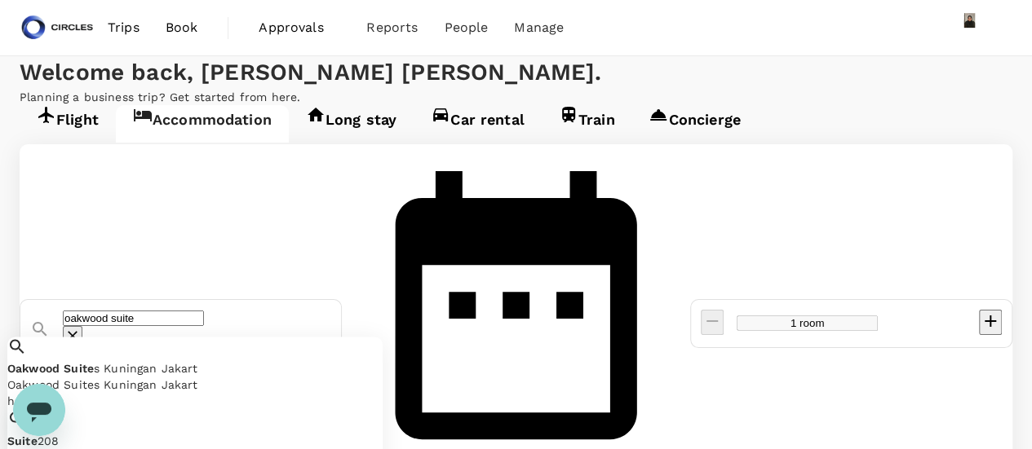
click at [265, 377] on div "Oakwood Suites Kuningan Jakart" at bounding box center [194, 385] width 375 height 16
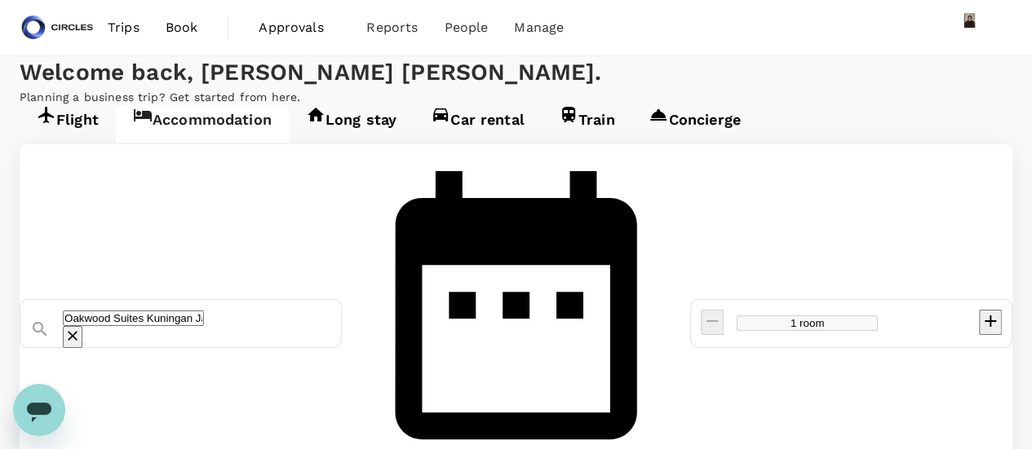
type input "Oakwood Suites Kuningan Jakart"
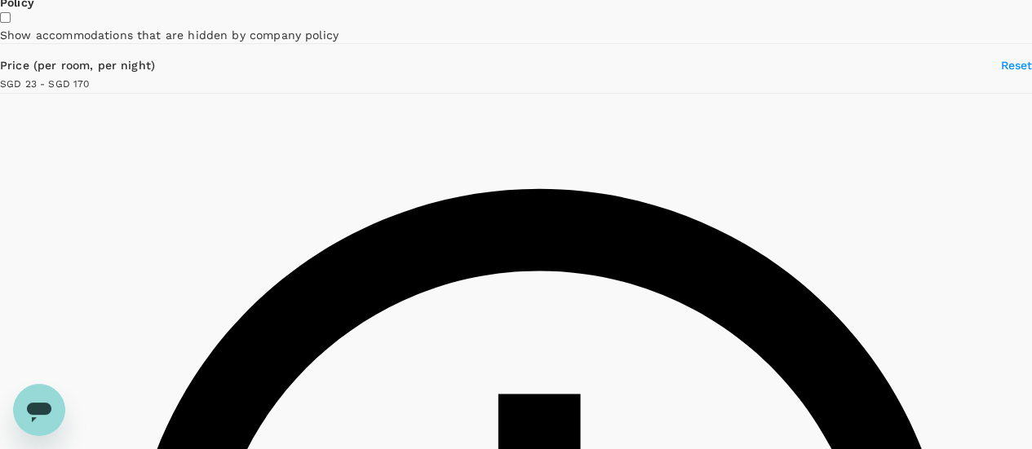
scroll to position [82, 0]
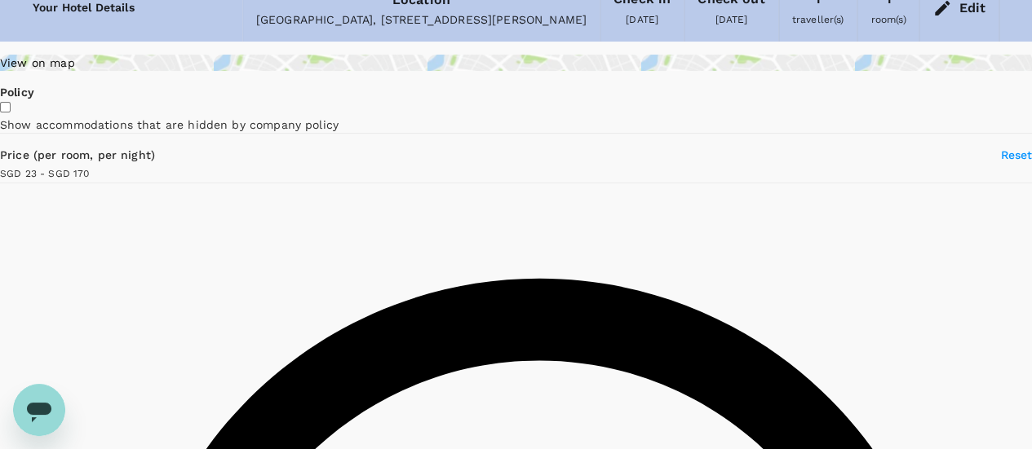
type input "170"
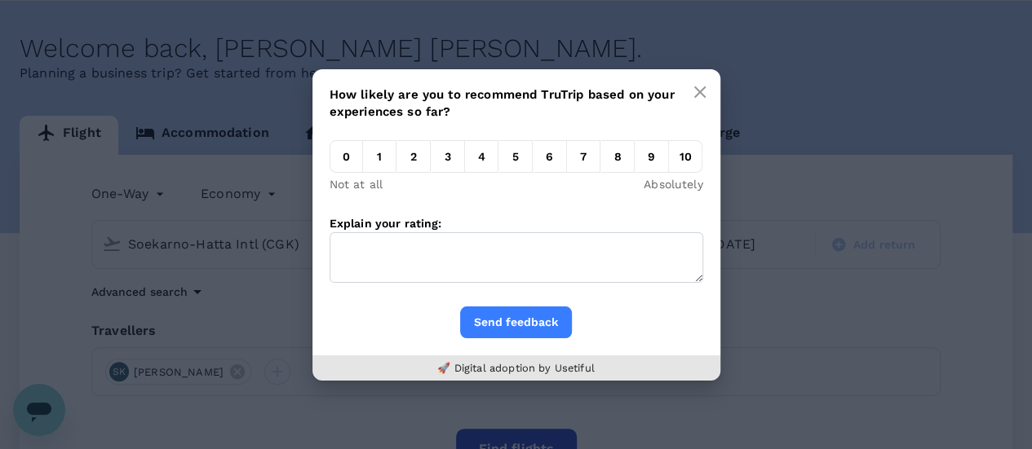
scroll to position [82, 0]
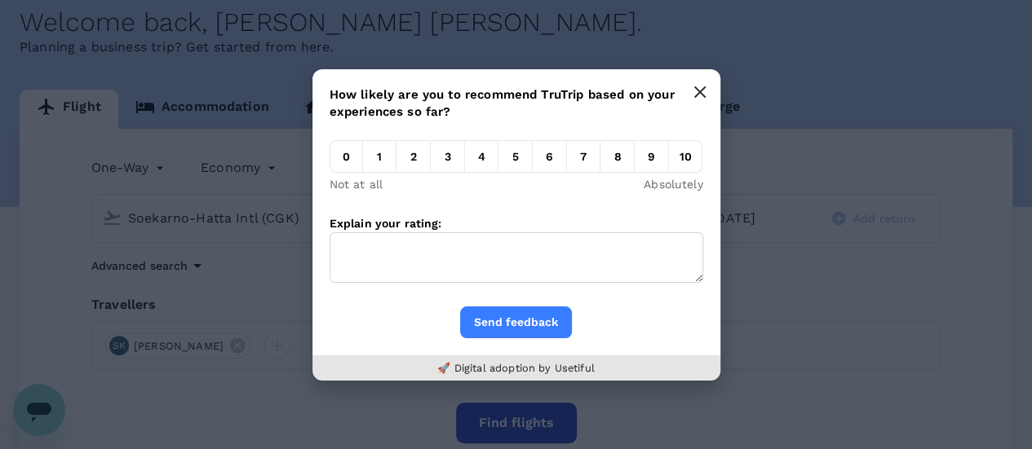
click at [690, 95] on button "button" at bounding box center [699, 92] width 33 height 33
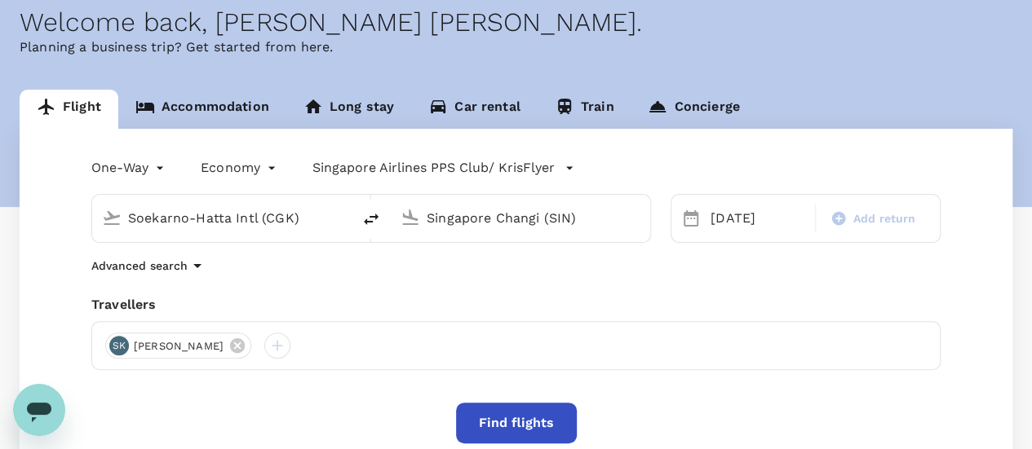
click at [240, 219] on input "Soekarno-Hatta Intl (CGK)" at bounding box center [222, 217] width 189 height 25
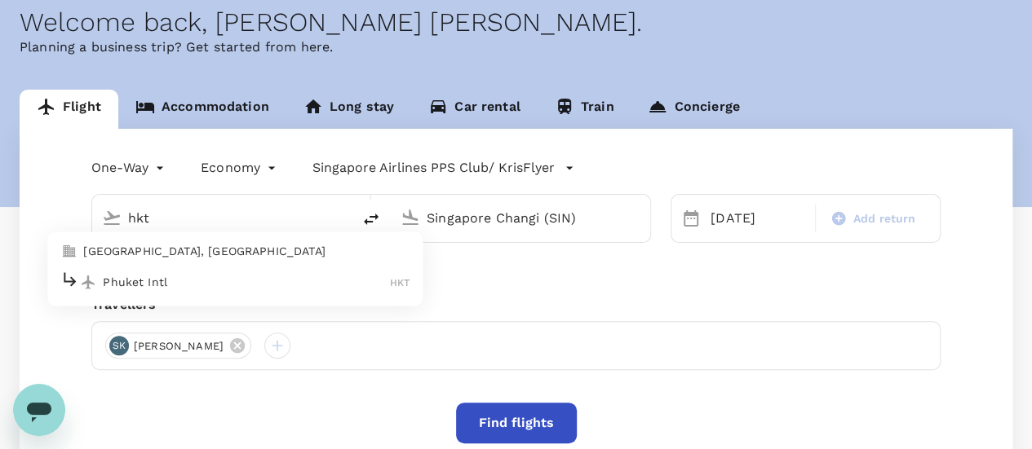
click at [170, 276] on p "Phuket Intl" at bounding box center [246, 282] width 287 height 16
type input "Phuket Intl (HKT)"
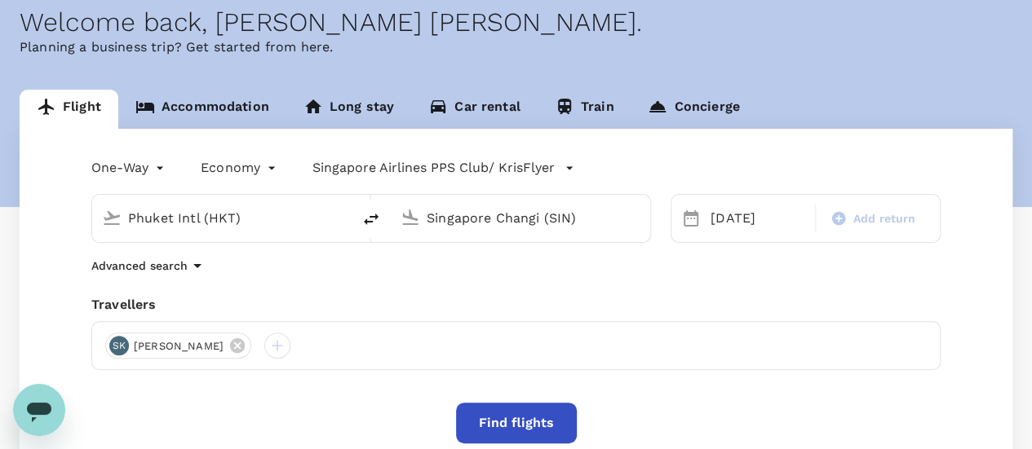
click at [467, 226] on input "Singapore Changi (SIN)" at bounding box center [520, 217] width 189 height 25
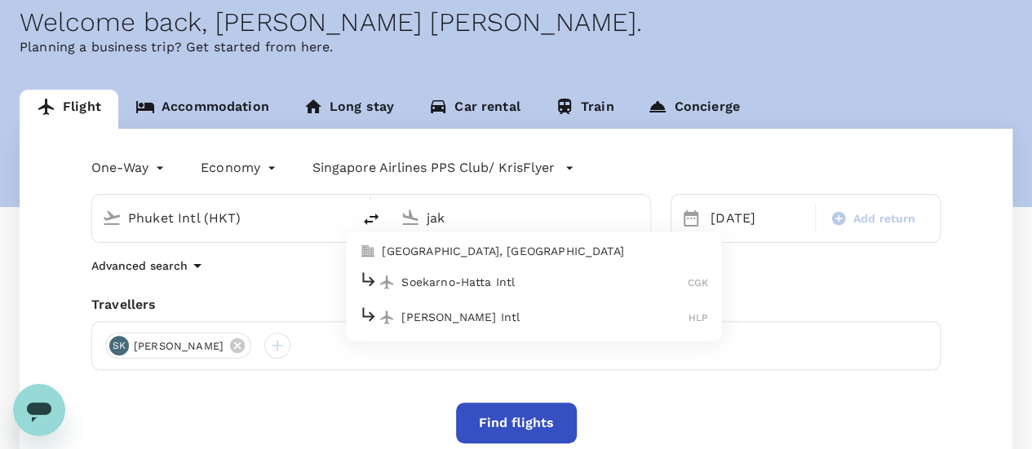
click at [526, 276] on p "Soekarno-Hatta Intl" at bounding box center [544, 282] width 286 height 16
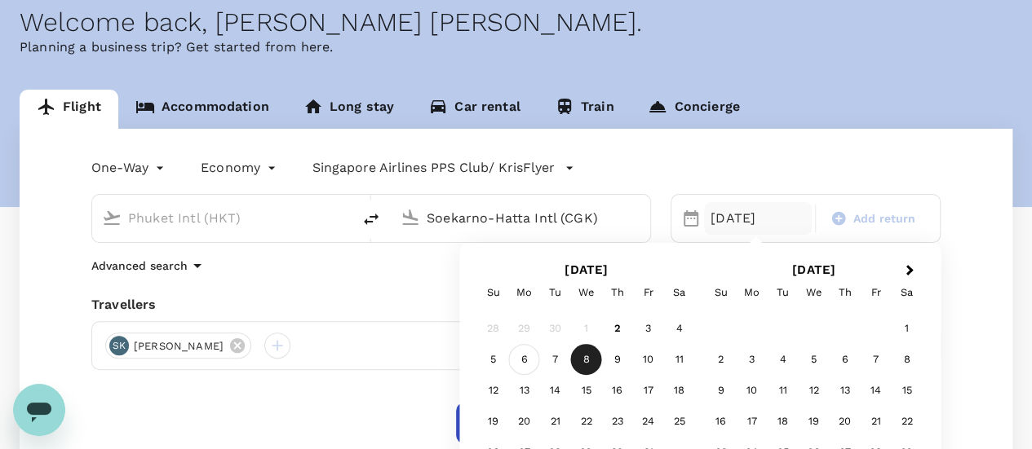
type input "Soekarno-Hatta Intl (CGK)"
click at [520, 360] on div "6" at bounding box center [524, 359] width 31 height 31
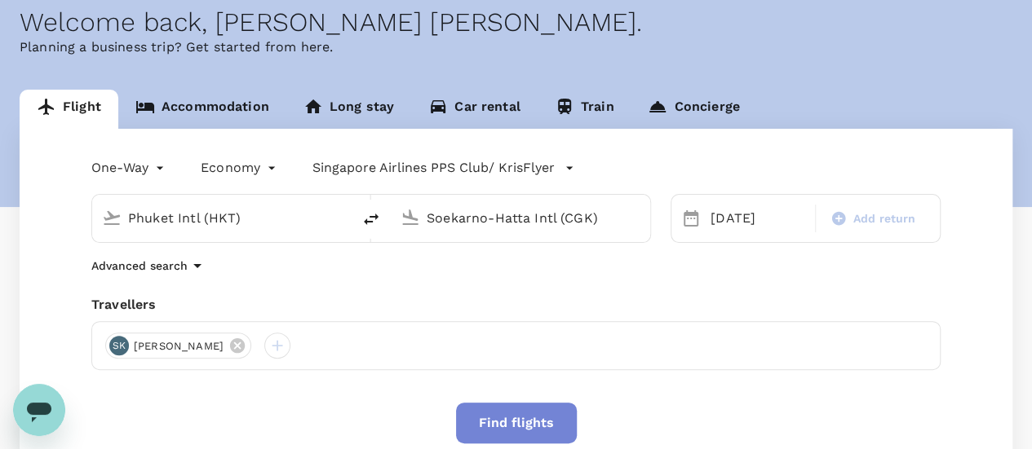
click at [535, 413] on button "Find flights" at bounding box center [516, 423] width 121 height 41
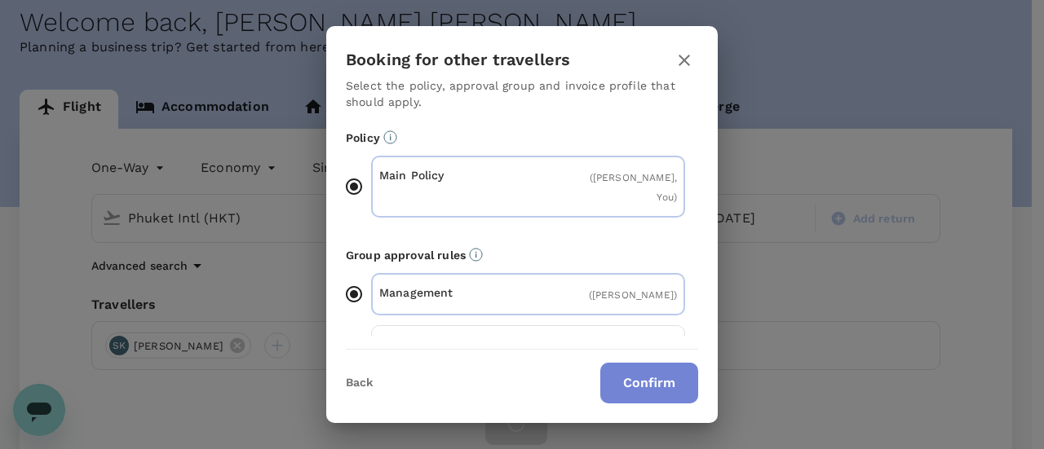
click at [661, 378] on button "Confirm" at bounding box center [649, 383] width 98 height 41
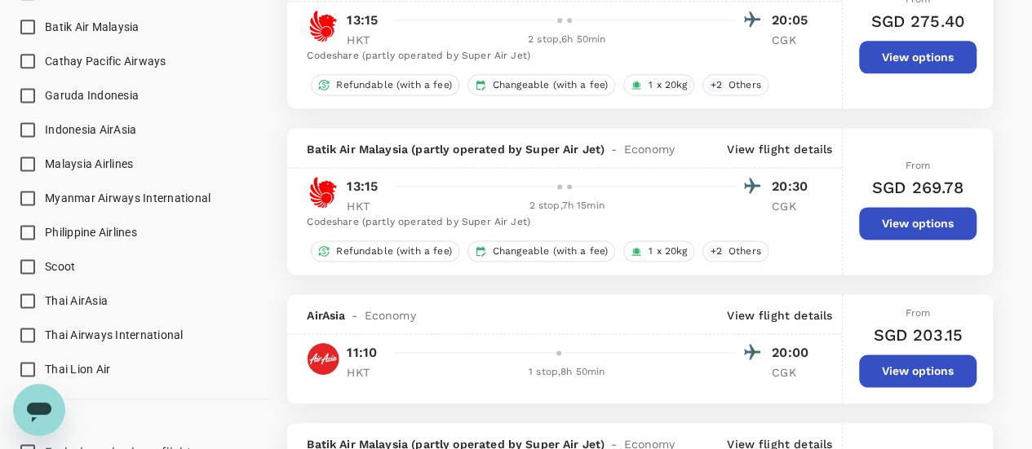
scroll to position [1060, 0]
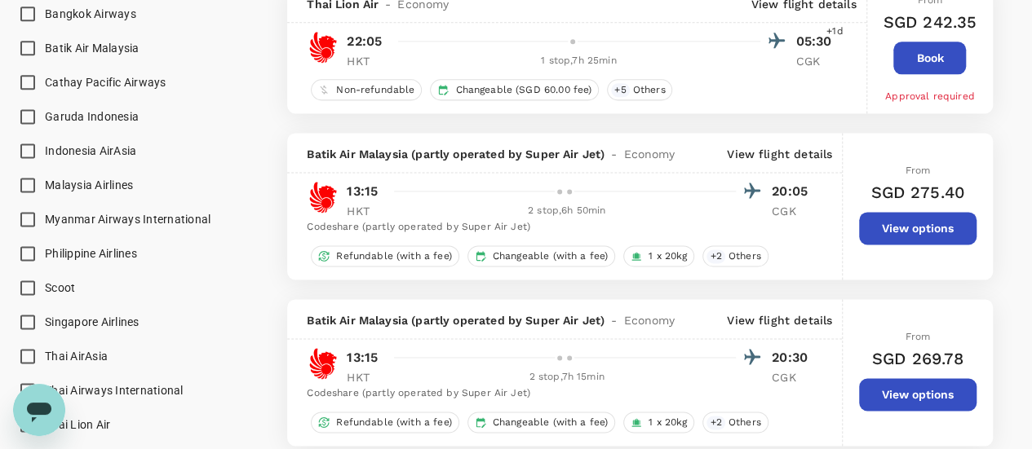
click at [82, 317] on span "Singapore Airlines" at bounding box center [92, 322] width 95 height 13
click at [45, 317] on input "Singapore Airlines" at bounding box center [28, 322] width 34 height 34
checkbox input "true"
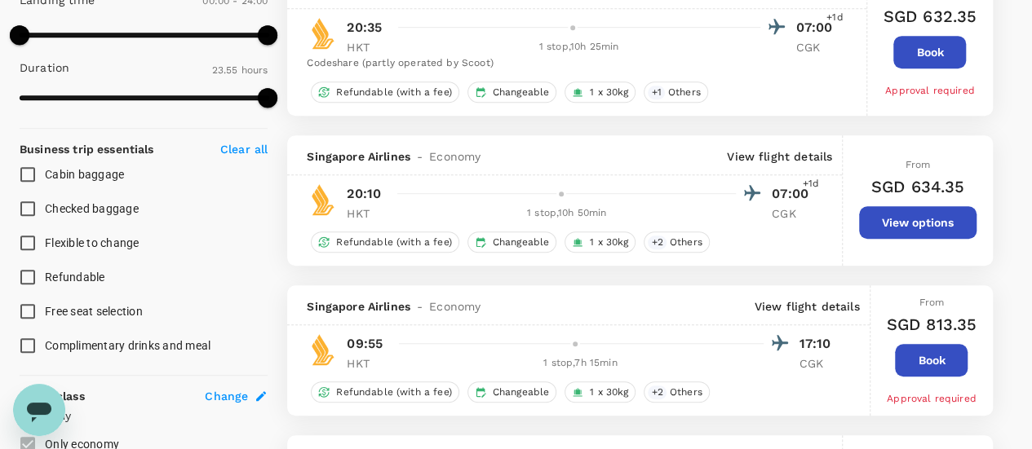
scroll to position [0, 0]
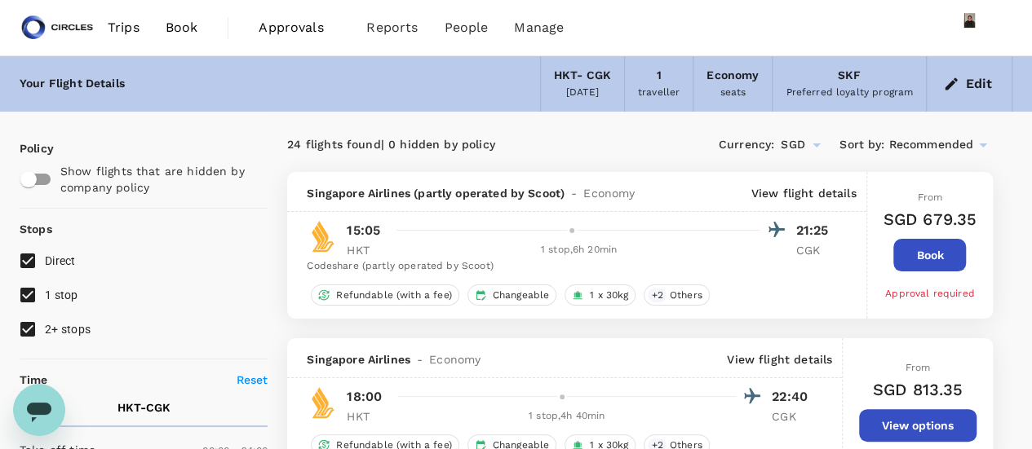
click at [973, 82] on button "Edit" at bounding box center [968, 84] width 59 height 26
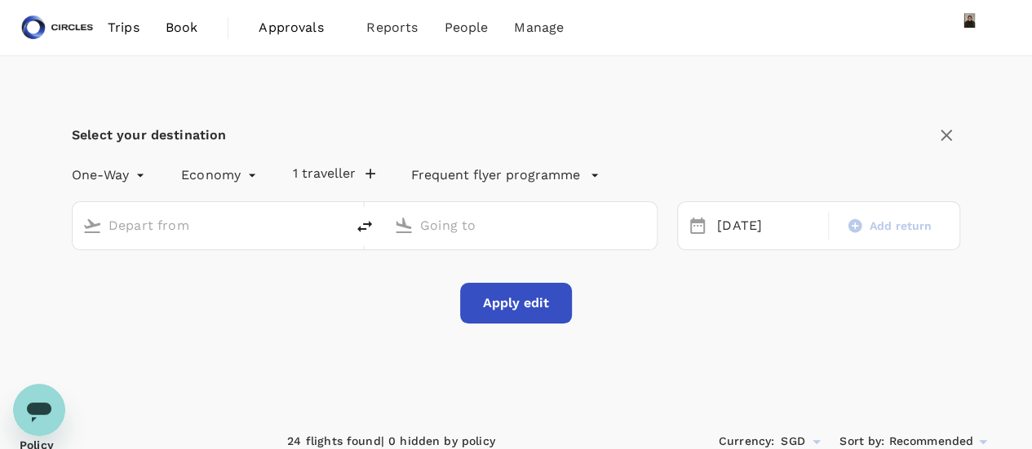
type input "Phuket Intl (HKT)"
type input "Soekarno-Hatta Intl (CGK)"
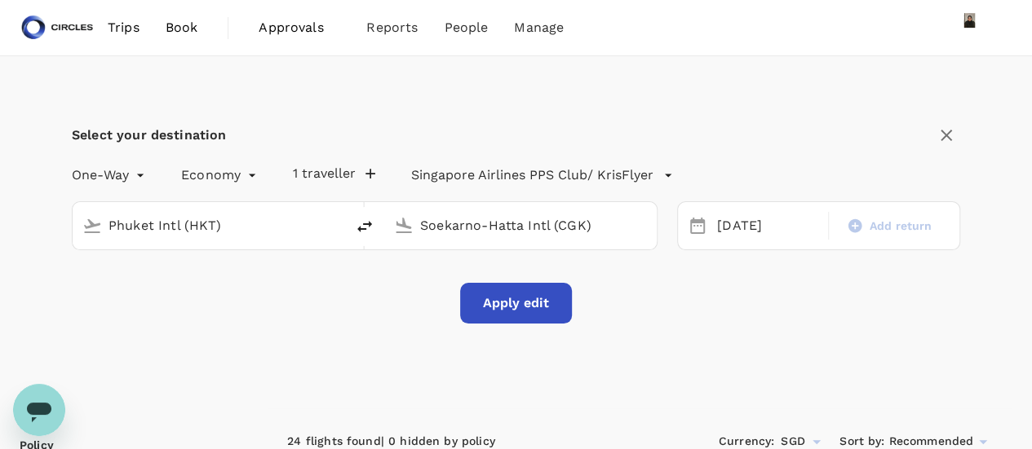
drag, startPoint x: 300, startPoint y: 218, endPoint x: 0, endPoint y: 189, distance: 301.4
click at [0, 191] on div "Select your destination One-Way oneway Economy economy 1 traveller Singapore Ai…" at bounding box center [516, 232] width 1032 height 352
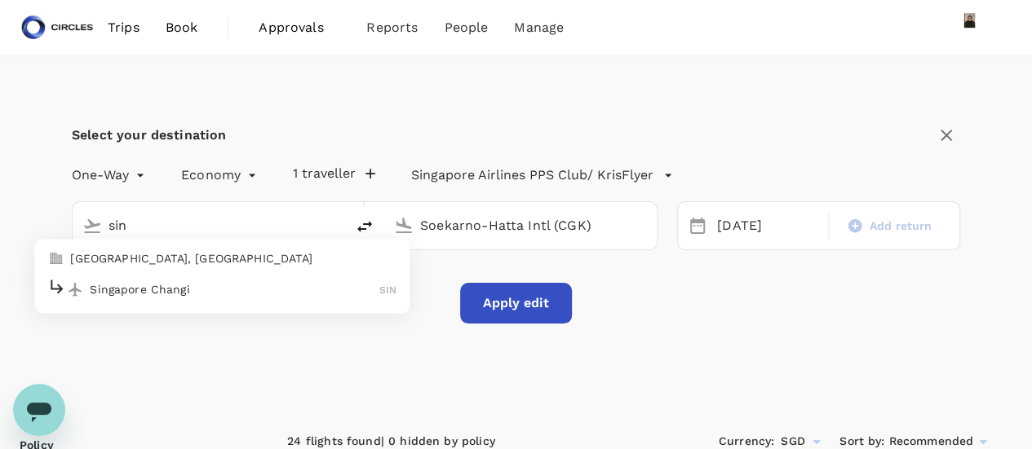
click at [149, 290] on p "Singapore Changi" at bounding box center [234, 289] width 289 height 16
type input "Singapore Changi (SIN)"
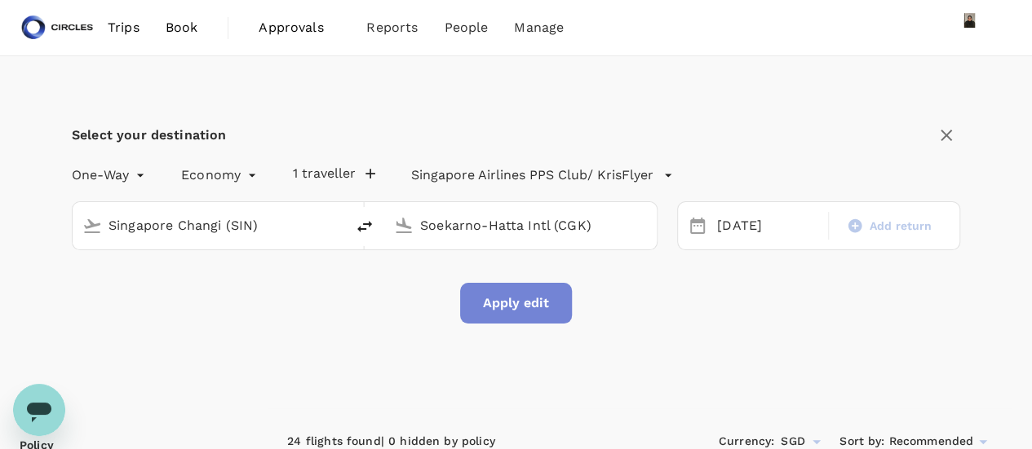
click at [512, 310] on button "Apply edit" at bounding box center [516, 303] width 112 height 41
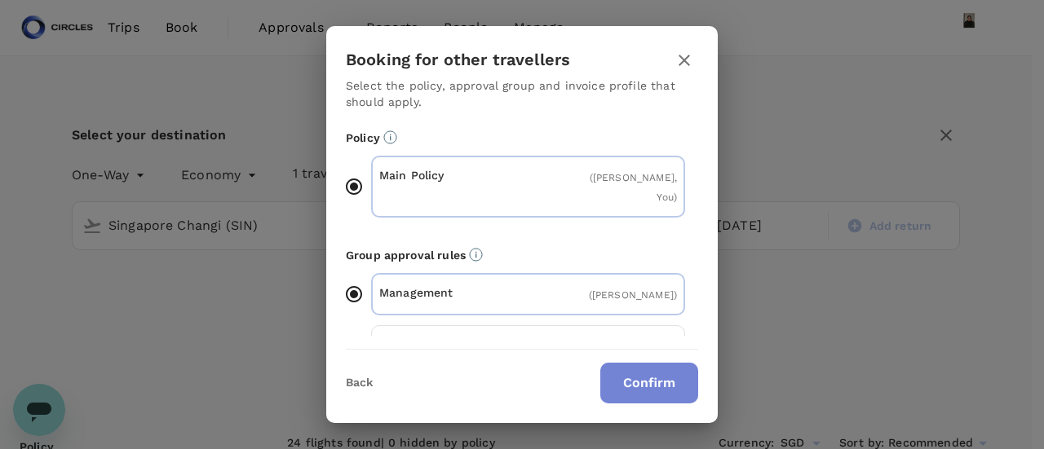
click at [644, 374] on button "Confirm" at bounding box center [649, 383] width 98 height 41
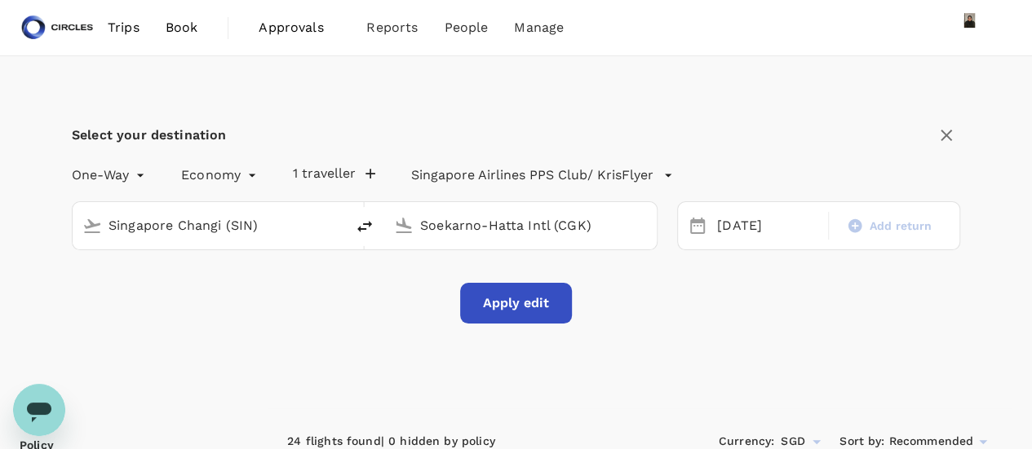
checkbox input "false"
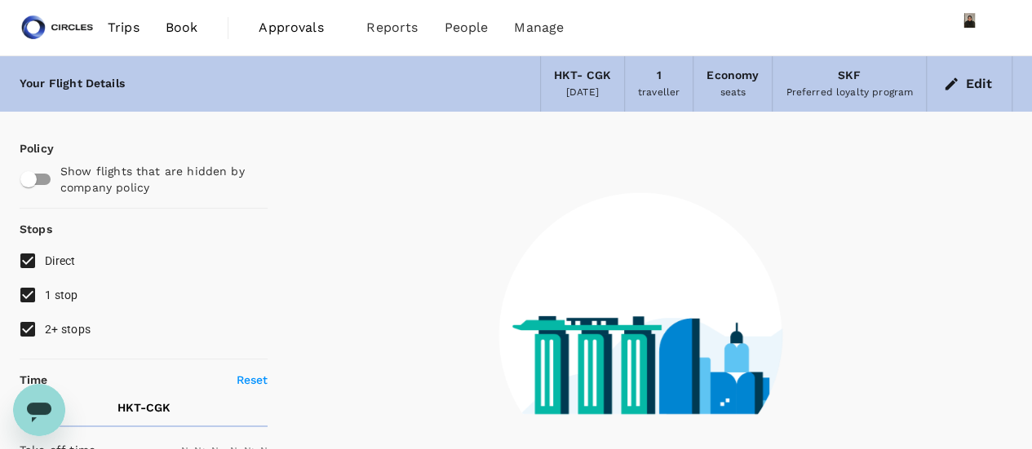
checkbox input "false"
type input "1440"
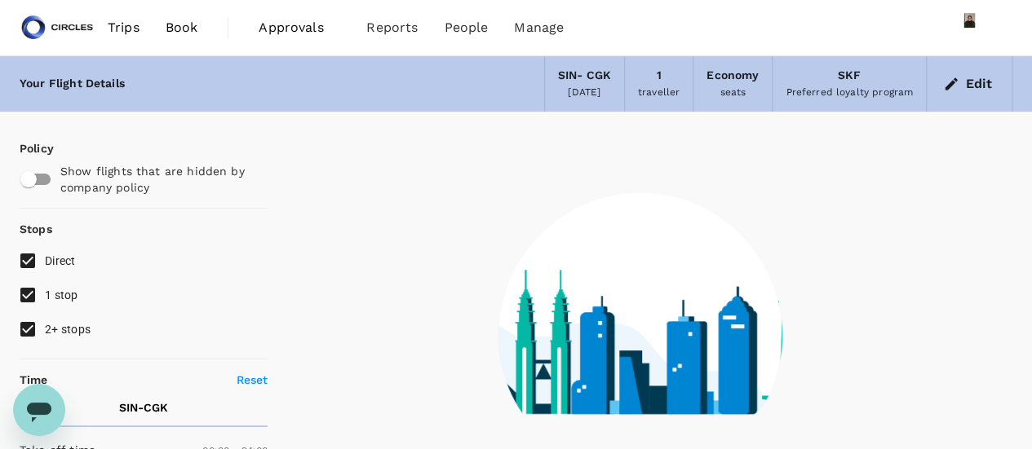
type input "1080"
checkbox input "true"
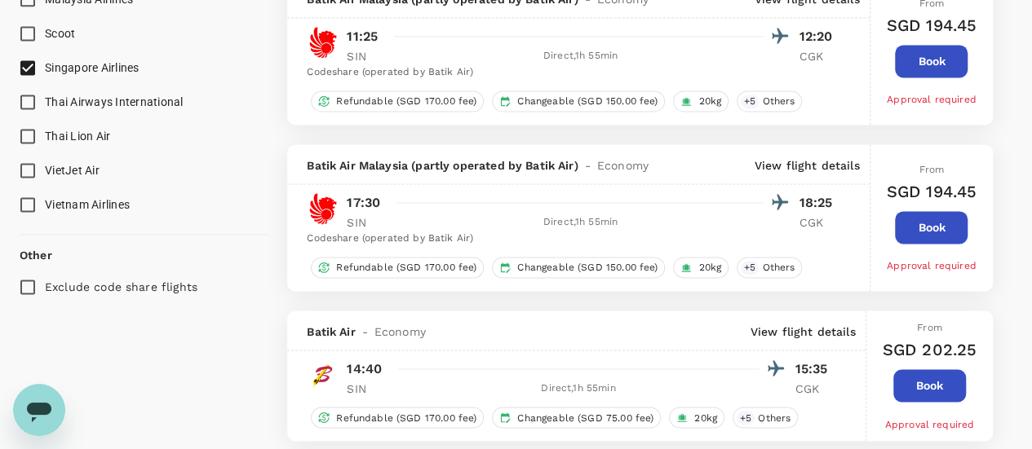
scroll to position [977, 0]
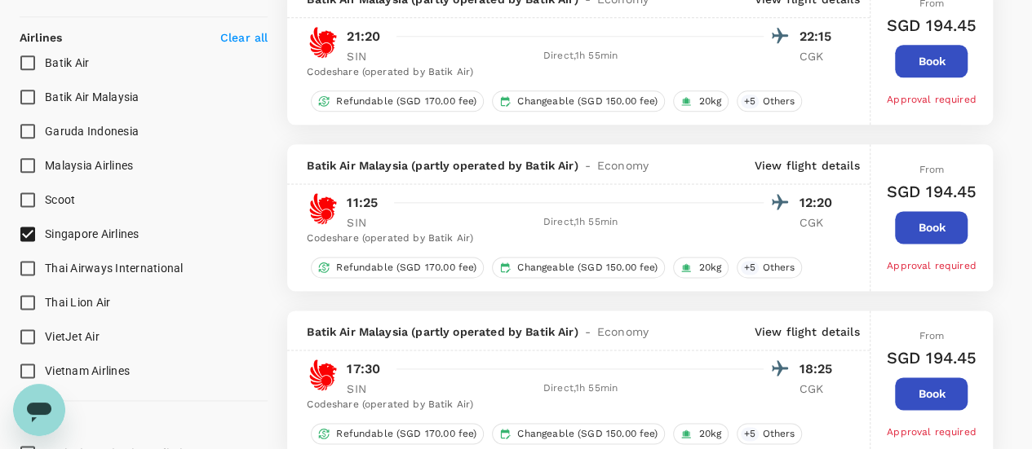
click at [86, 236] on span "Singapore Airlines" at bounding box center [92, 234] width 95 height 13
click at [45, 236] on input "Singapore Airlines" at bounding box center [28, 234] width 34 height 34
click at [86, 236] on span "Singapore Airlines" at bounding box center [92, 234] width 95 height 13
click at [45, 236] on input "Singapore Airlines" at bounding box center [28, 234] width 34 height 34
checkbox input "true"
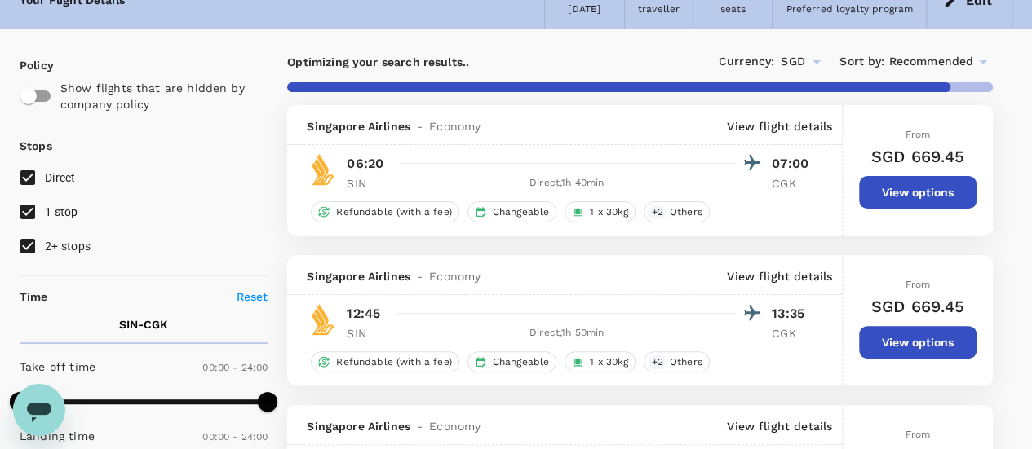
scroll to position [80, 0]
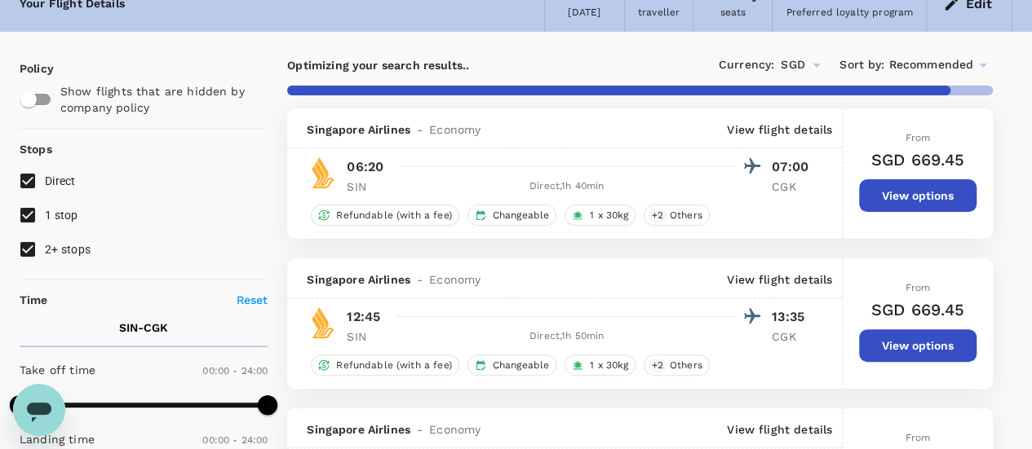
type input "1320"
checkbox input "false"
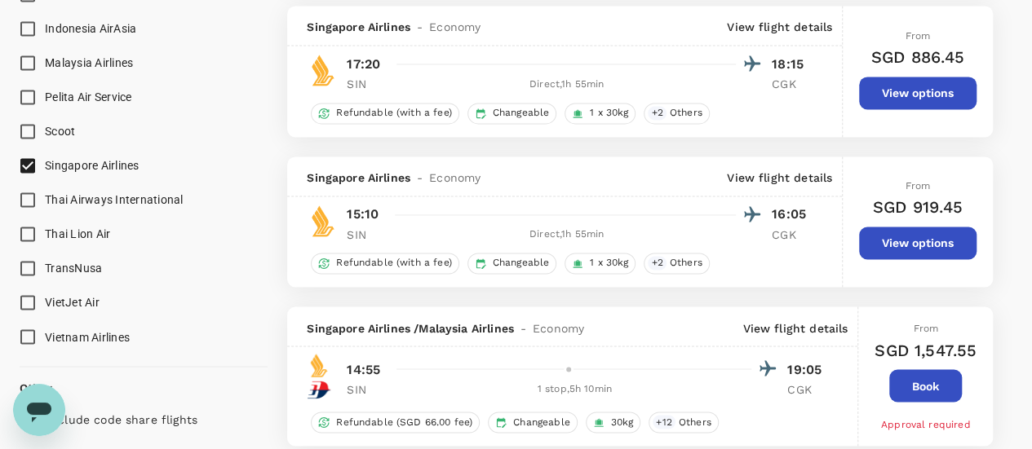
scroll to position [1222, 0]
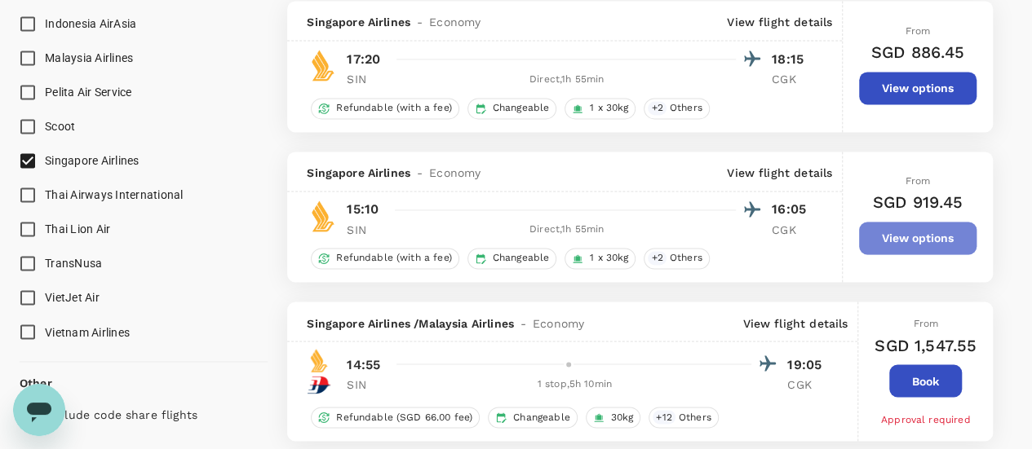
click at [920, 236] on button "View options" at bounding box center [917, 238] width 117 height 33
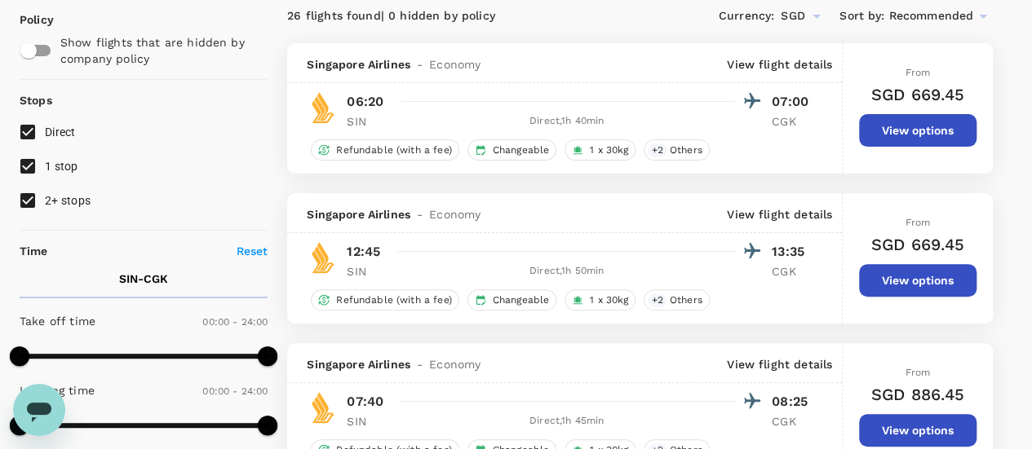
scroll to position [0, 0]
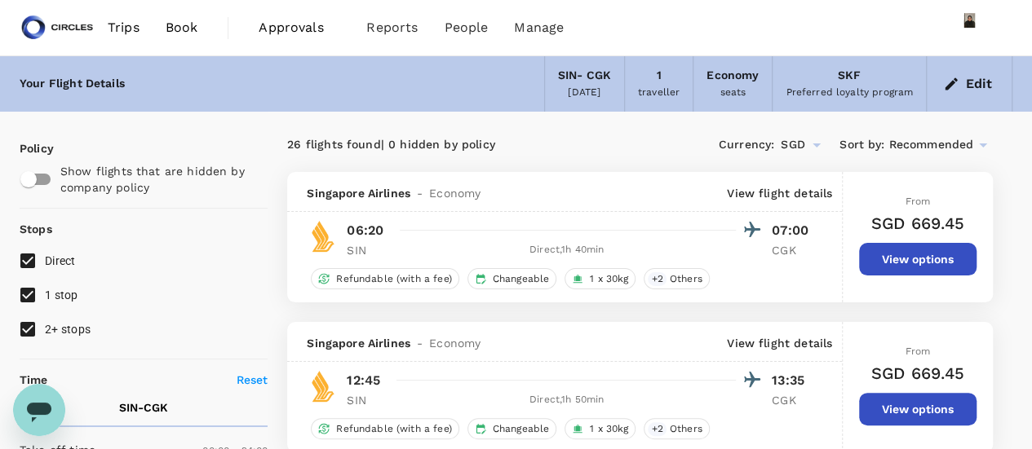
click at [971, 81] on button "Edit" at bounding box center [968, 84] width 59 height 26
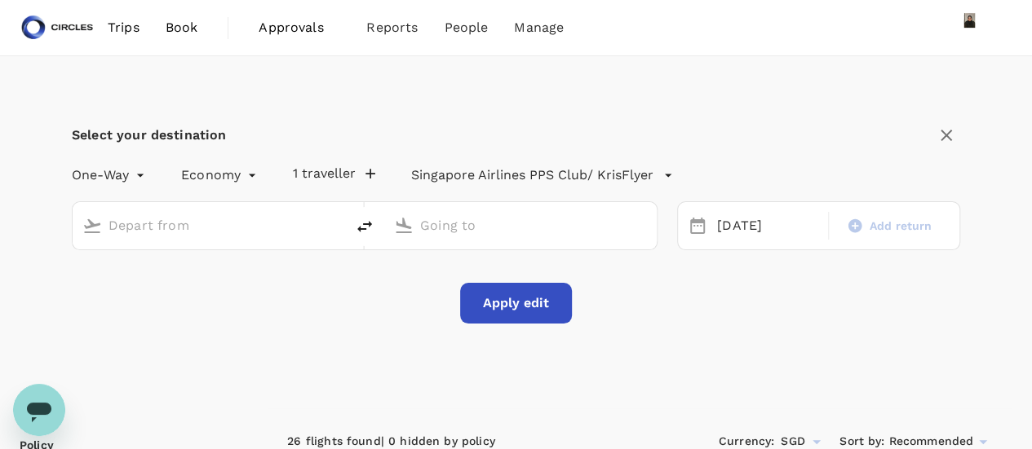
type input "Singapore Changi (SIN)"
type input "Soekarno-Hatta Intl (CGK)"
click at [219, 223] on input "Singapore Changi (SIN)" at bounding box center [209, 225] width 202 height 25
drag, startPoint x: 291, startPoint y: 224, endPoint x: 0, endPoint y: 145, distance: 301.7
click at [0, 149] on div "Select your destination One-Way oneway Economy economy 1 traveller Singapore Ai…" at bounding box center [516, 232] width 1032 height 352
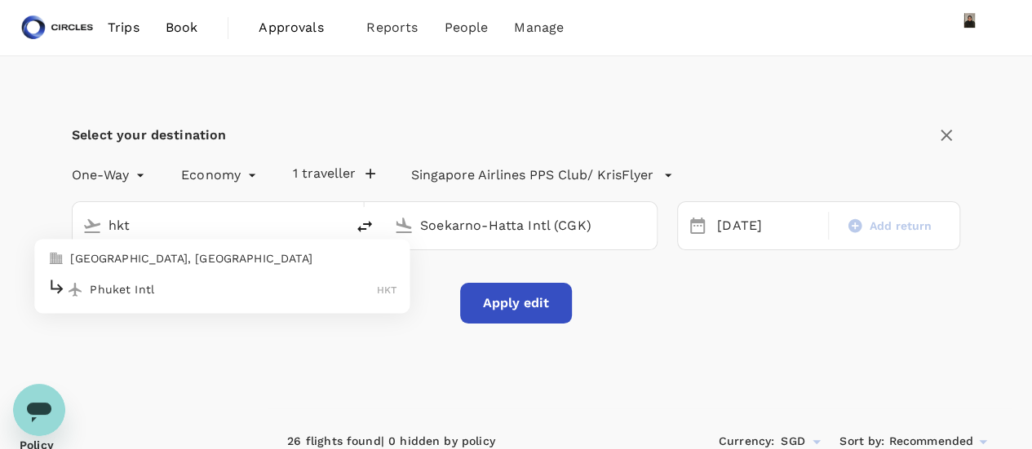
drag, startPoint x: 117, startPoint y: 281, endPoint x: 343, endPoint y: 298, distance: 227.3
click at [117, 281] on p "Phuket Intl" at bounding box center [233, 289] width 287 height 16
type input "Phuket Intl (HKT)"
click at [532, 297] on button "Apply edit" at bounding box center [516, 303] width 112 height 41
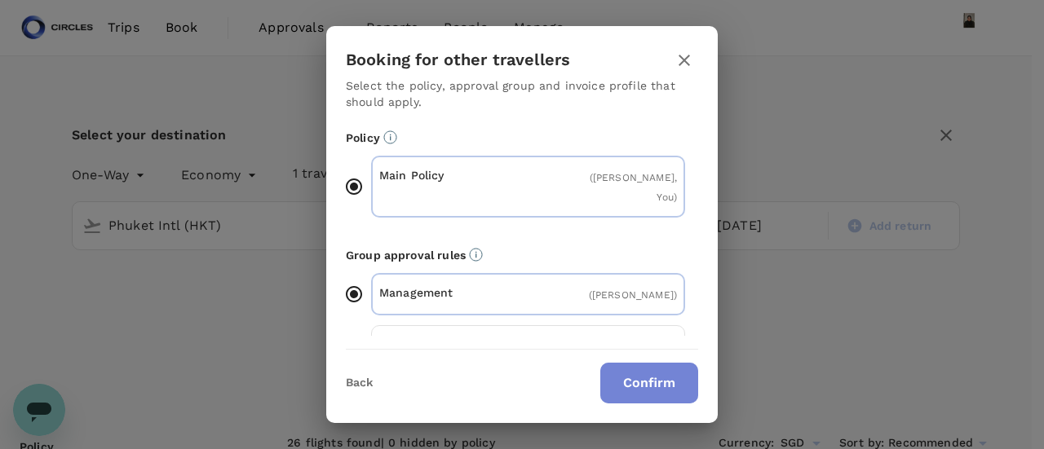
click at [652, 384] on button "Confirm" at bounding box center [649, 383] width 98 height 41
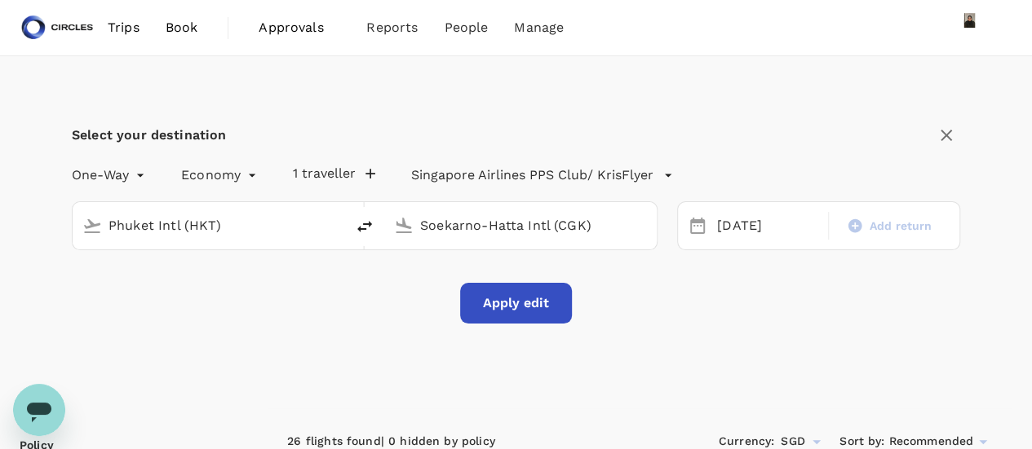
checkbox input "false"
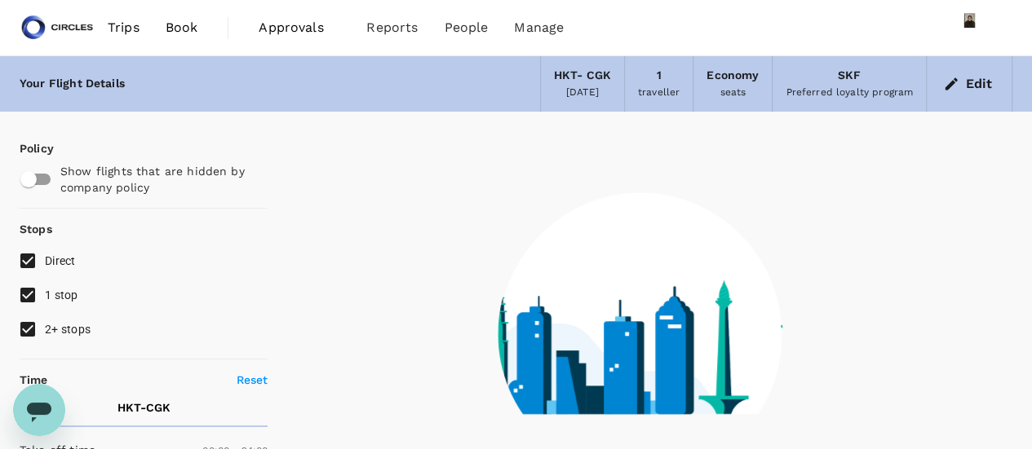
type input "1435"
checkbox input "true"
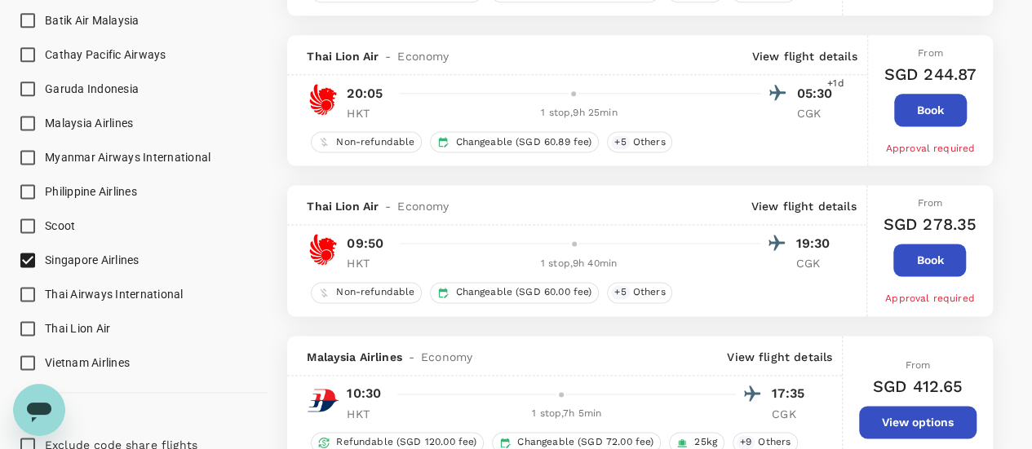
scroll to position [1060, 0]
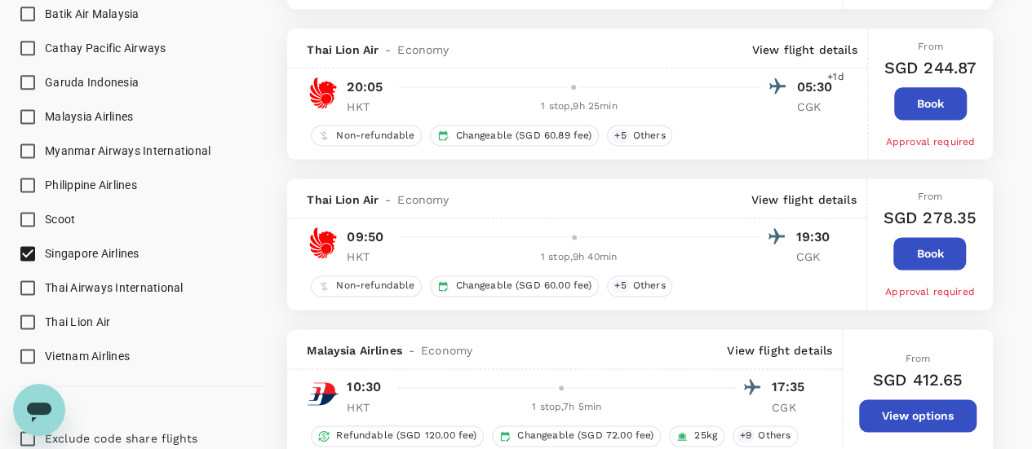
click at [54, 252] on span "Singapore Airlines" at bounding box center [92, 253] width 95 height 13
click at [45, 252] on input "Singapore Airlines" at bounding box center [28, 253] width 34 height 34
click at [54, 252] on span "Singapore Airlines" at bounding box center [92, 253] width 95 height 13
click at [45, 252] on input "Singapore Airlines" at bounding box center [28, 253] width 34 height 34
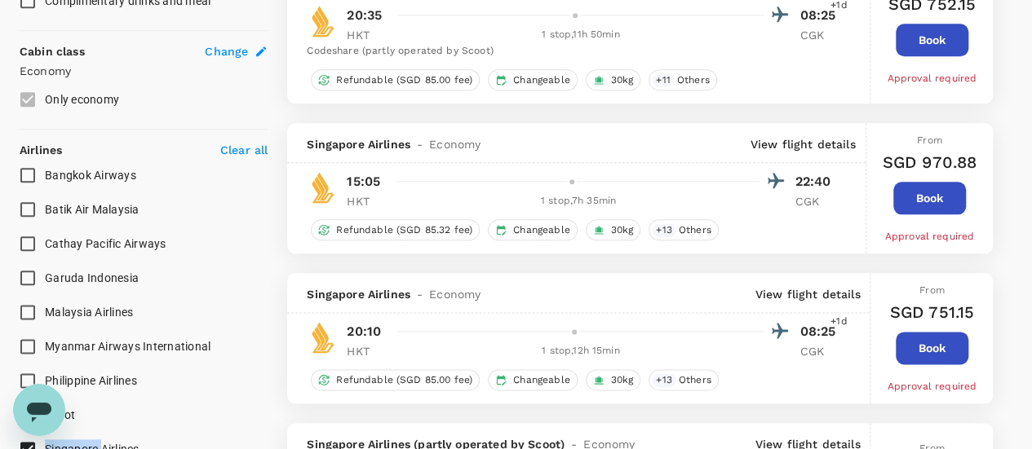
scroll to position [815, 0]
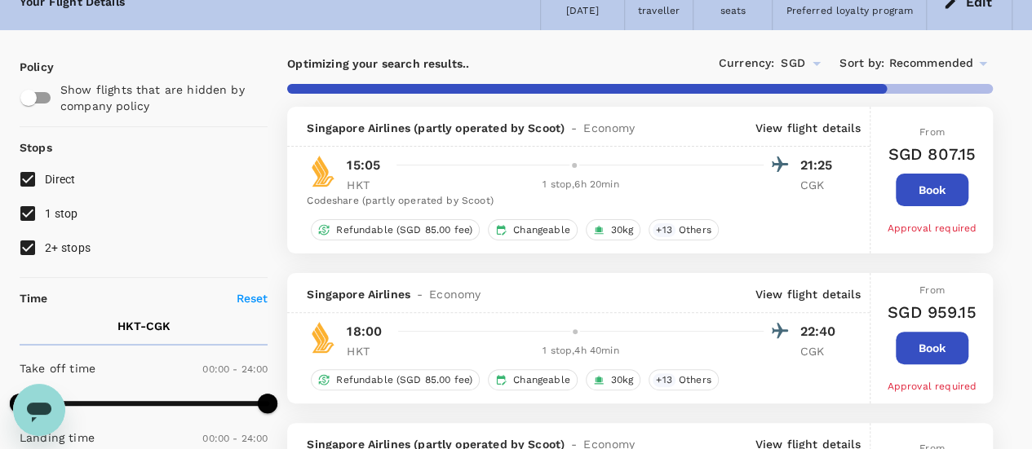
checkbox input "false"
checkbox input "true"
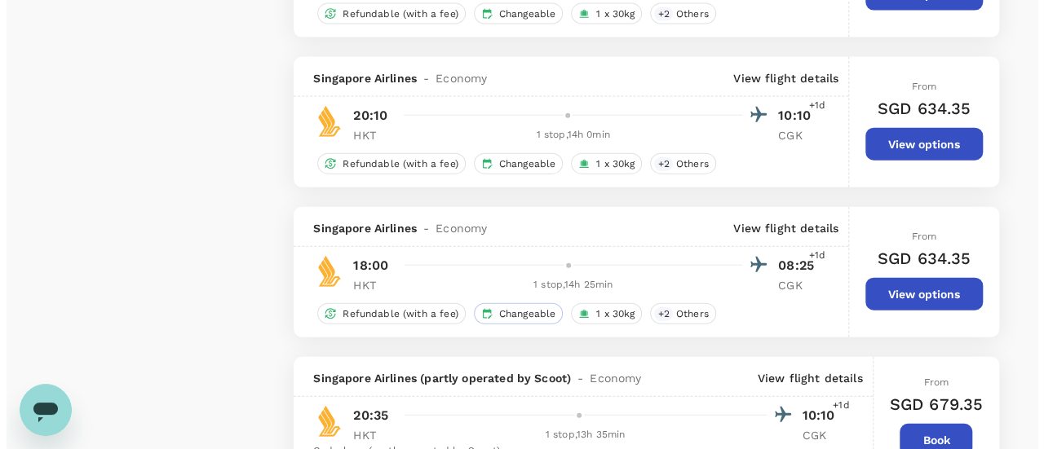
scroll to position [1794, 0]
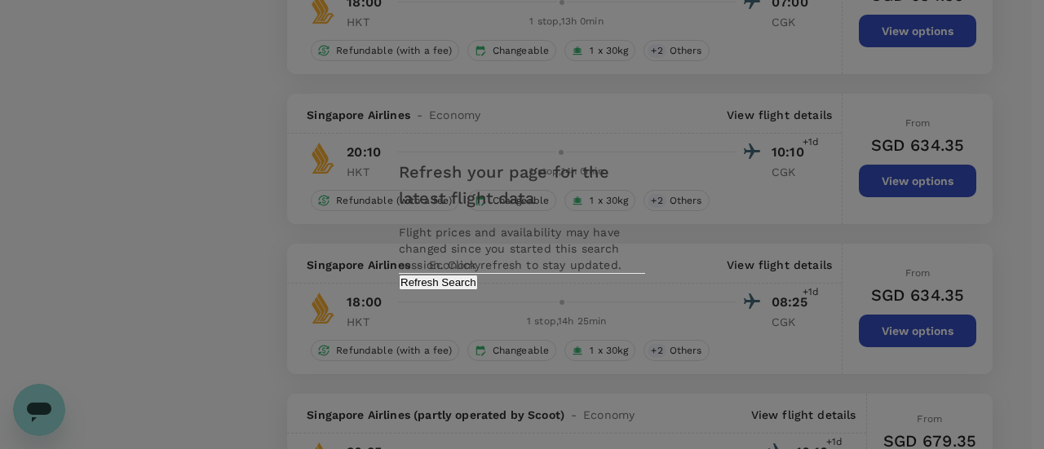
click at [478, 290] on button "Refresh Search" at bounding box center [438, 282] width 79 height 15
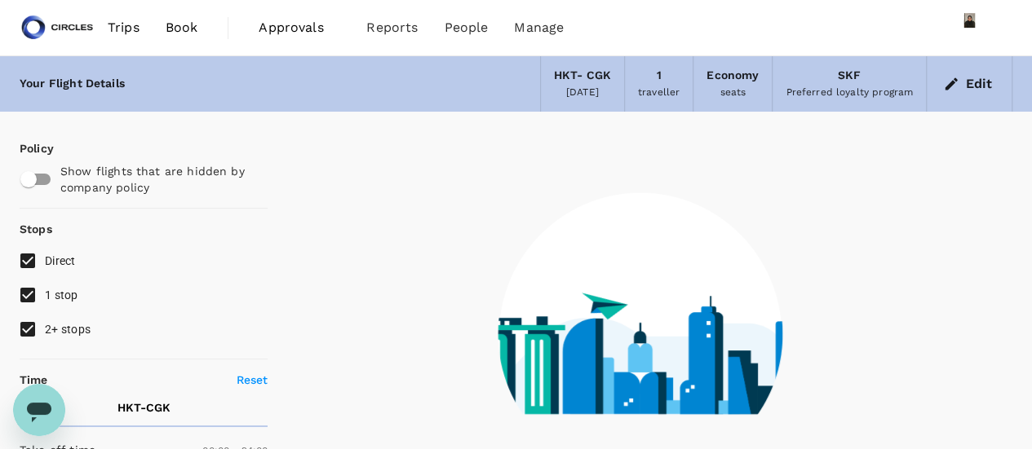
click at [121, 27] on span "Trips" at bounding box center [124, 28] width 32 height 20
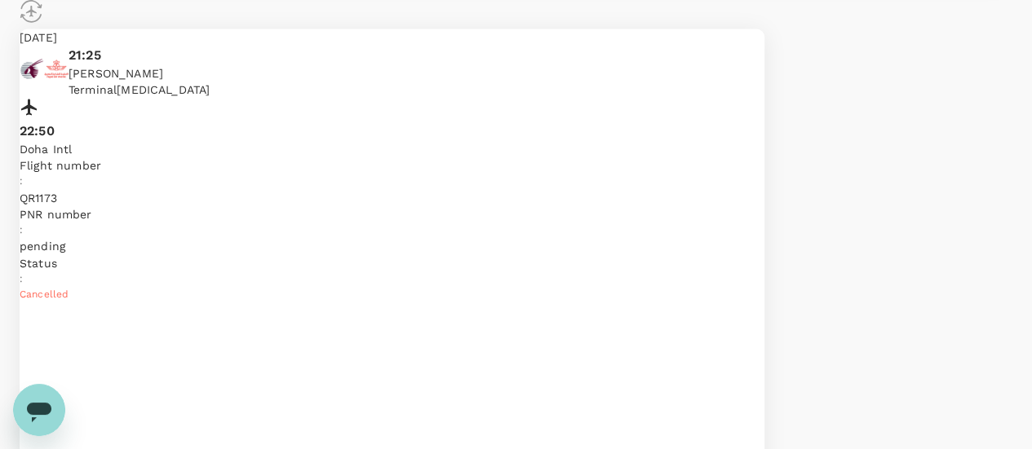
scroll to position [1794, 0]
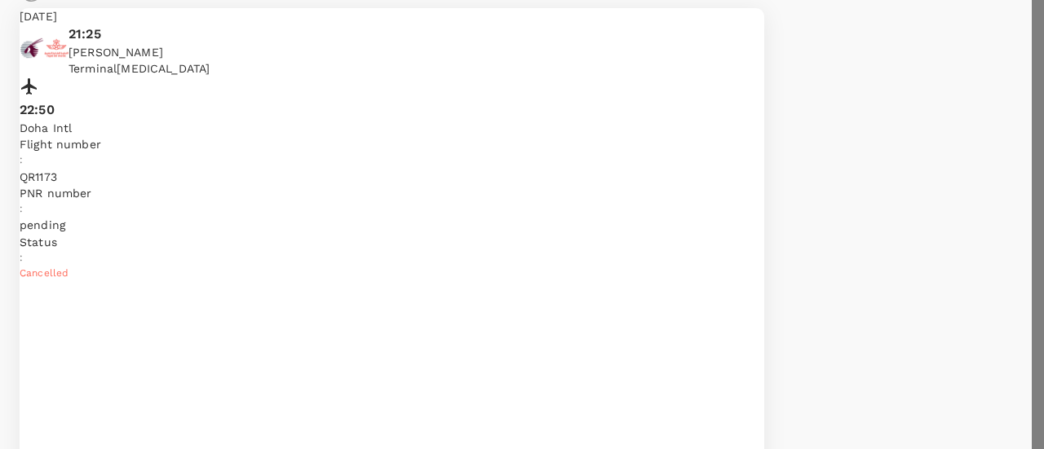
type textarea "Found a cheaper option"
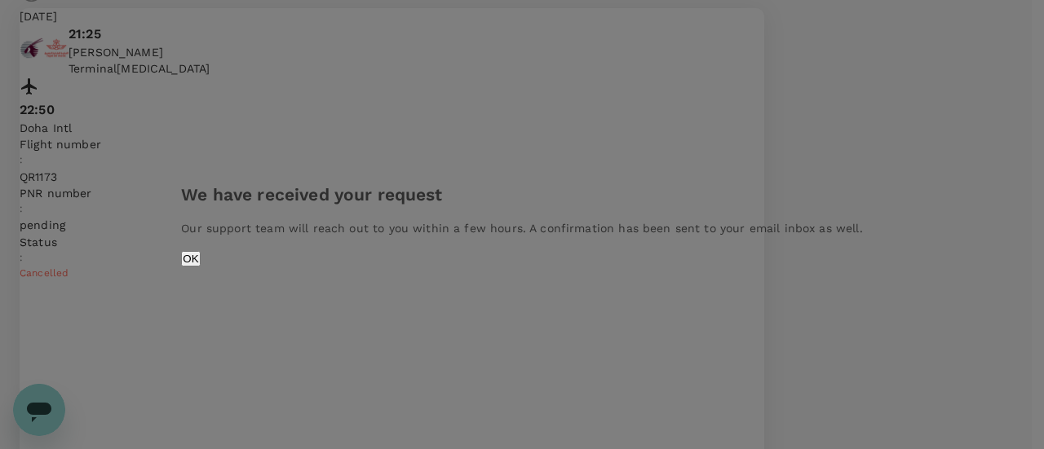
click at [200, 267] on button "OK" at bounding box center [190, 258] width 19 height 15
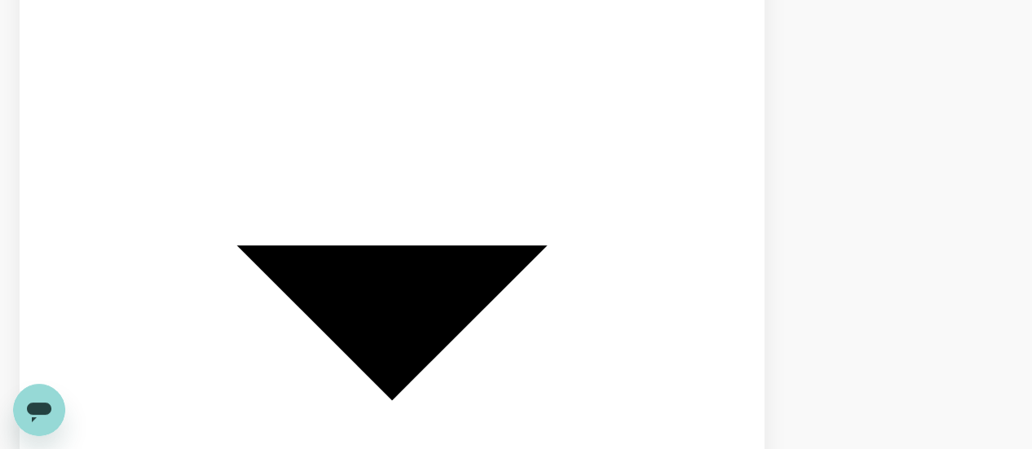
scroll to position [2039, 0]
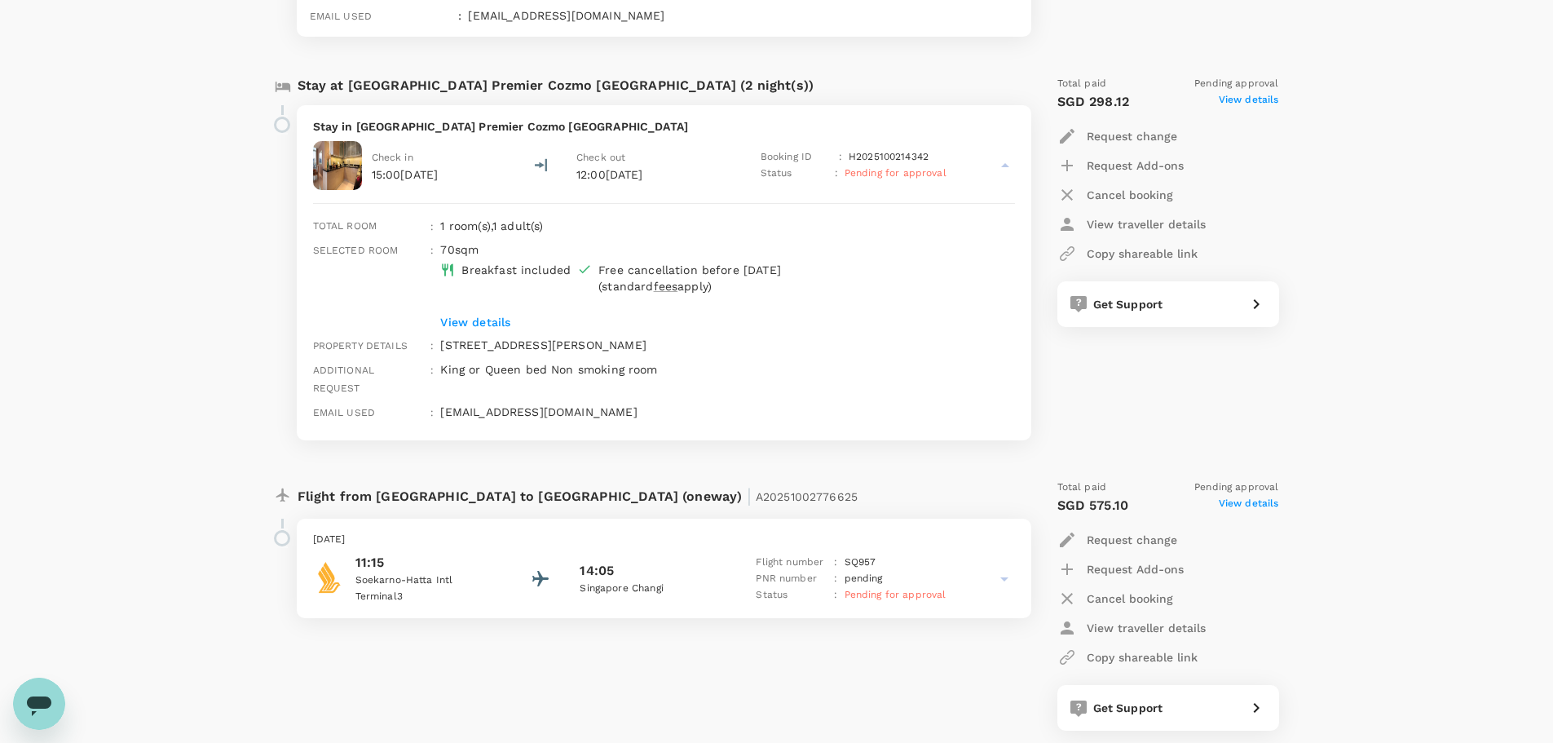
scroll to position [2689, 0]
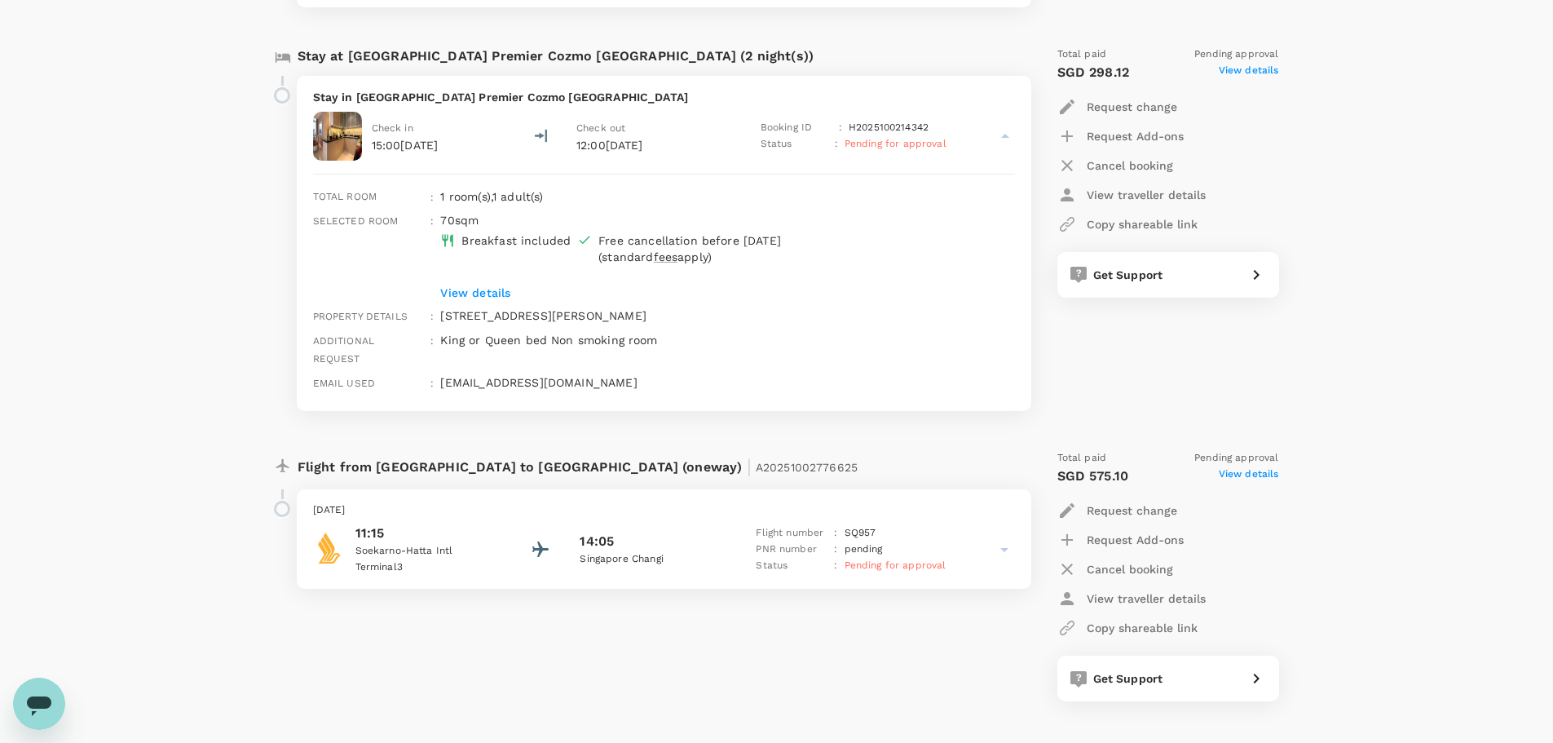
click at [848, 541] on p "pending" at bounding box center [864, 549] width 38 height 16
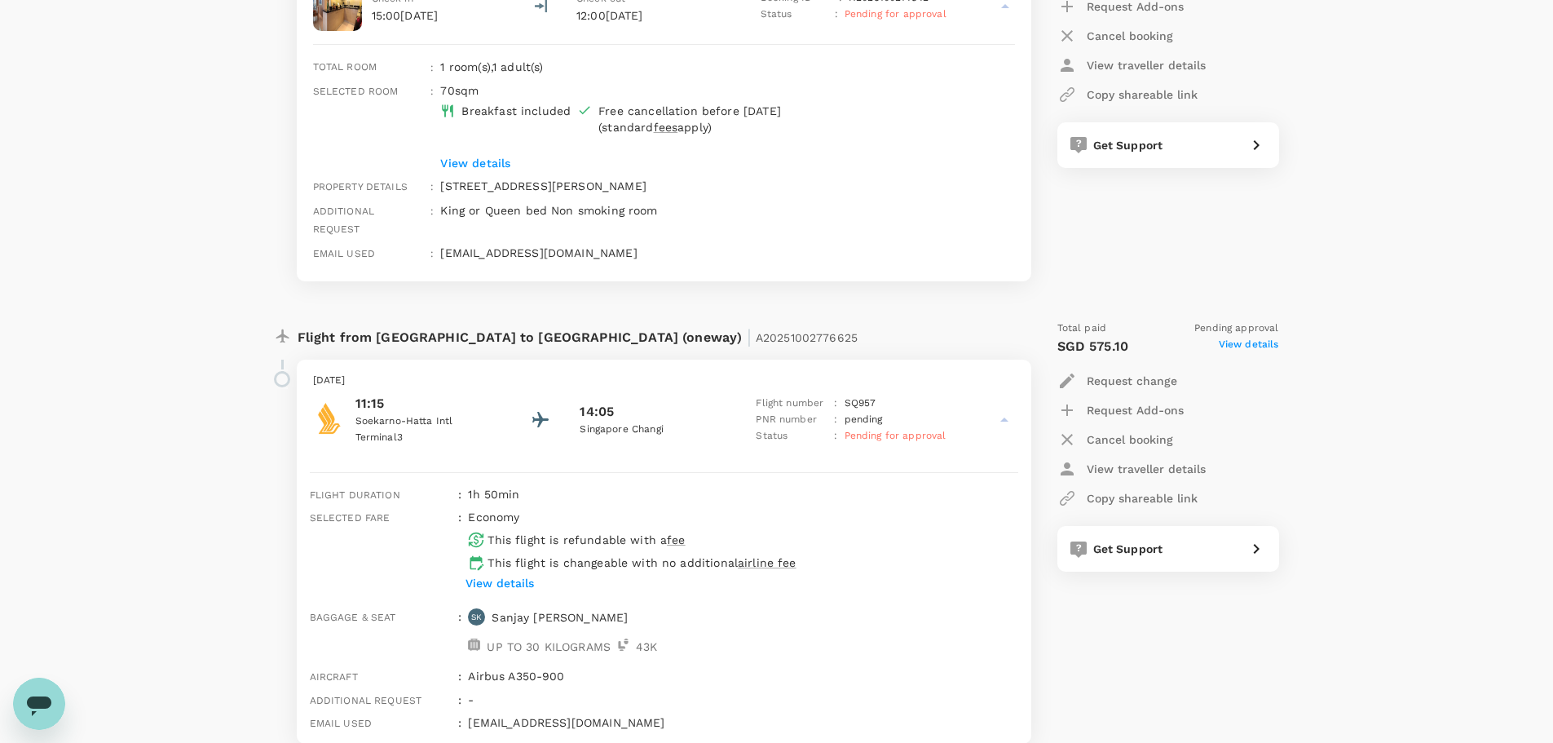
scroll to position [2933, 0]
